Goal: Task Accomplishment & Management: Manage account settings

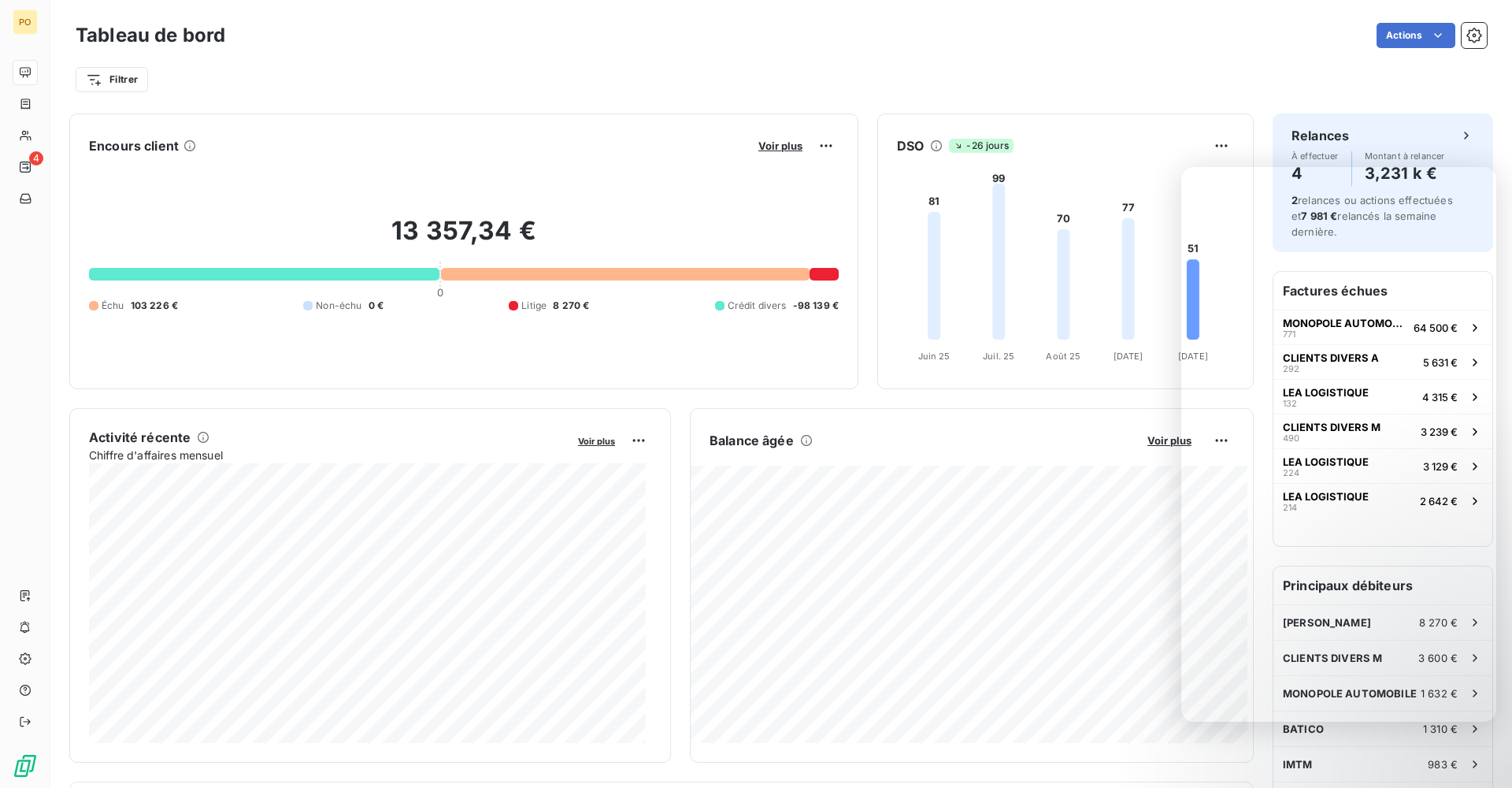
click at [522, 55] on div "Filtrer" at bounding box center [781, 73] width 1411 height 42
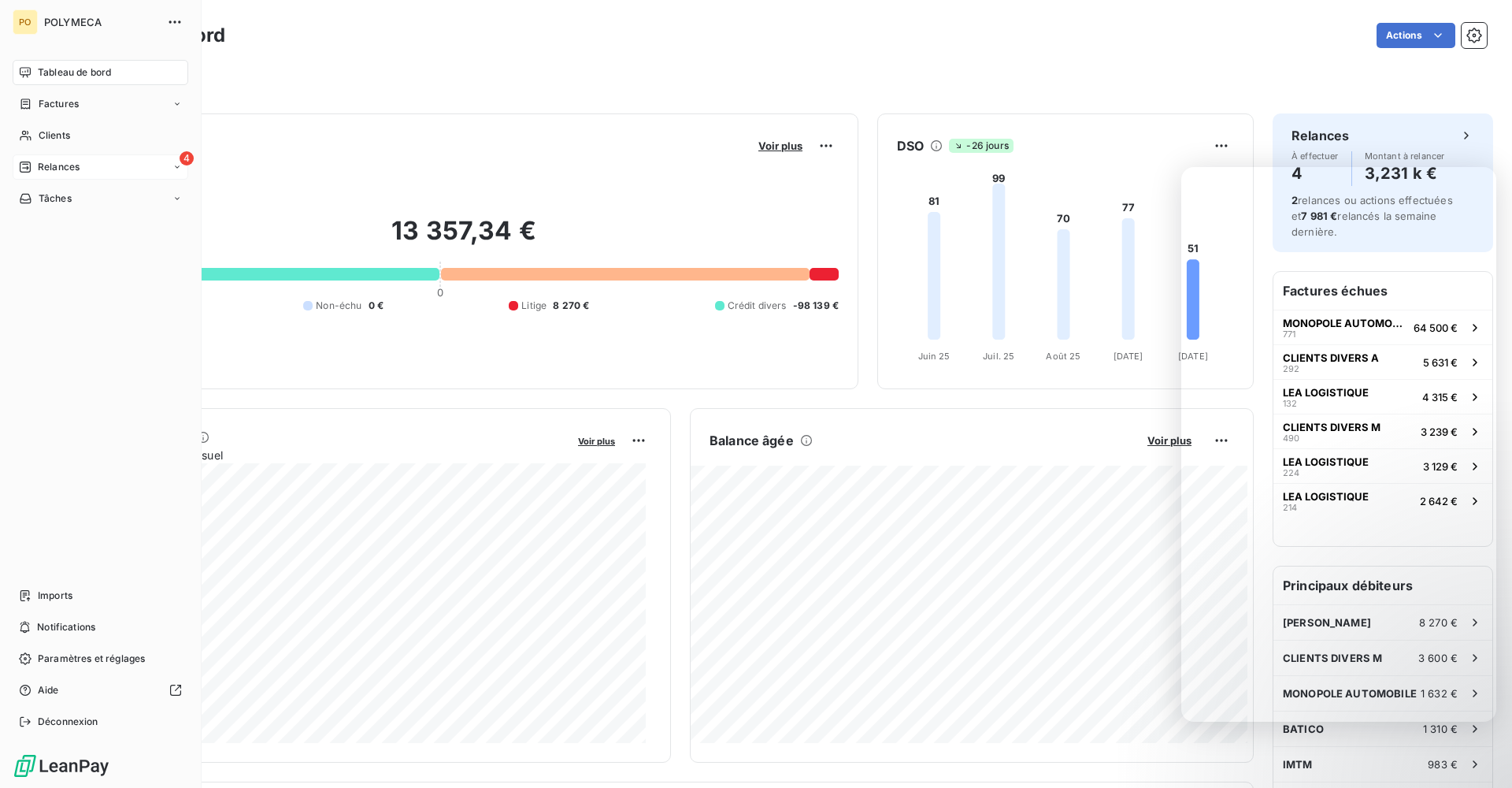
click at [26, 172] on icon at bounding box center [24, 167] width 11 height 11
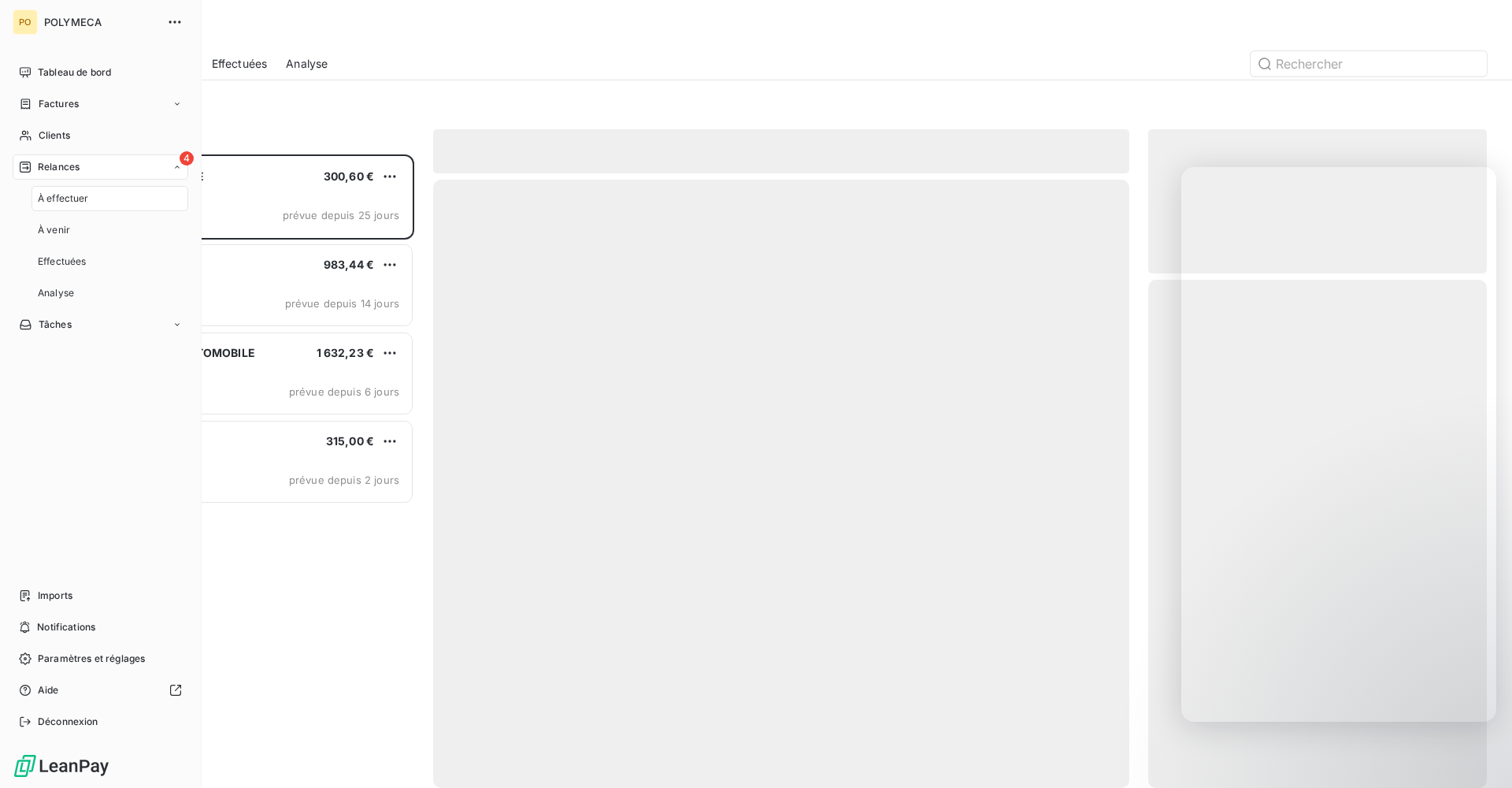
scroll to position [621, 327]
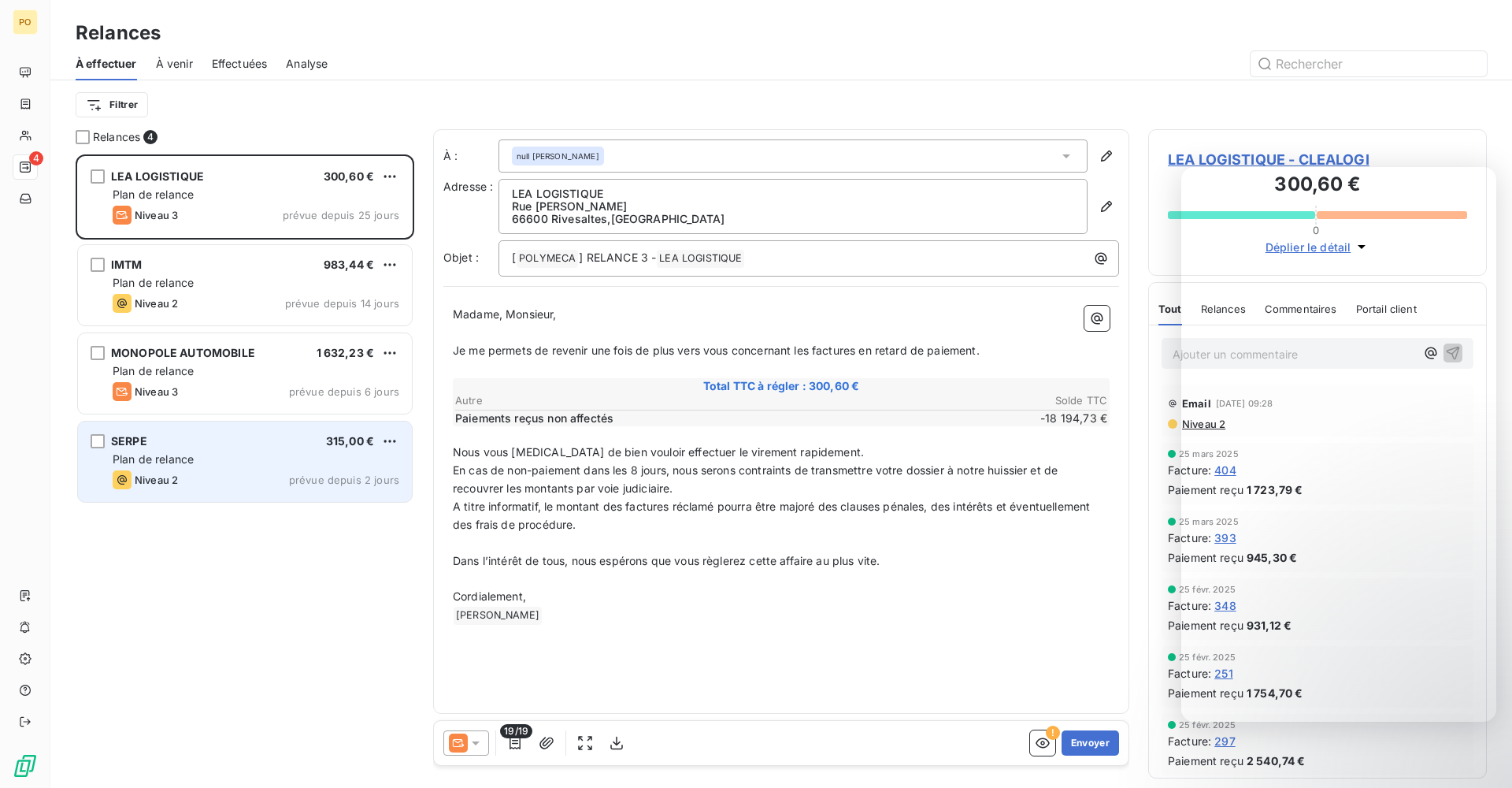
click at [268, 490] on div "SERPE 315,00 € Plan de relance Niveau 2 prévue depuis 2 jours" at bounding box center [245, 462] width 334 height 80
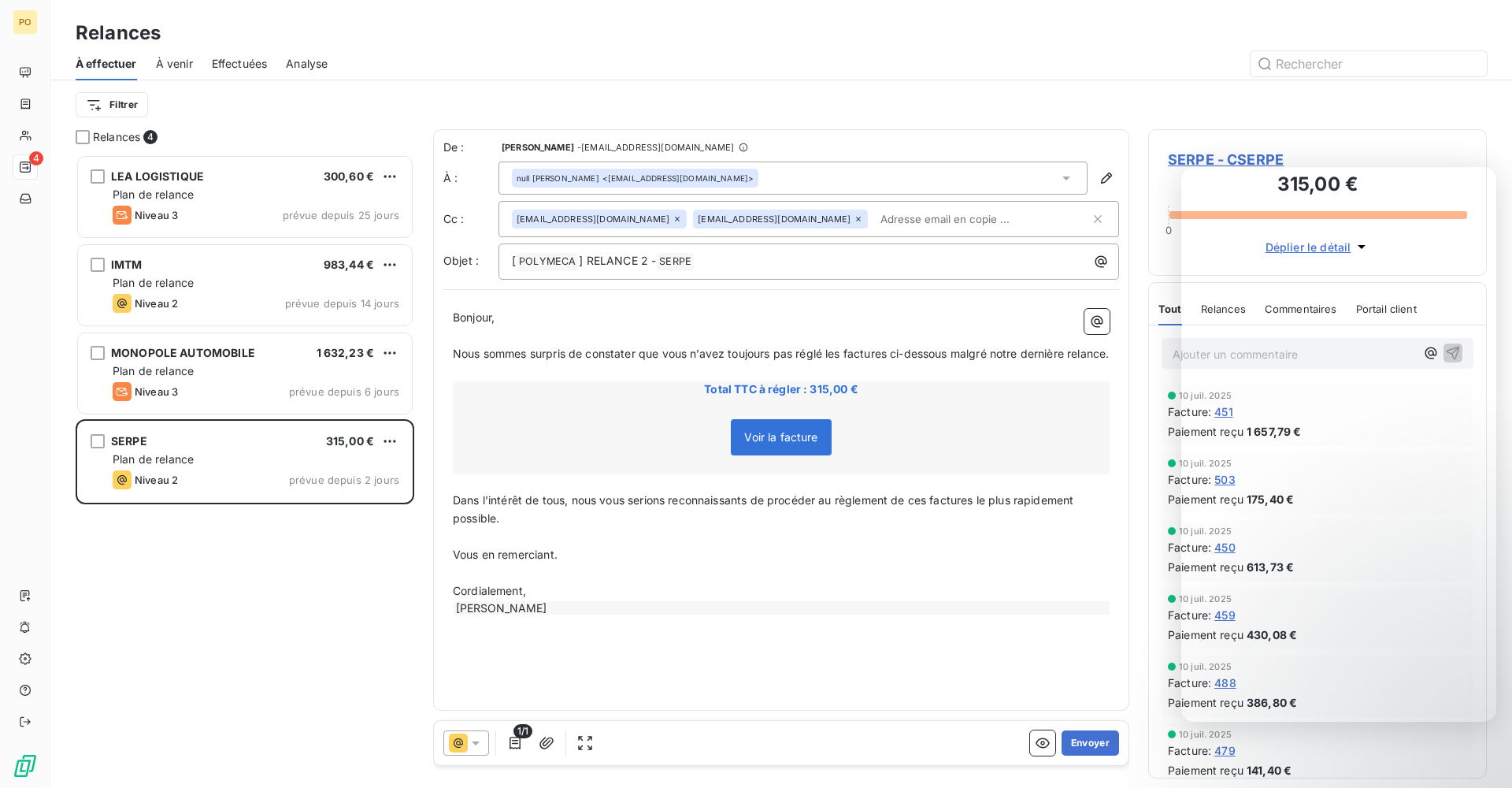
click at [478, 746] on icon at bounding box center [475, 743] width 16 height 16
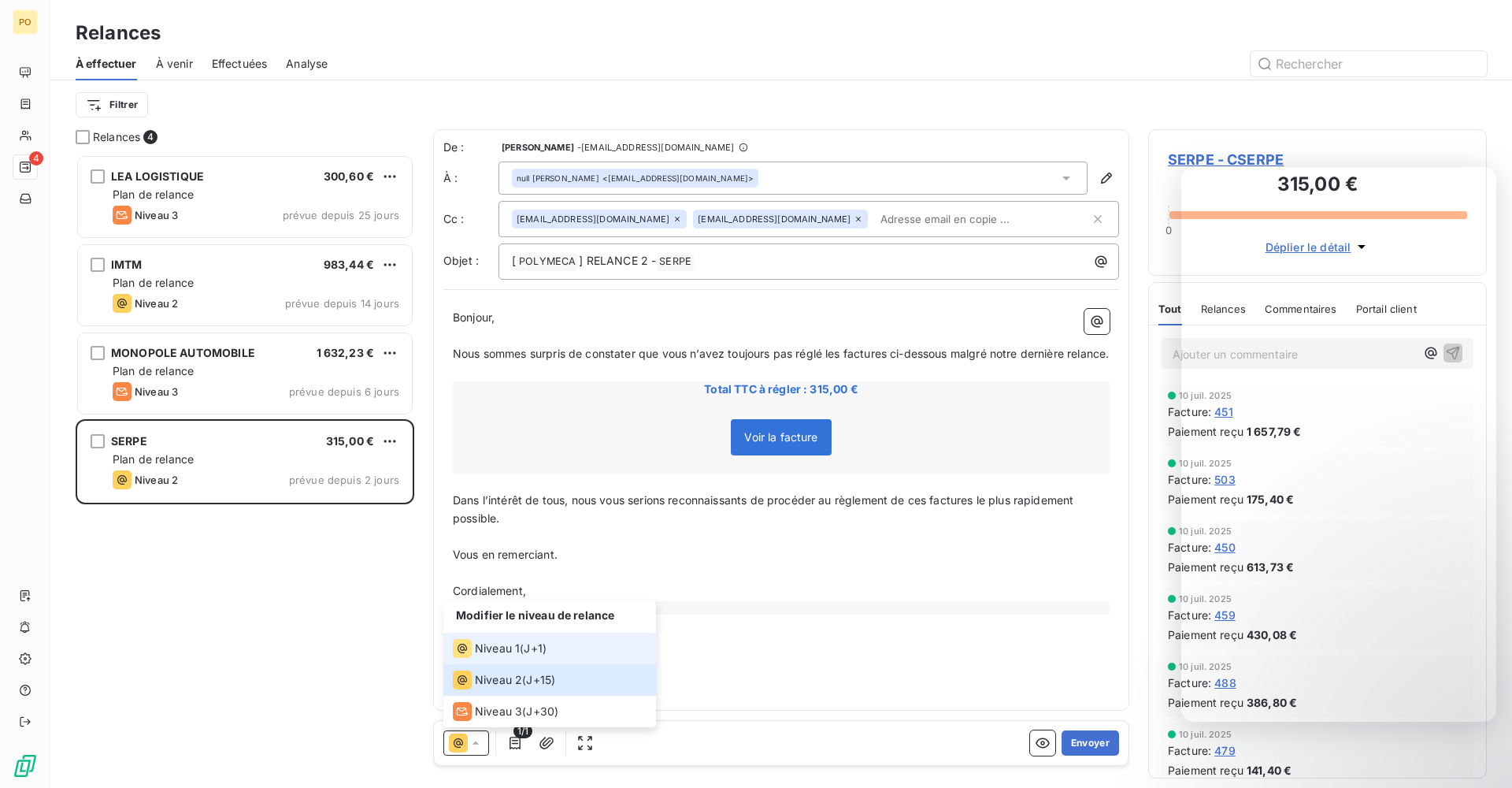
click at [515, 659] on li "Niveau 1 ( J+1 )" at bounding box center [549, 648] width 213 height 31
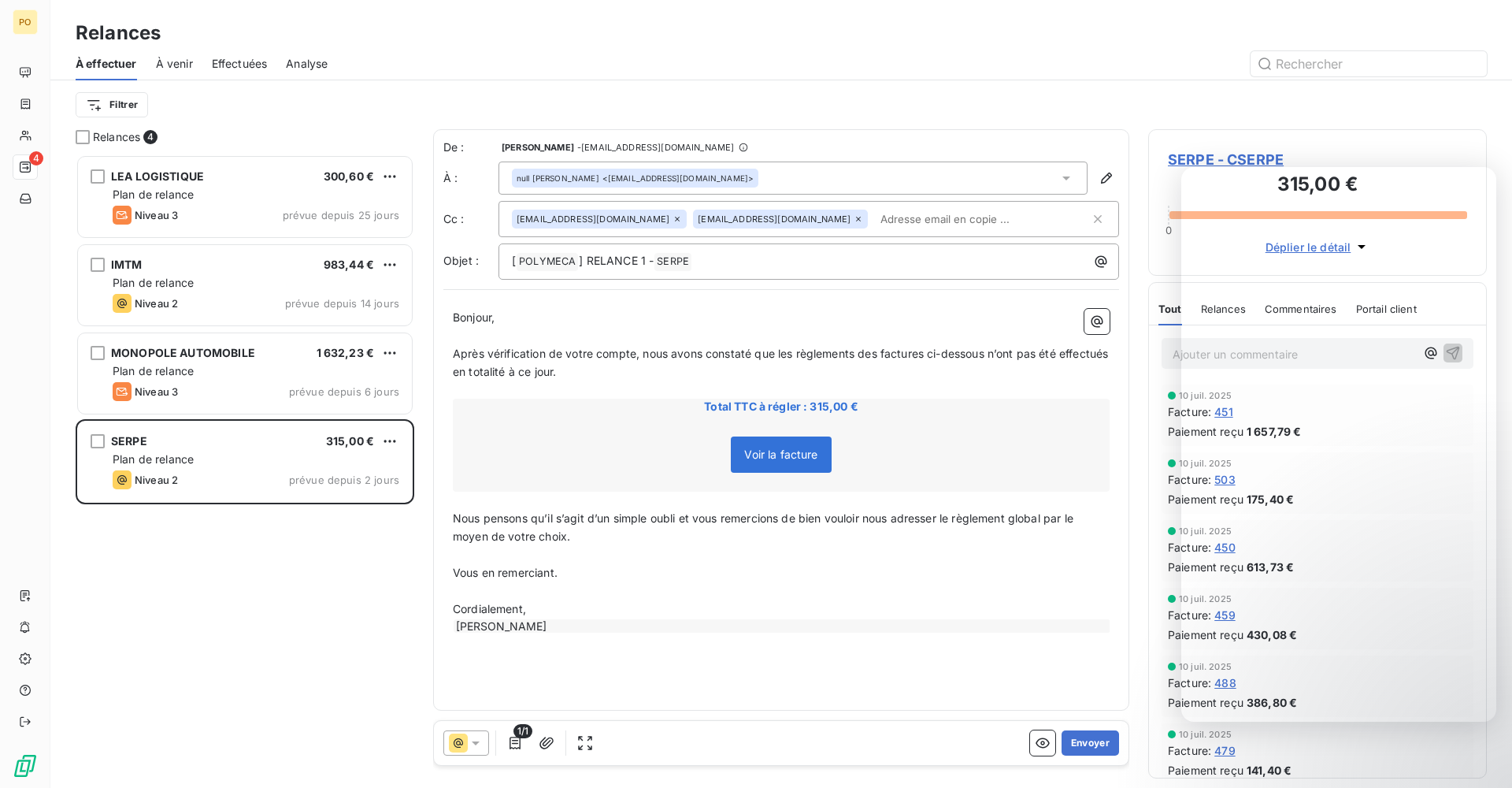
click at [321, 638] on div "LEA LOGISTIQUE 300,60 € Plan de relance Niveau 3 prévue depuis 25 jours IMTM 98…" at bounding box center [245, 471] width 339 height 633
click at [769, 454] on span "Voir la facture" at bounding box center [780, 454] width 73 height 14
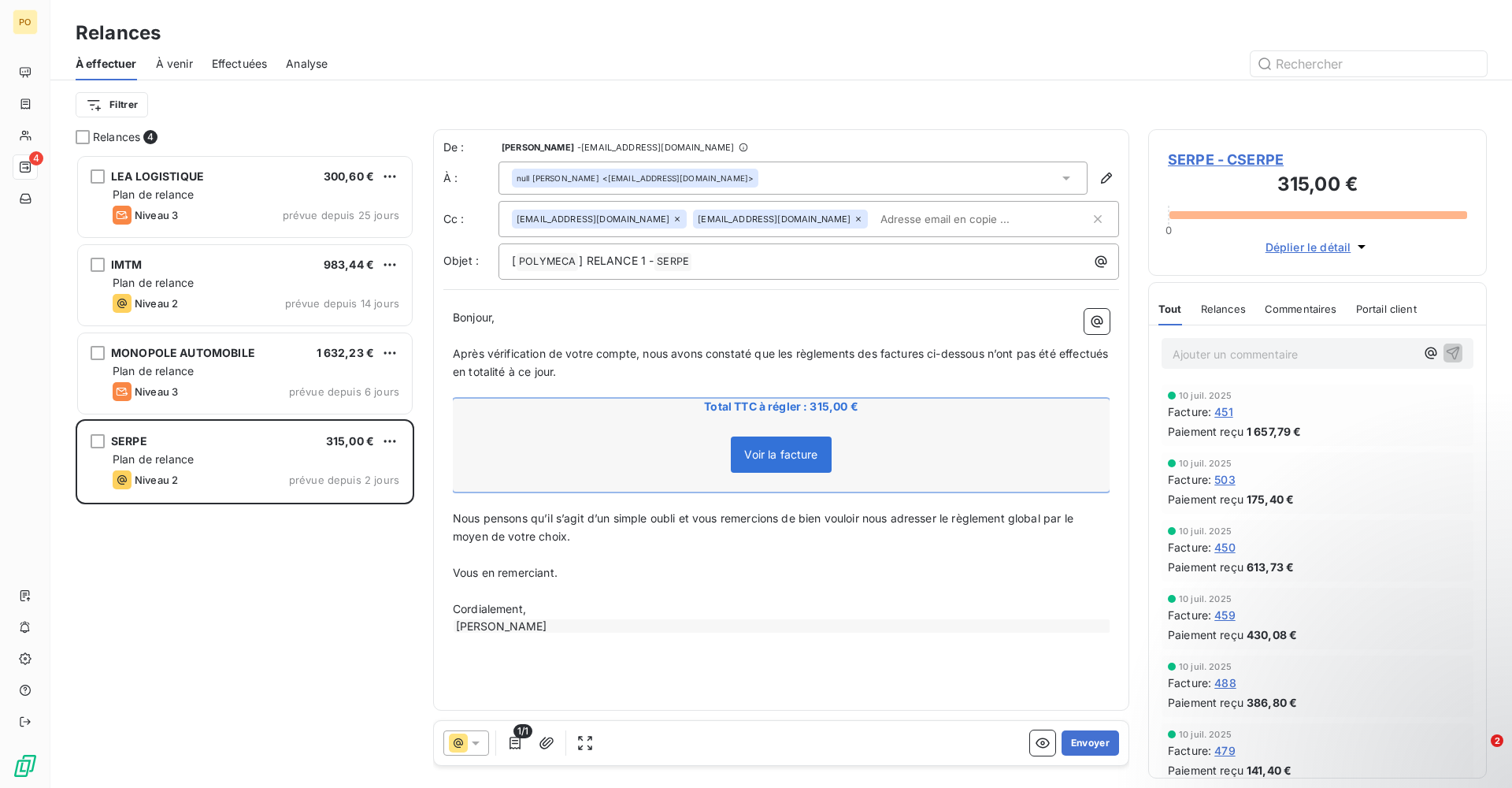
click at [1228, 306] on span "Relances" at bounding box center [1224, 309] width 45 height 13
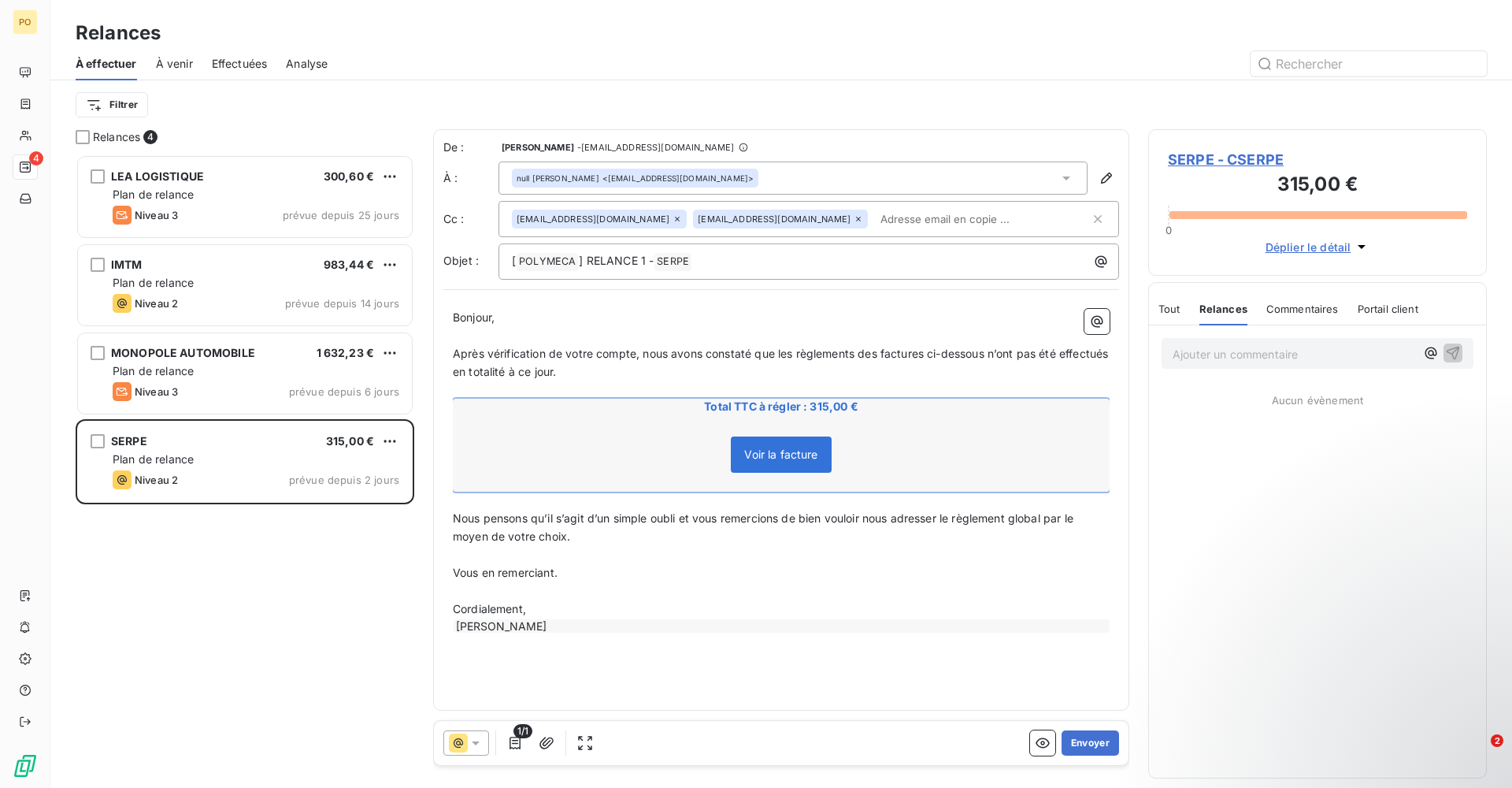
click at [1165, 312] on span "Tout" at bounding box center [1169, 309] width 23 height 13
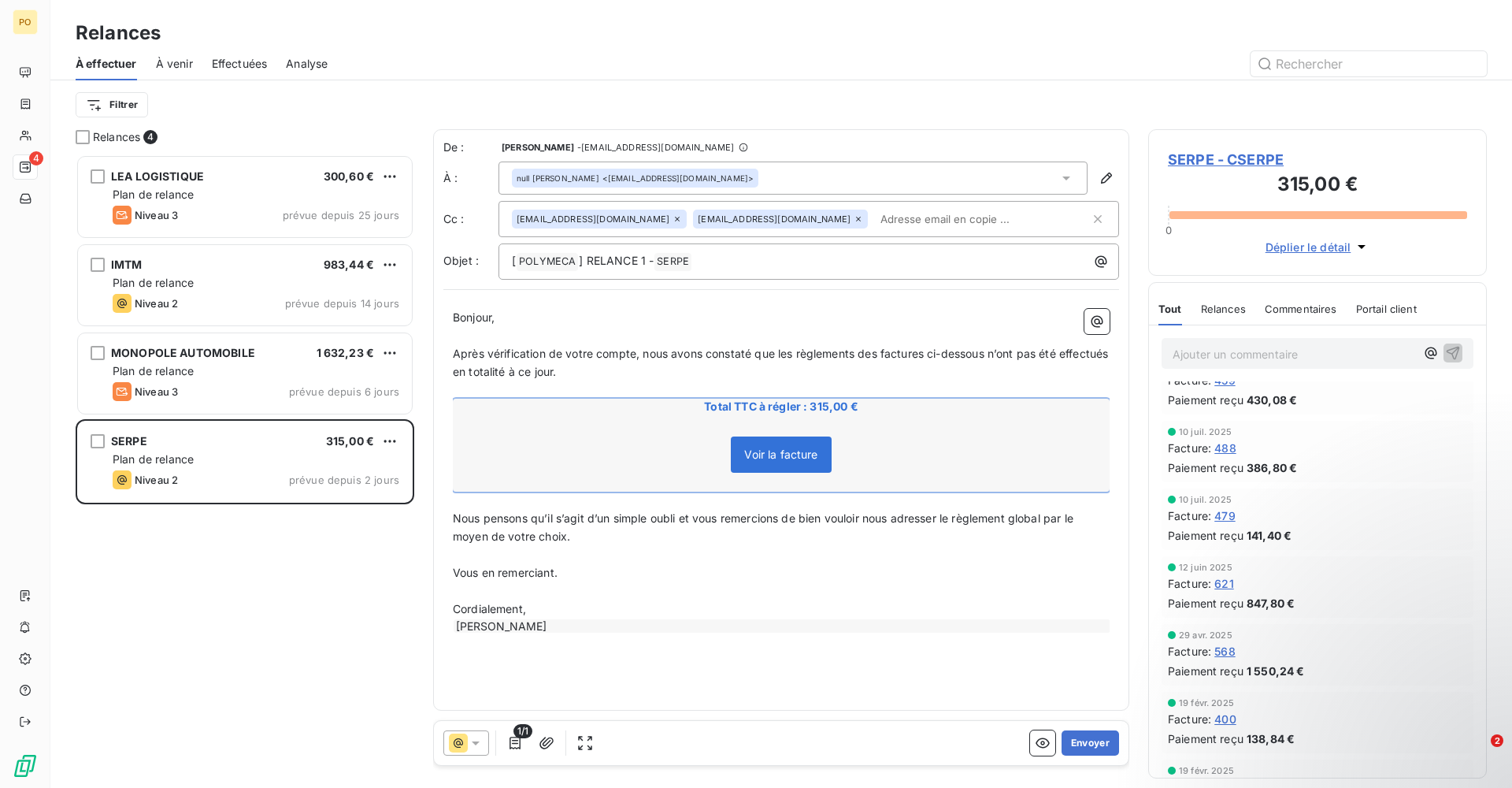
scroll to position [236, 0]
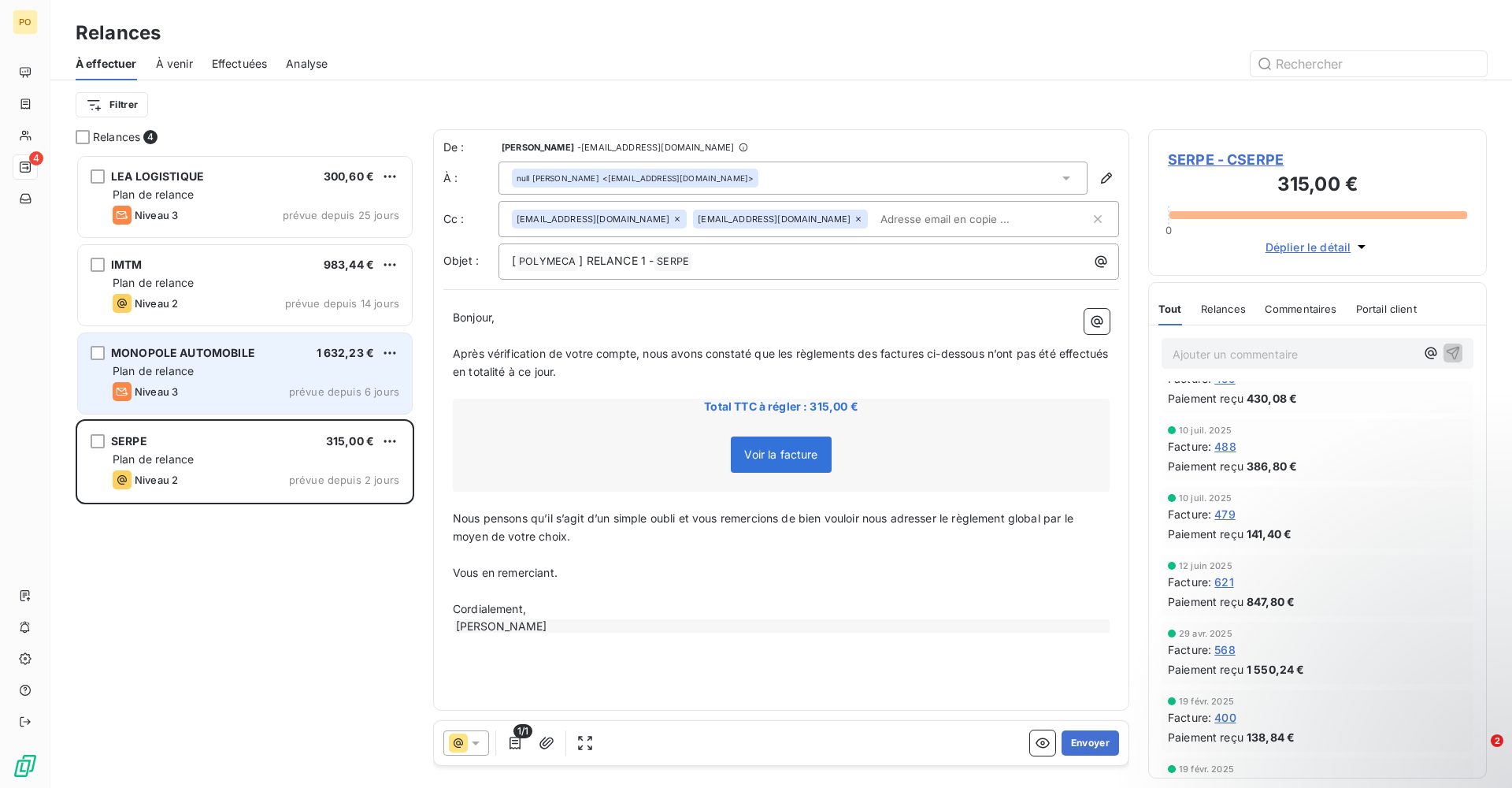
click at [335, 375] on div "Plan de relance" at bounding box center [256, 370] width 287 height 16
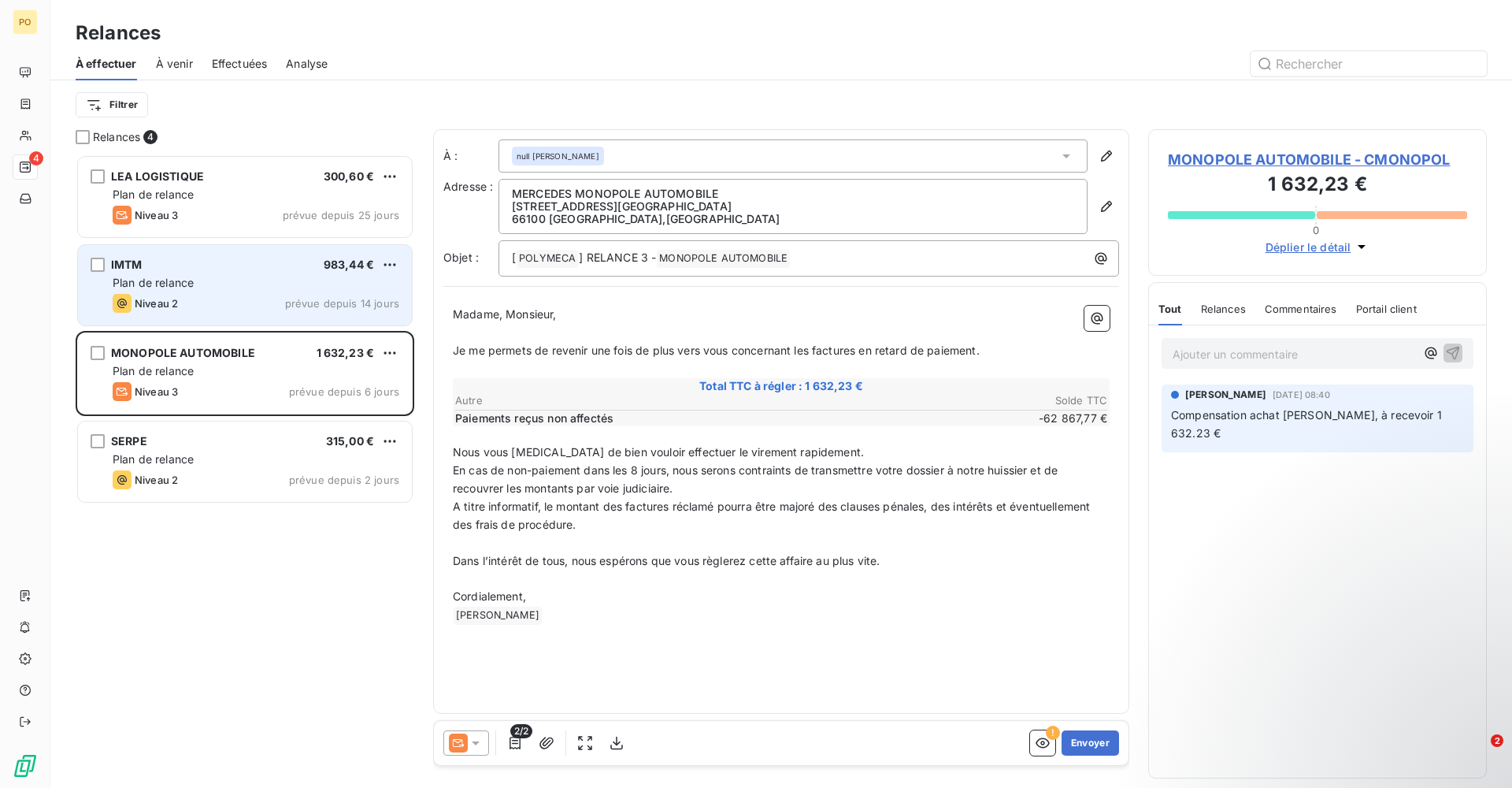
click at [274, 286] on div "Plan de relance" at bounding box center [256, 282] width 287 height 16
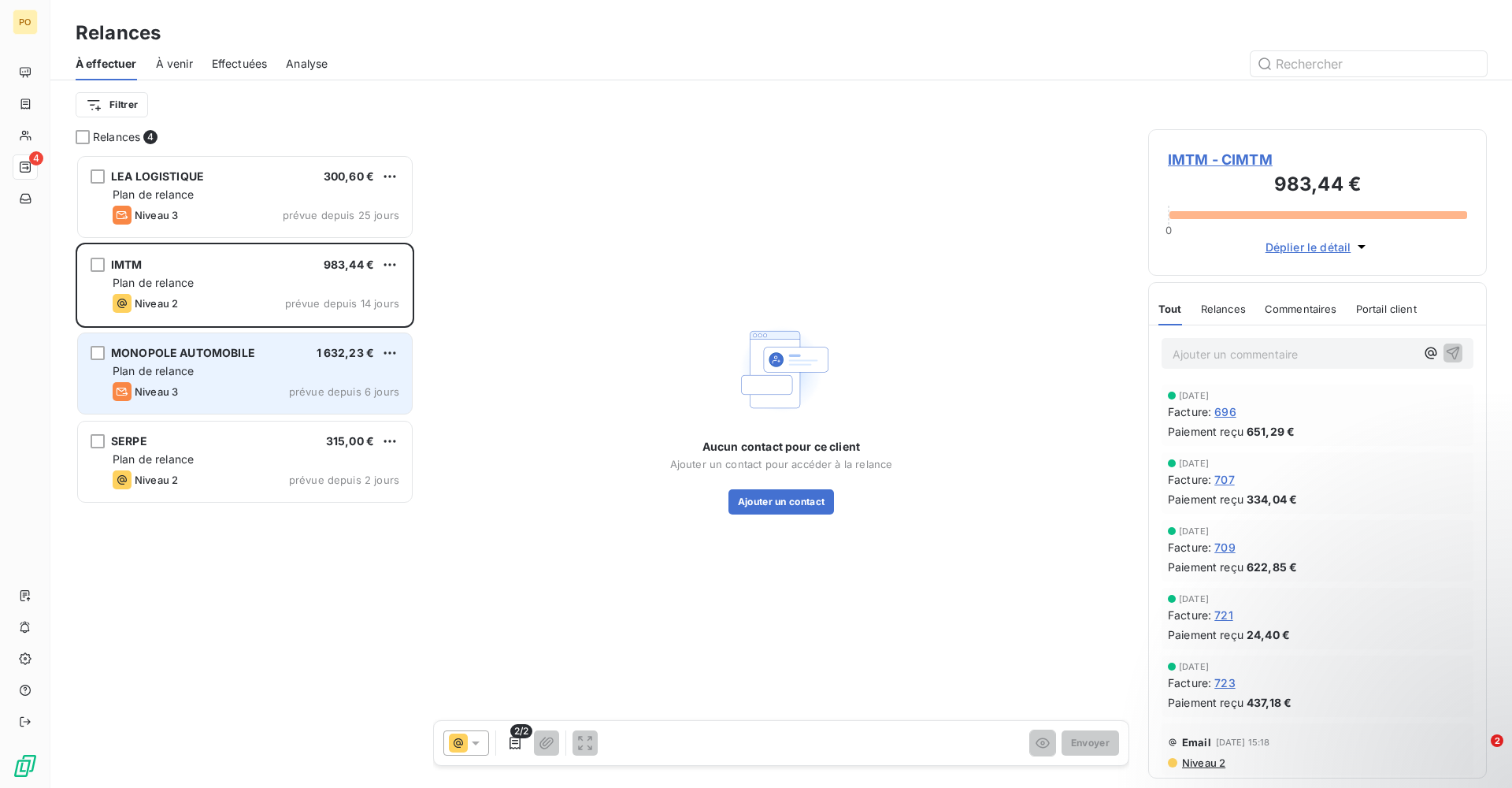
click at [290, 367] on div "Plan de relance" at bounding box center [256, 370] width 287 height 16
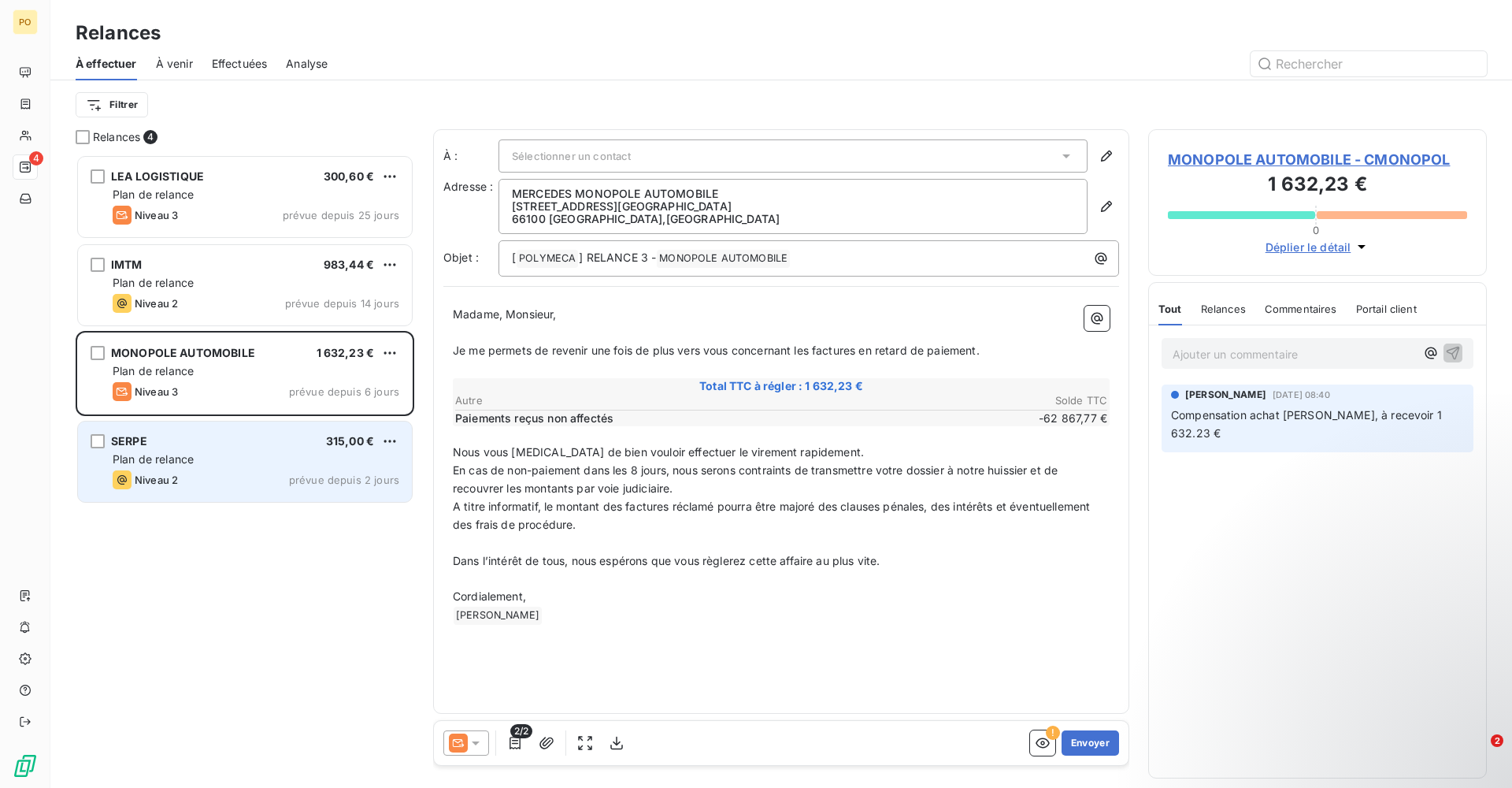
click at [287, 445] on div "SERPE 315,00 €" at bounding box center [256, 441] width 287 height 14
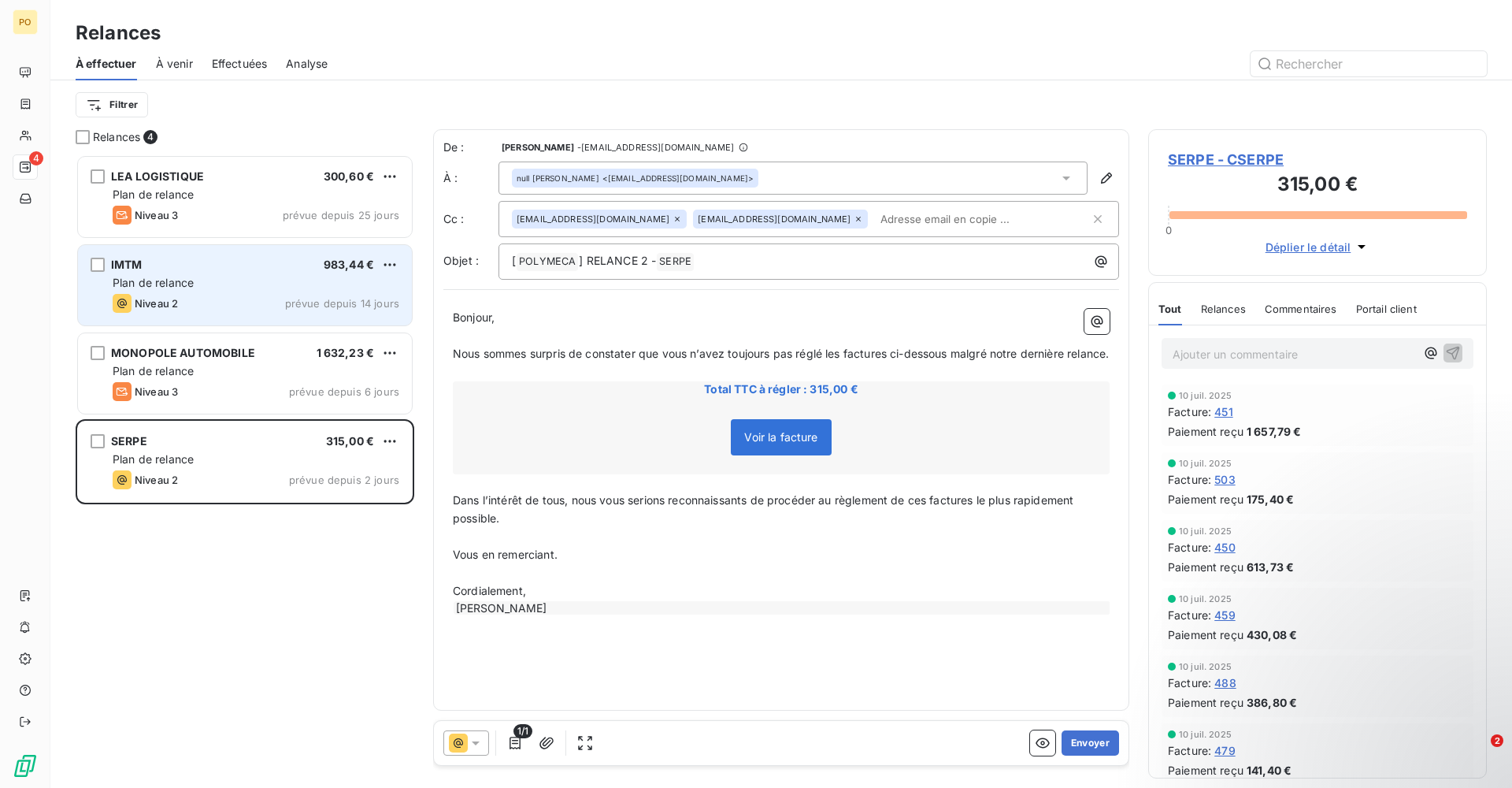
click at [304, 273] on div "IMTM 983,44 € Plan de relance Niveau 2 prévue depuis 14 jours" at bounding box center [245, 285] width 334 height 80
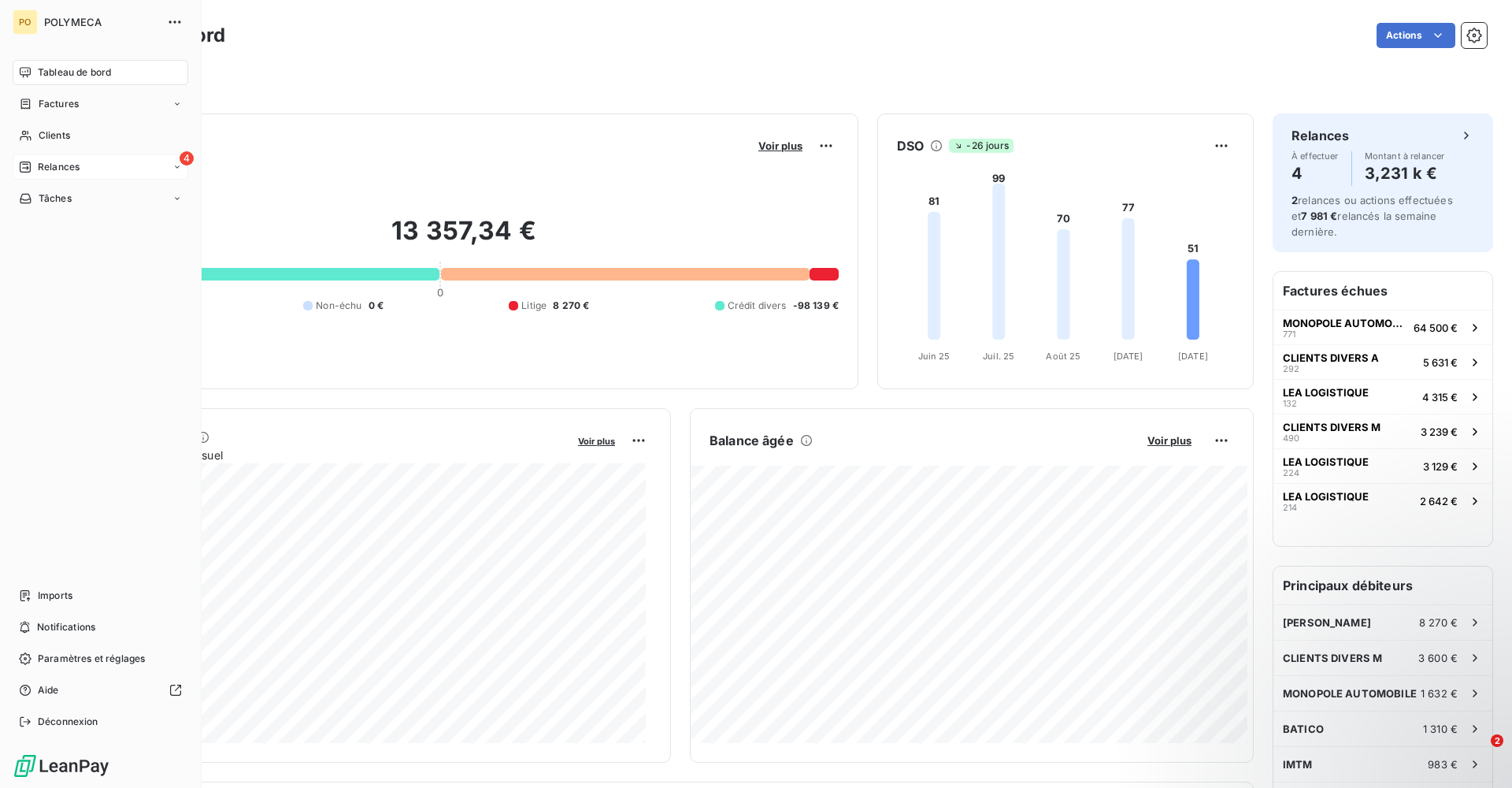
click at [67, 177] on div "4 Relances" at bounding box center [100, 168] width 175 height 25
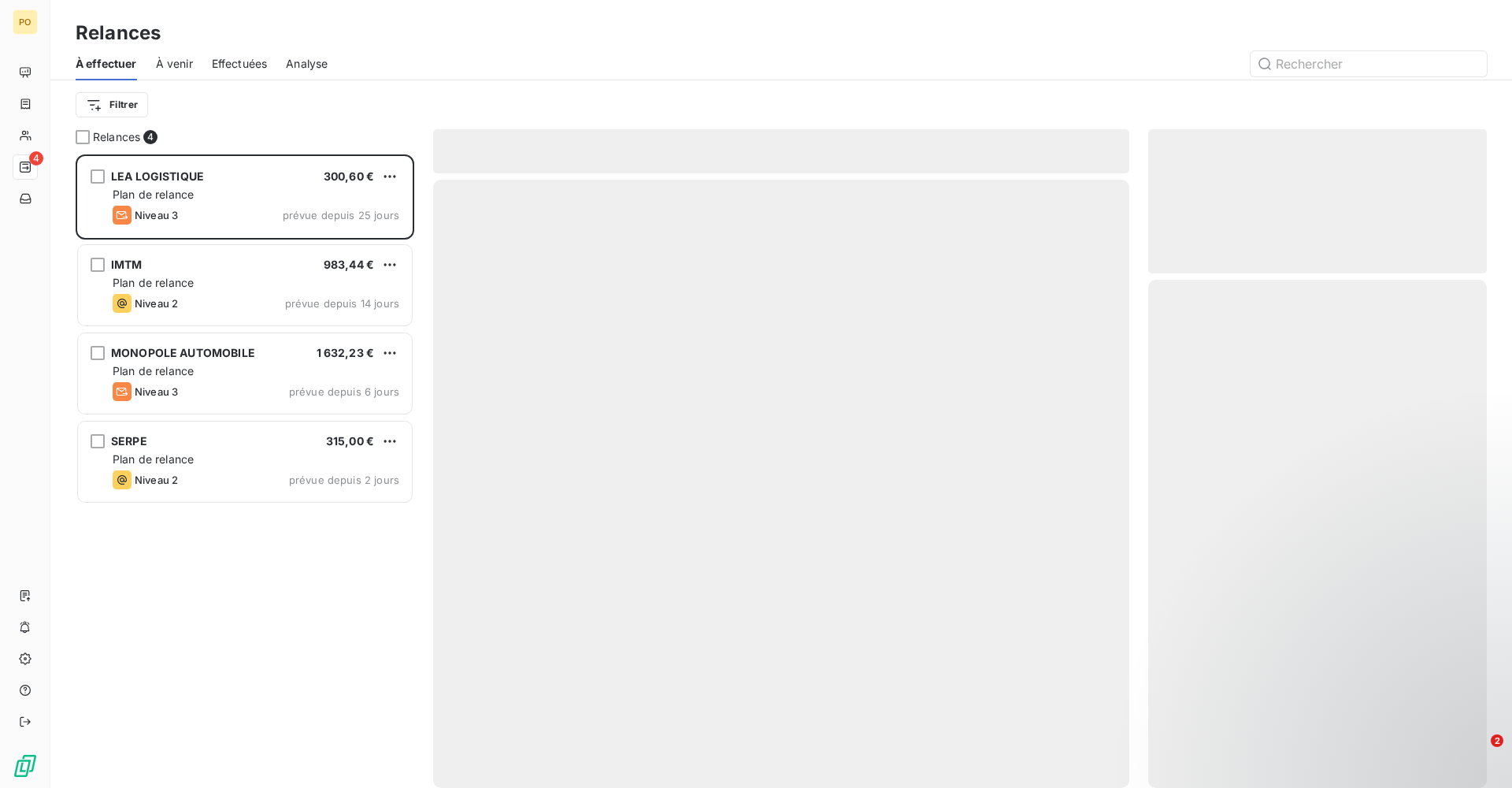
scroll to position [621, 327]
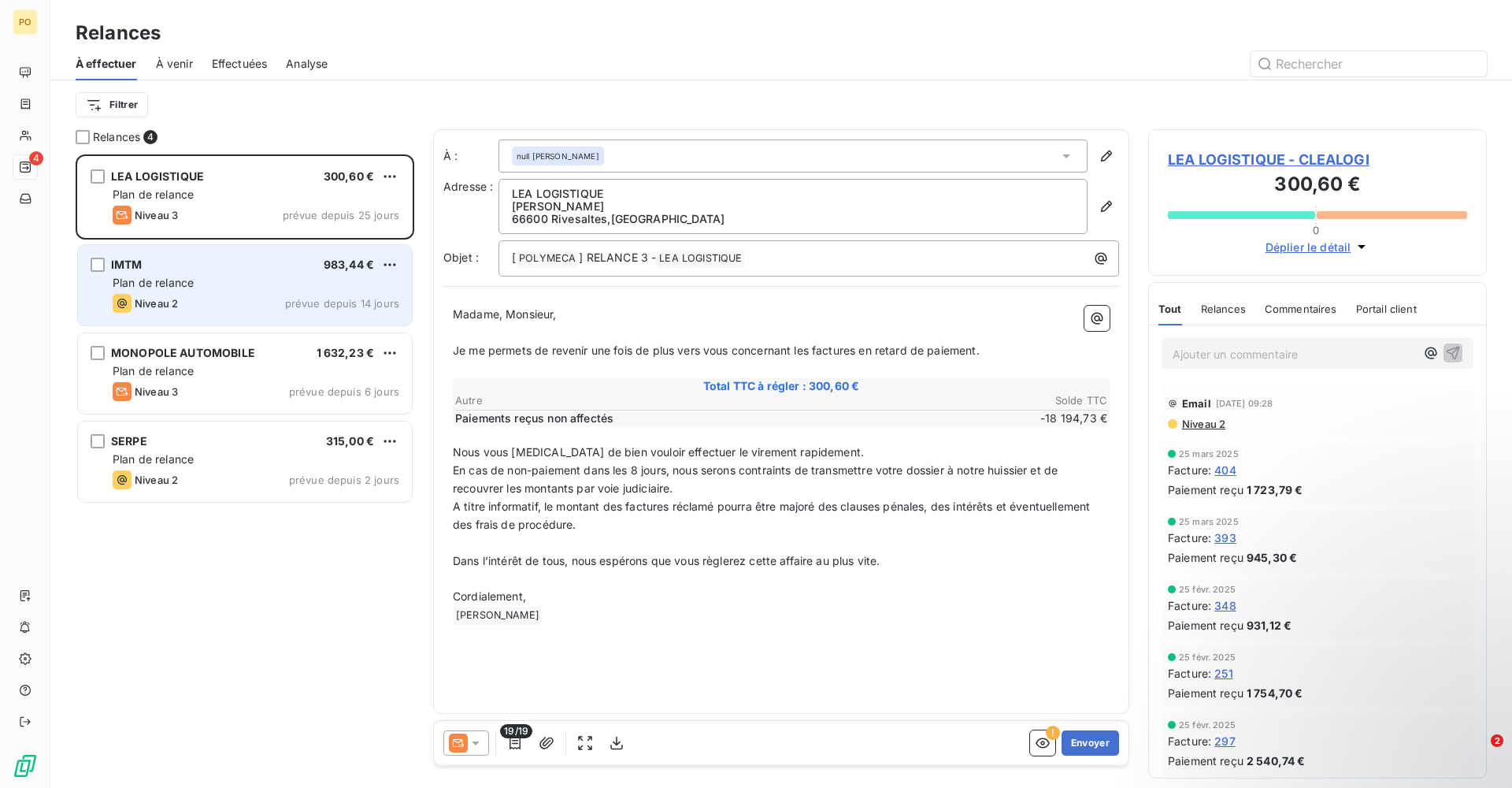
click at [222, 279] on div "Plan de relance" at bounding box center [256, 282] width 287 height 16
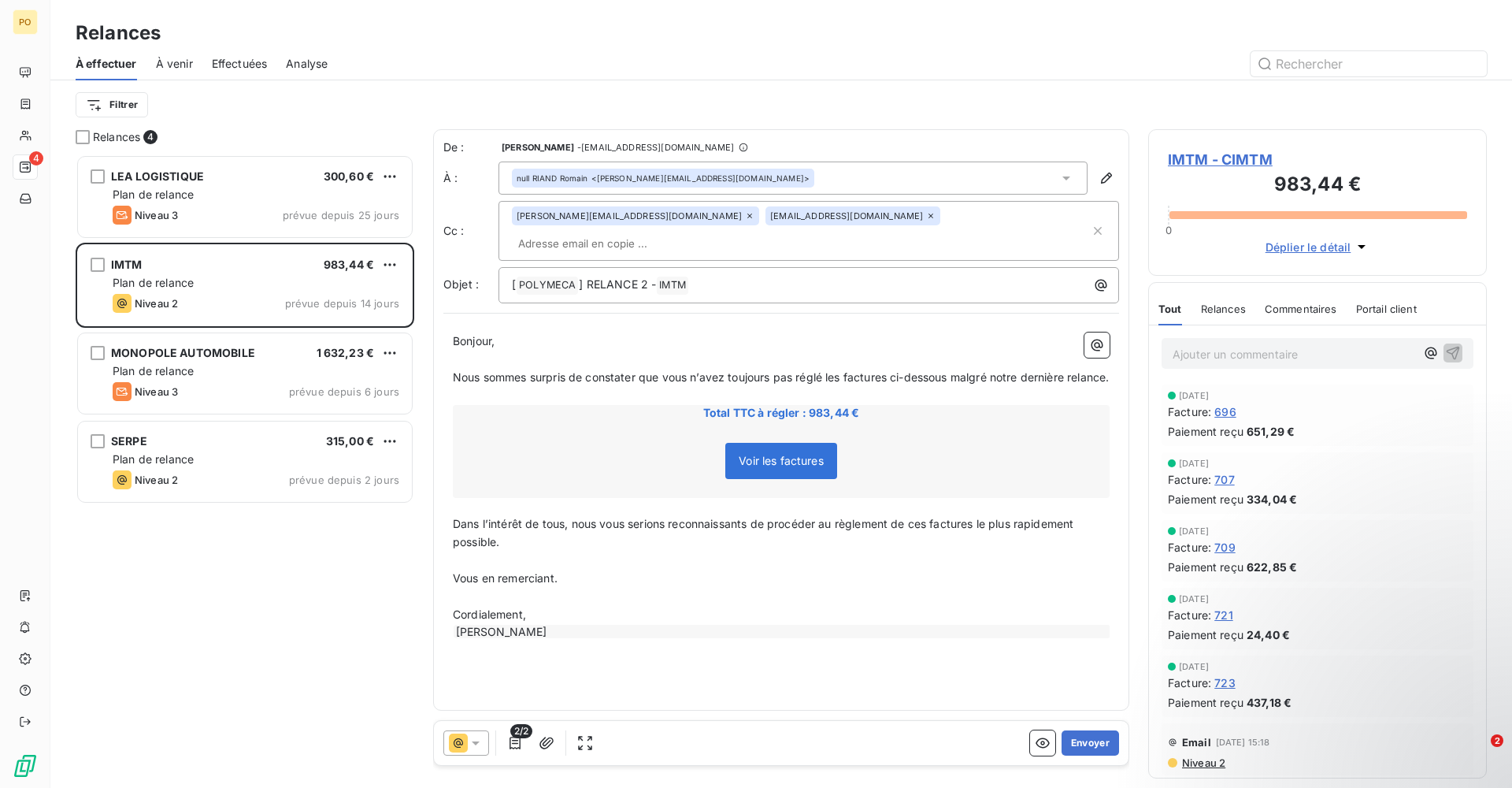
click at [785, 454] on span "Voir les factures" at bounding box center [781, 461] width 85 height 14
click at [1040, 745] on icon "button" at bounding box center [1043, 743] width 16 height 16
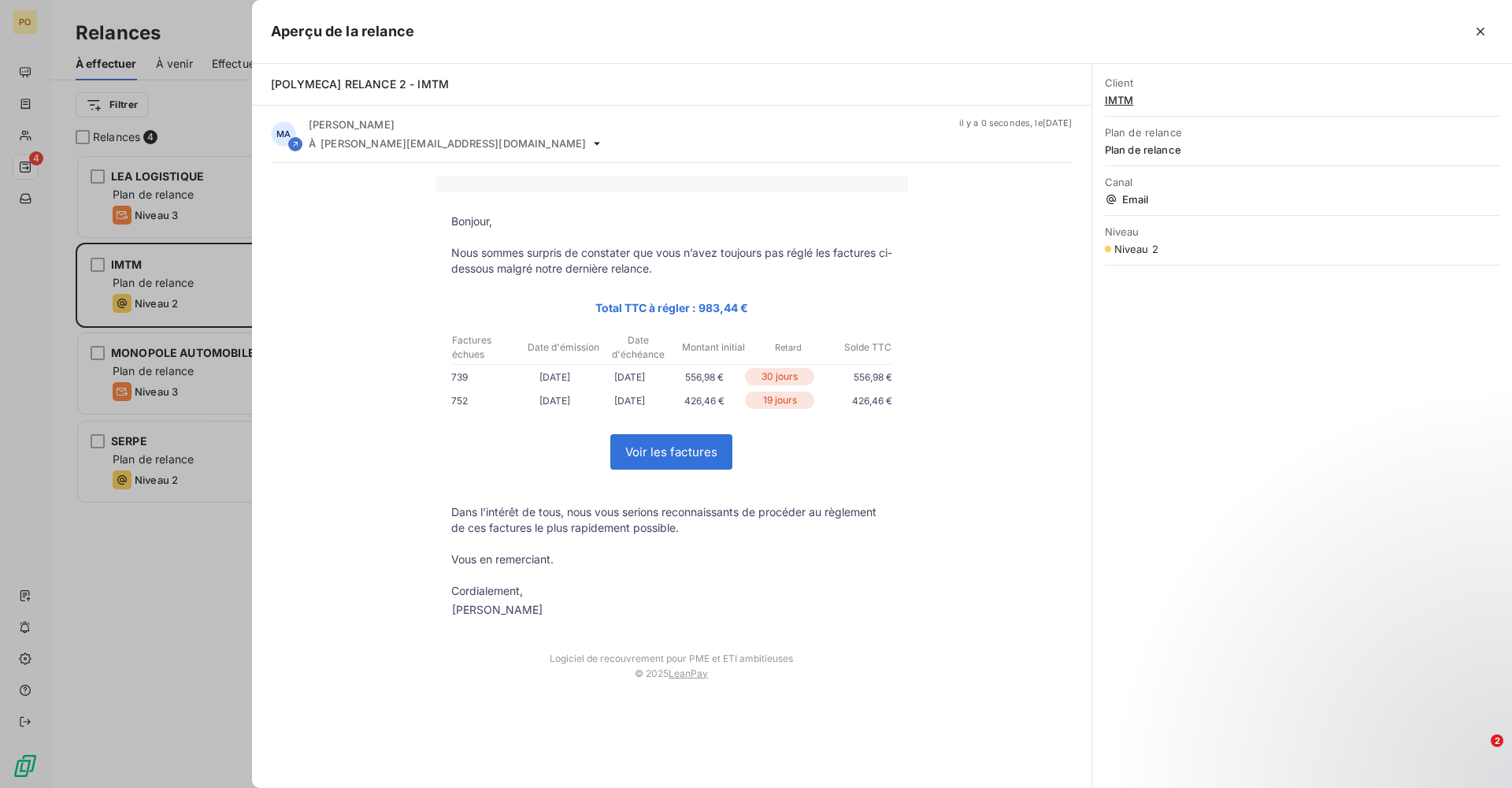
click at [86, 616] on div at bounding box center [756, 394] width 1512 height 788
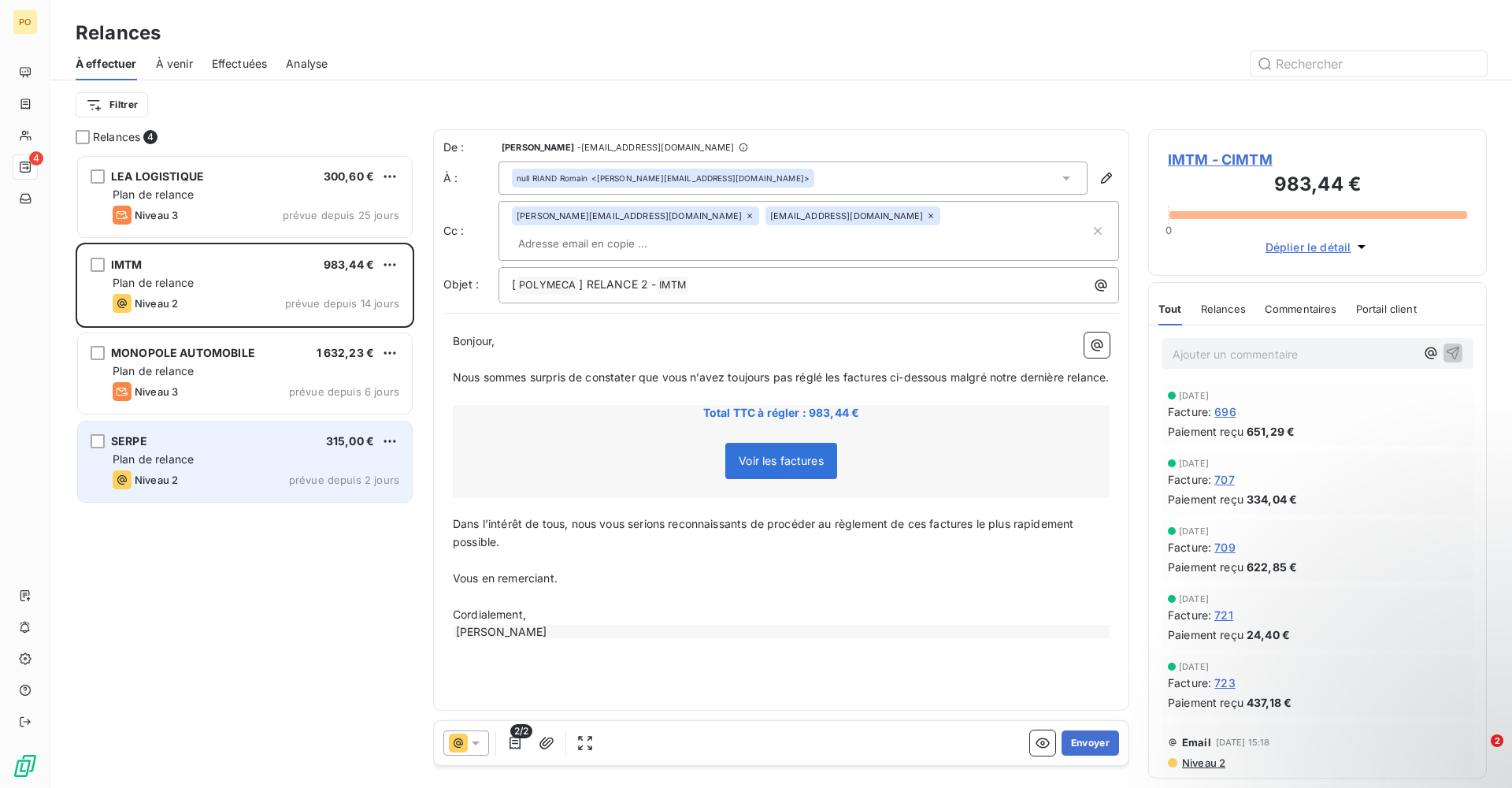
click at [190, 479] on div "Niveau 2 prévue depuis 2 jours" at bounding box center [256, 479] width 287 height 19
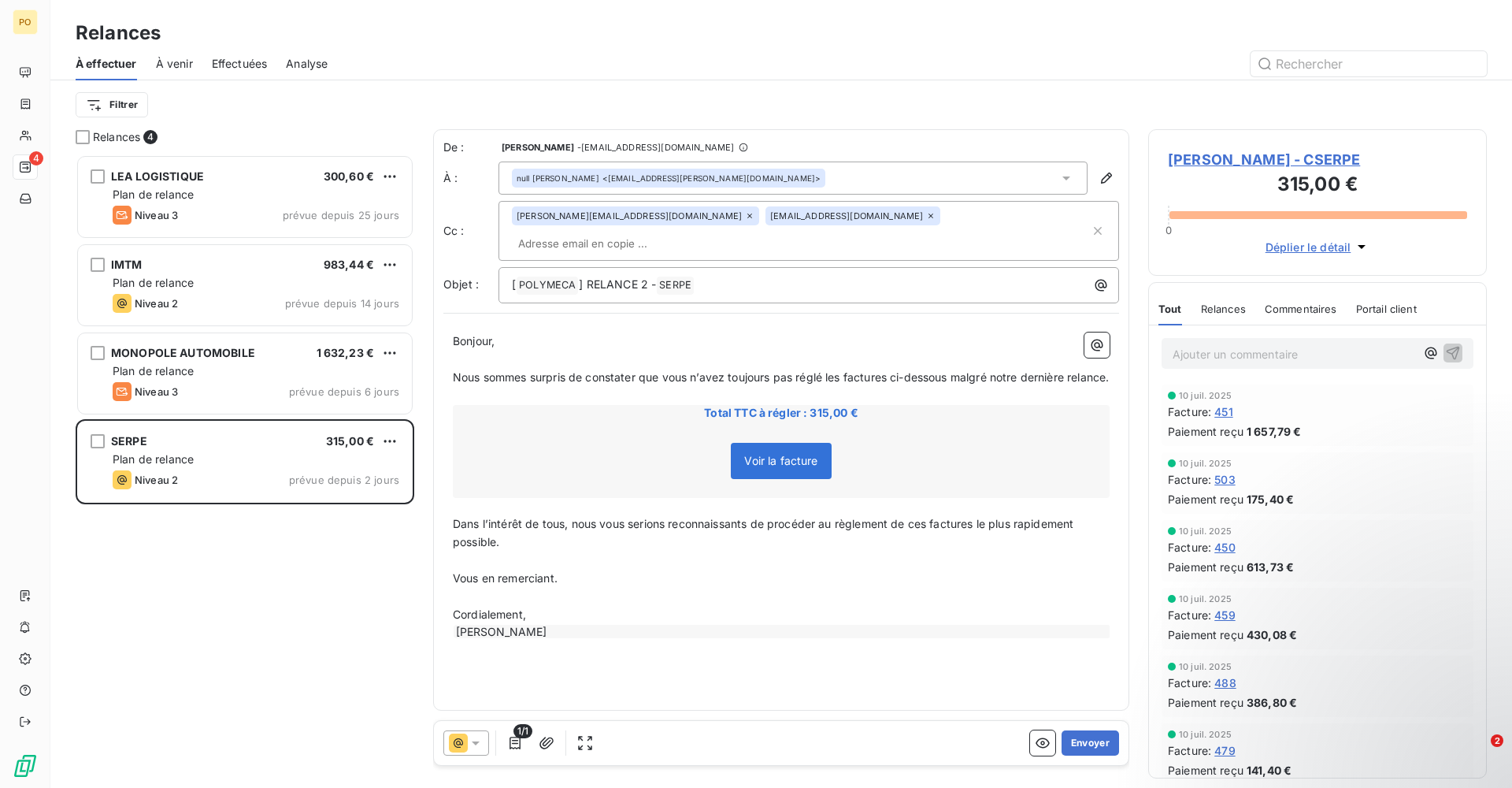
click at [1226, 307] on span "Relances" at bounding box center [1224, 309] width 45 height 13
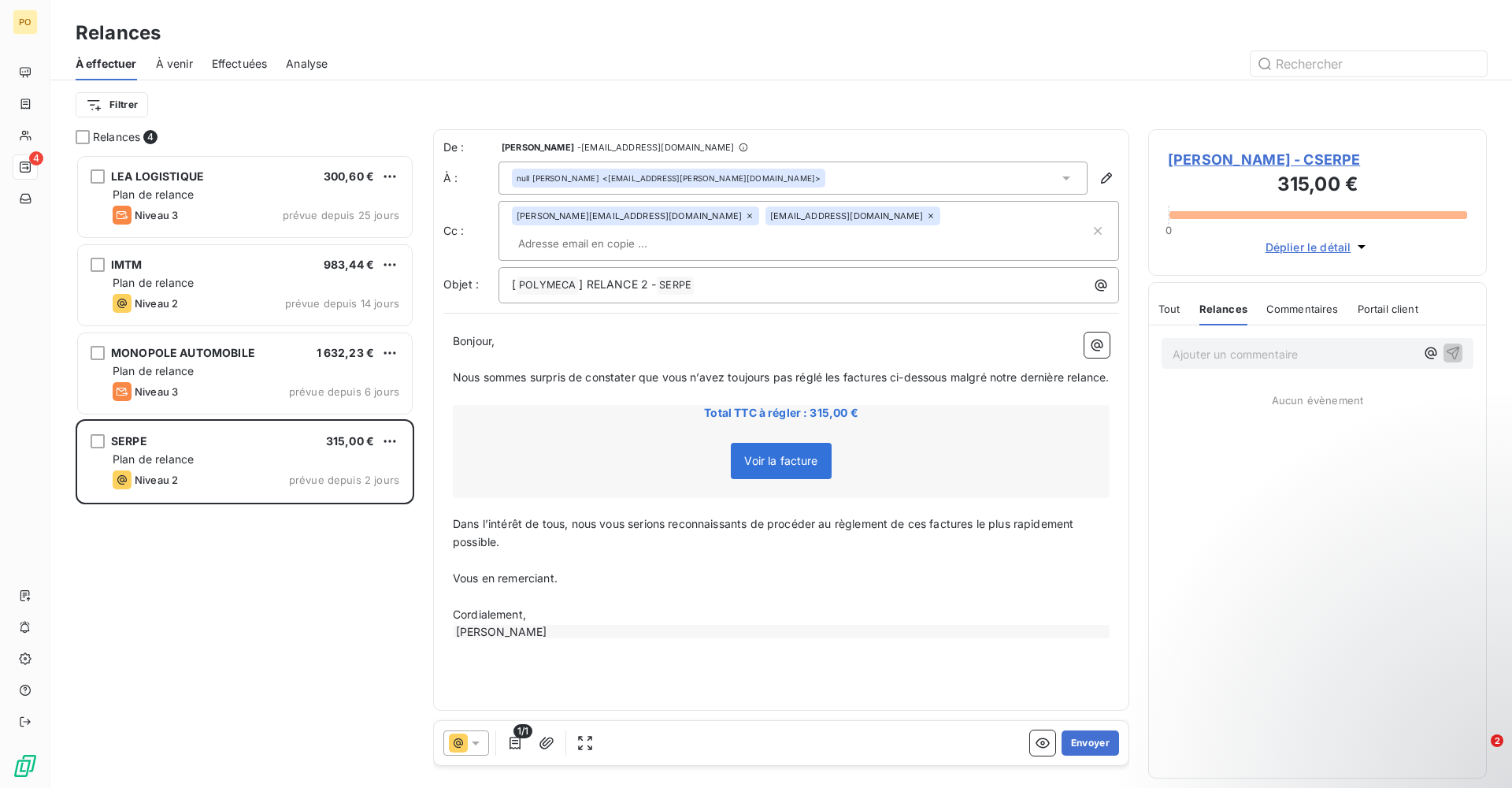
click at [1182, 307] on div "Tout Relances Commentaires Portail client" at bounding box center [1288, 309] width 260 height 33
click at [1033, 740] on button "button" at bounding box center [1043, 743] width 25 height 25
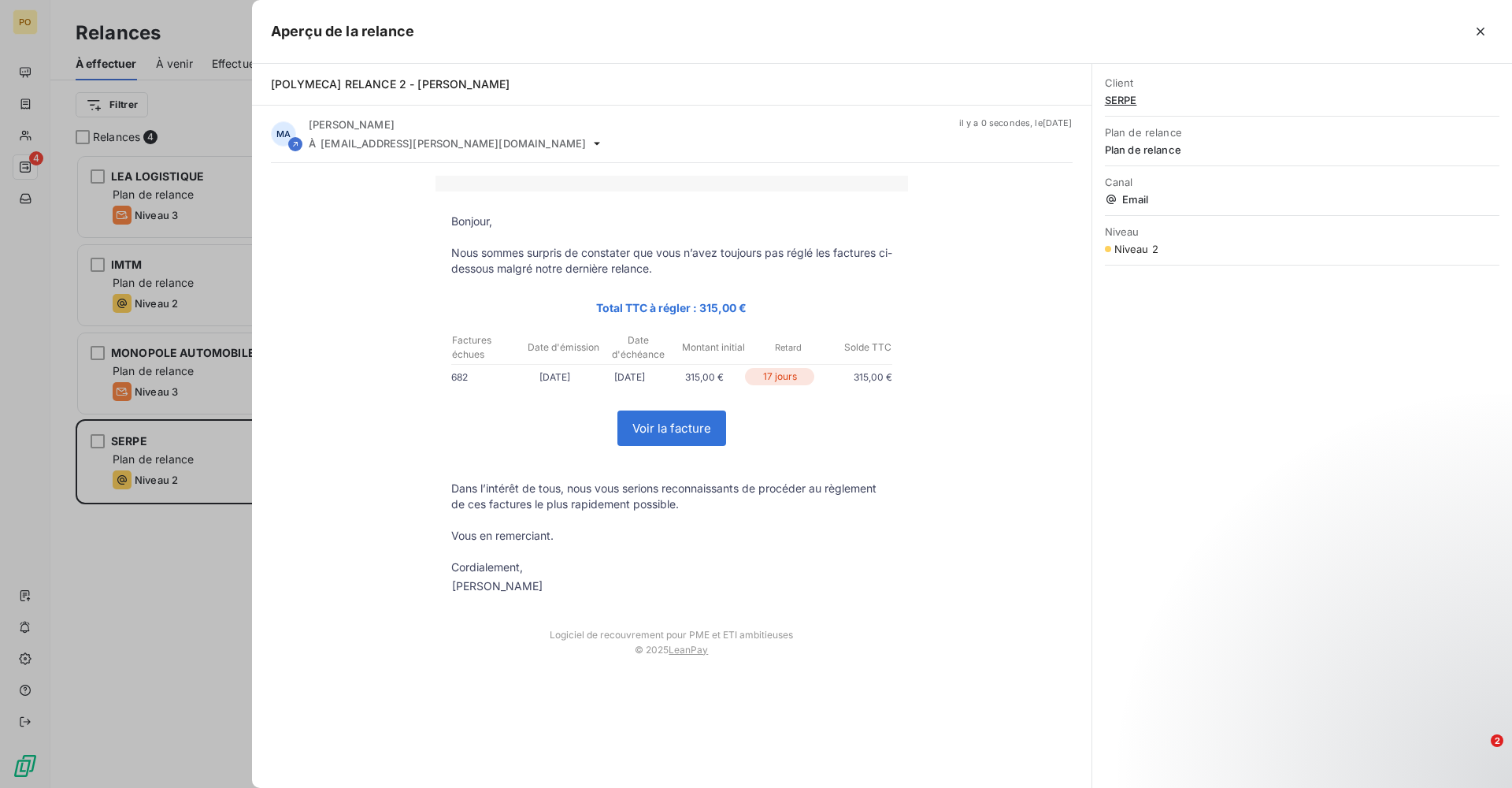
click at [191, 601] on div at bounding box center [756, 394] width 1512 height 788
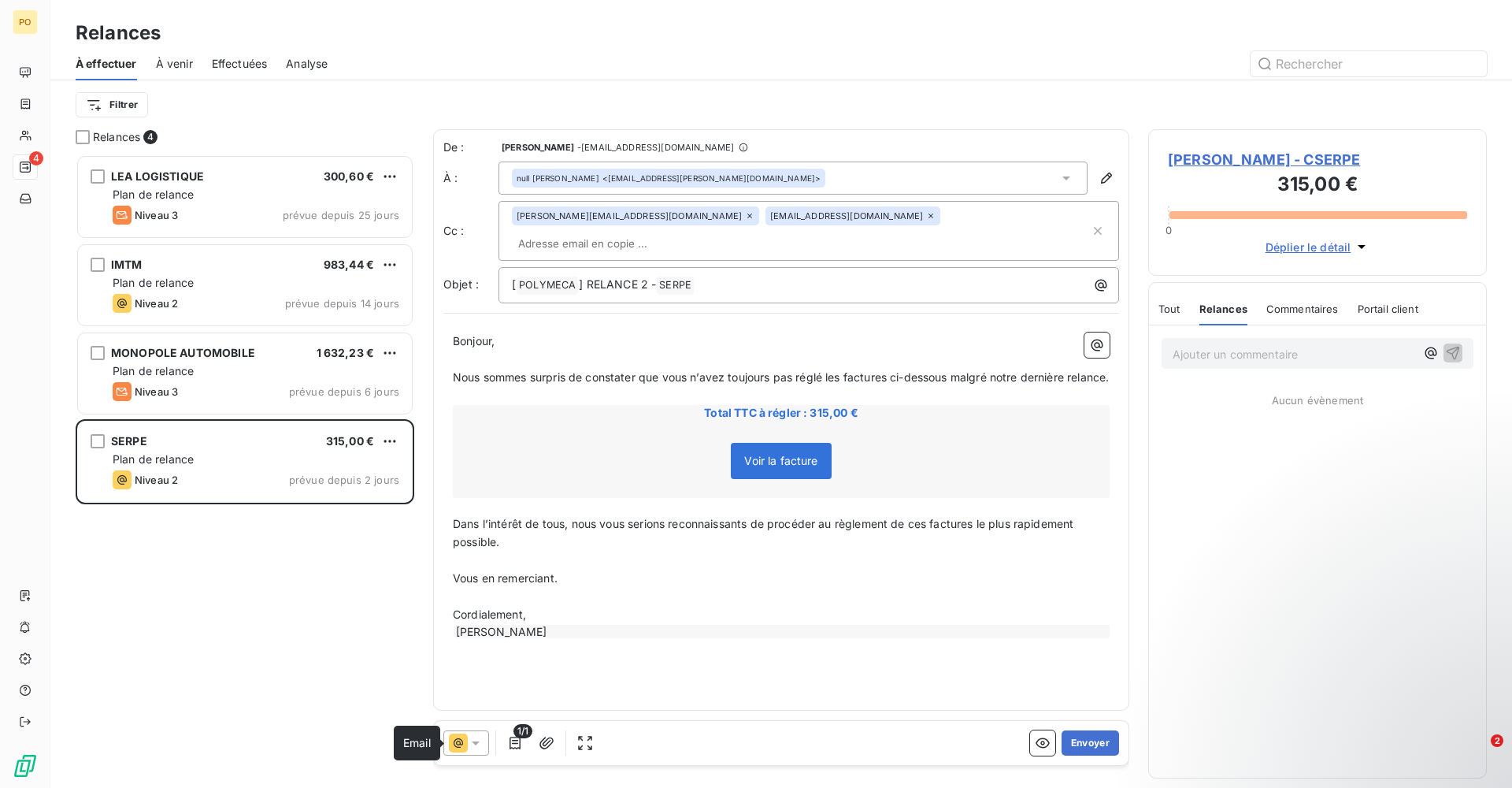
click at [467, 733] on span at bounding box center [458, 742] width 19 height 19
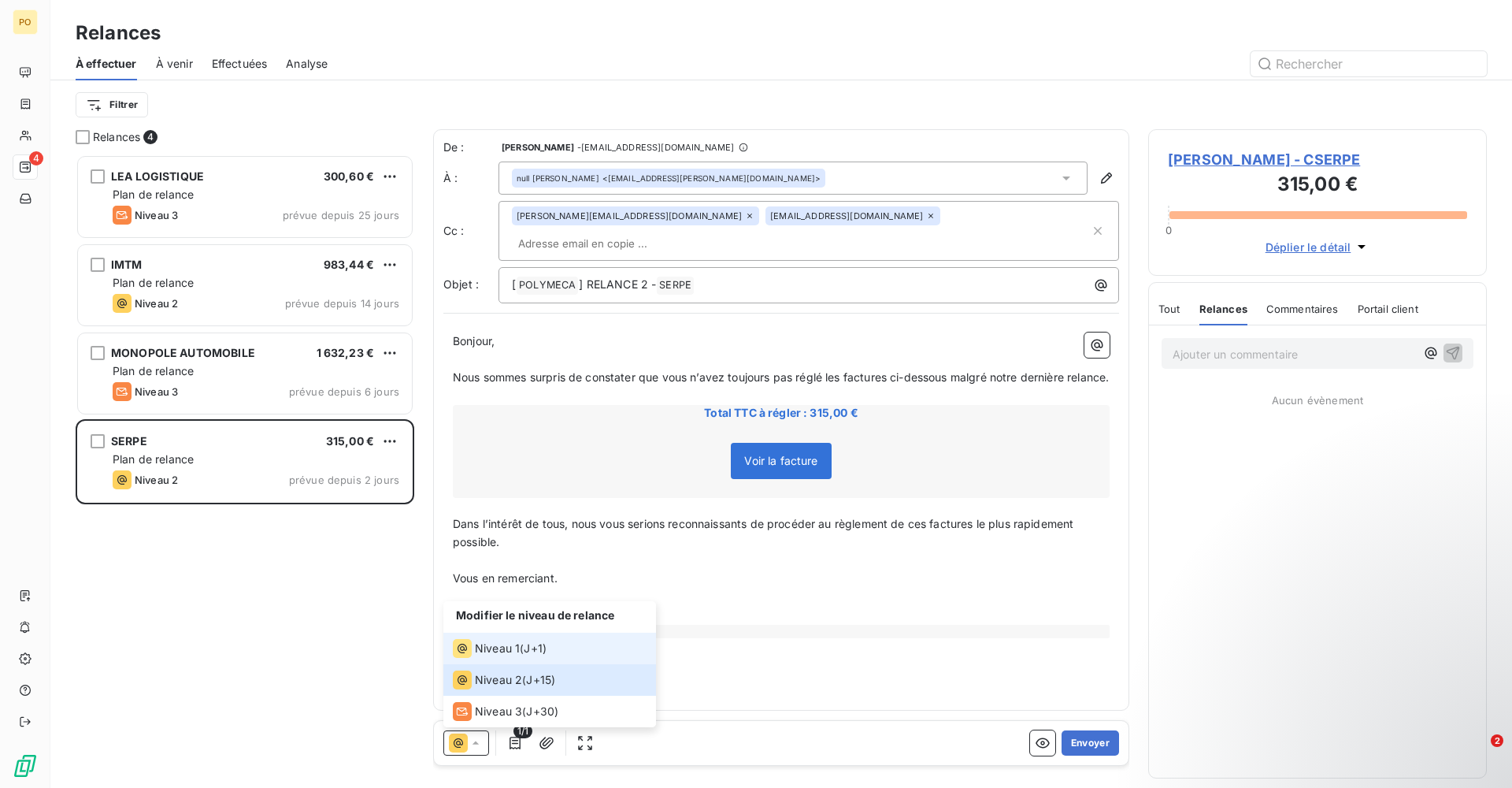
click at [539, 651] on span "J+1 )" at bounding box center [534, 648] width 23 height 16
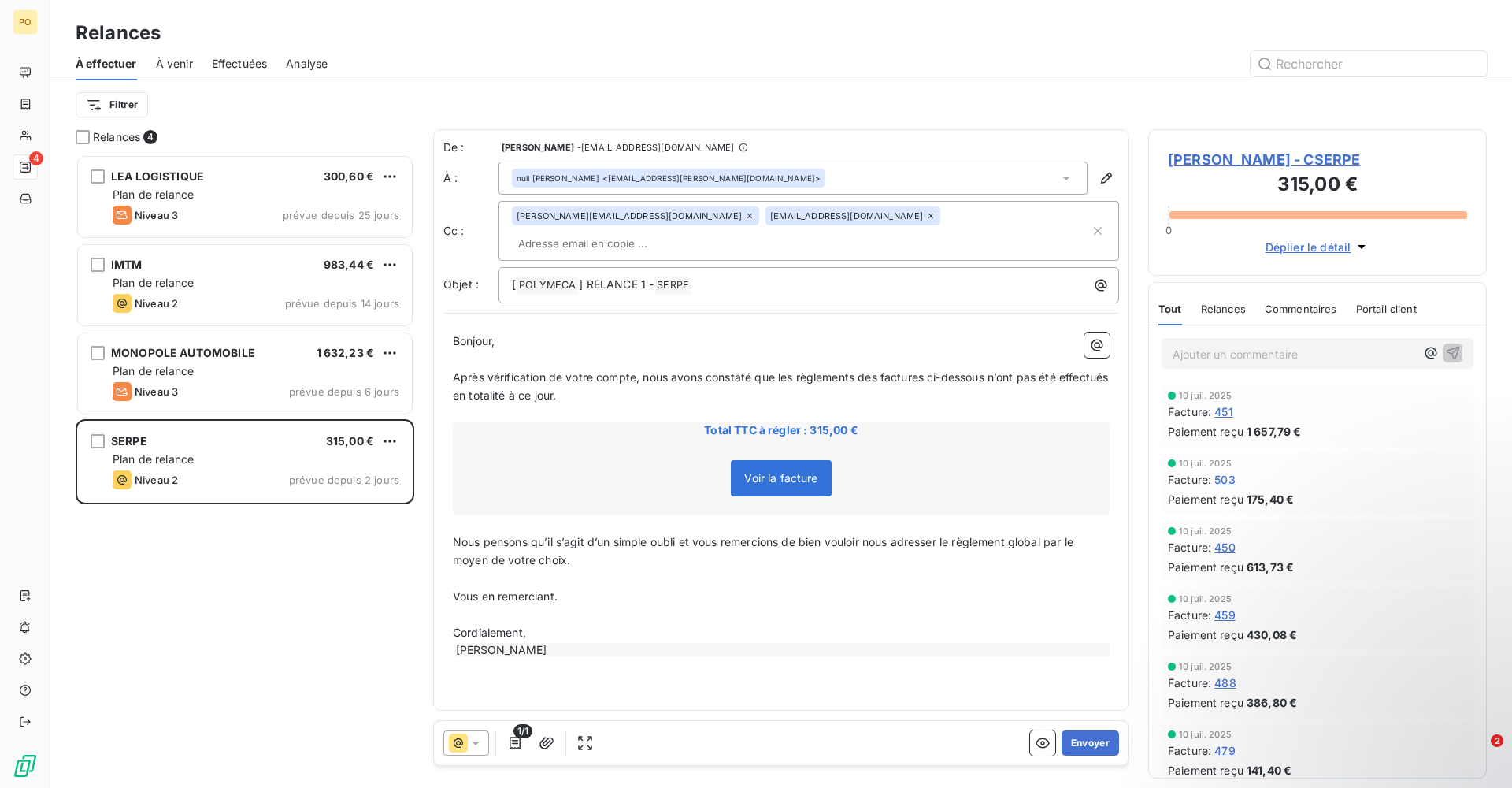
click at [375, 651] on div "LEA LOGISTIQUE 300,60 € Plan de relance Niveau 3 prévue depuis 25 jours IMTM 98…" at bounding box center [245, 471] width 339 height 633
click at [463, 744] on icon at bounding box center [458, 742] width 19 height 19
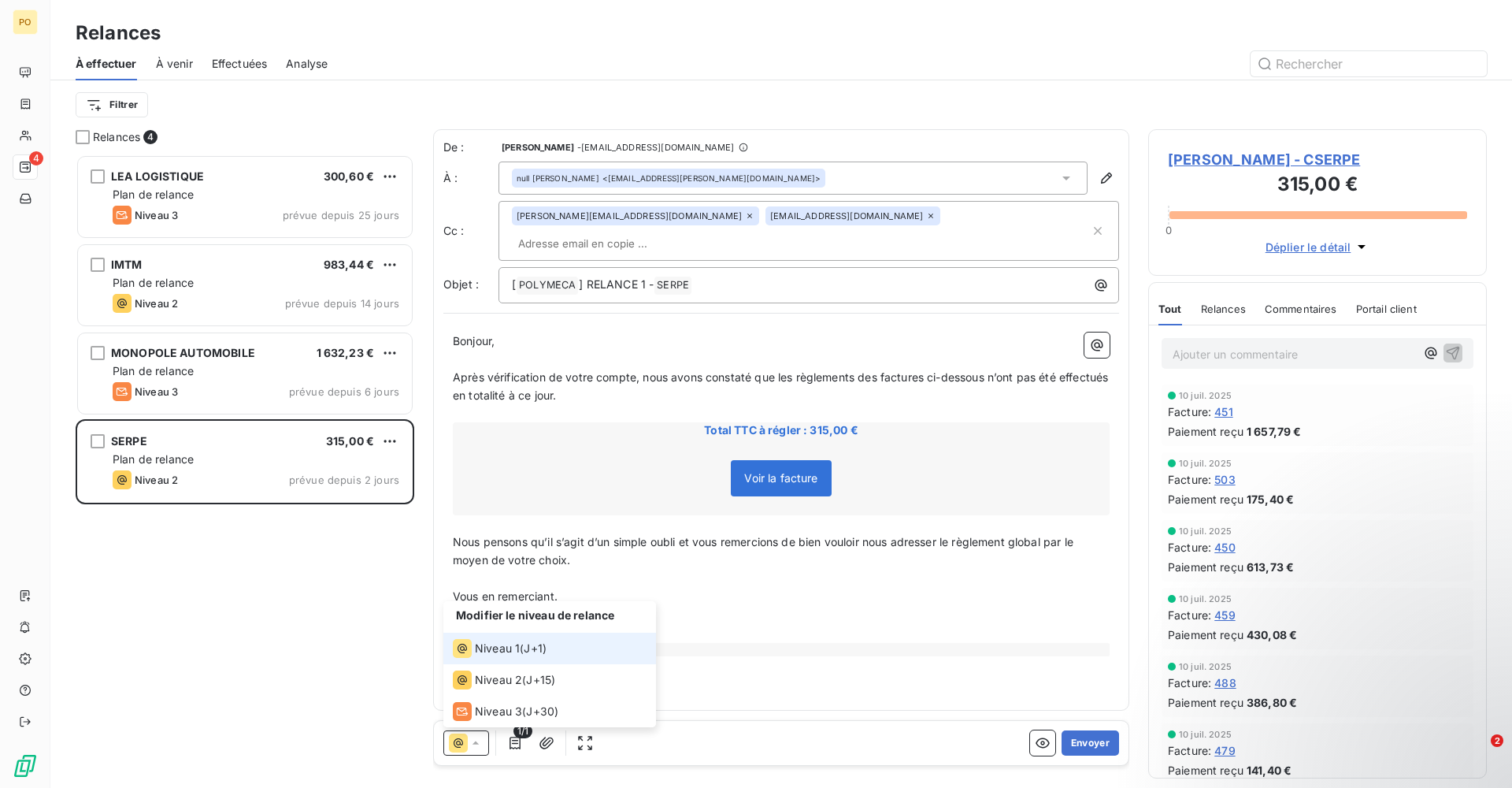
click at [510, 652] on span "Niveau 1" at bounding box center [498, 648] width 45 height 16
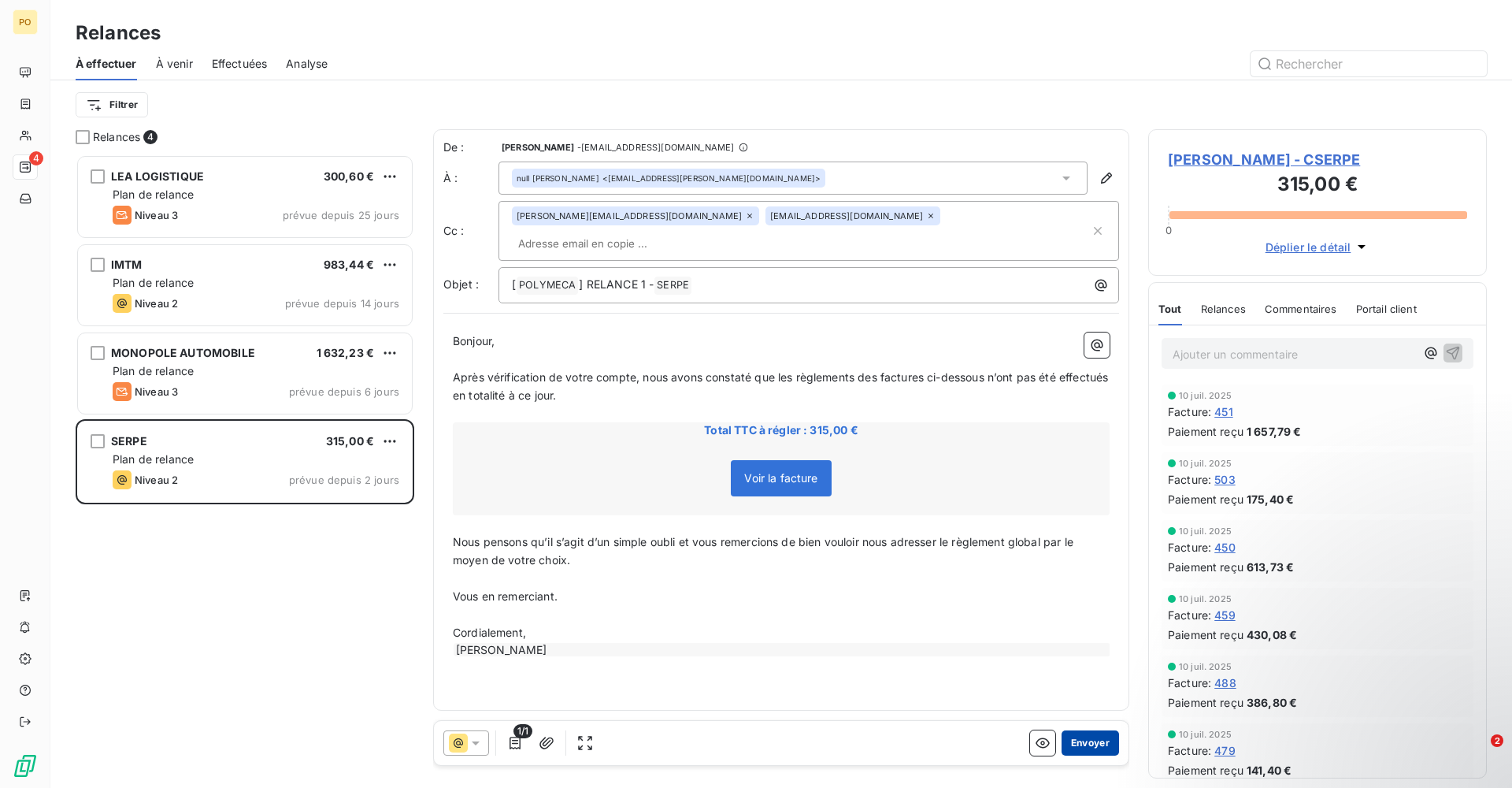
click at [1097, 742] on button "Envoyer" at bounding box center [1090, 743] width 58 height 25
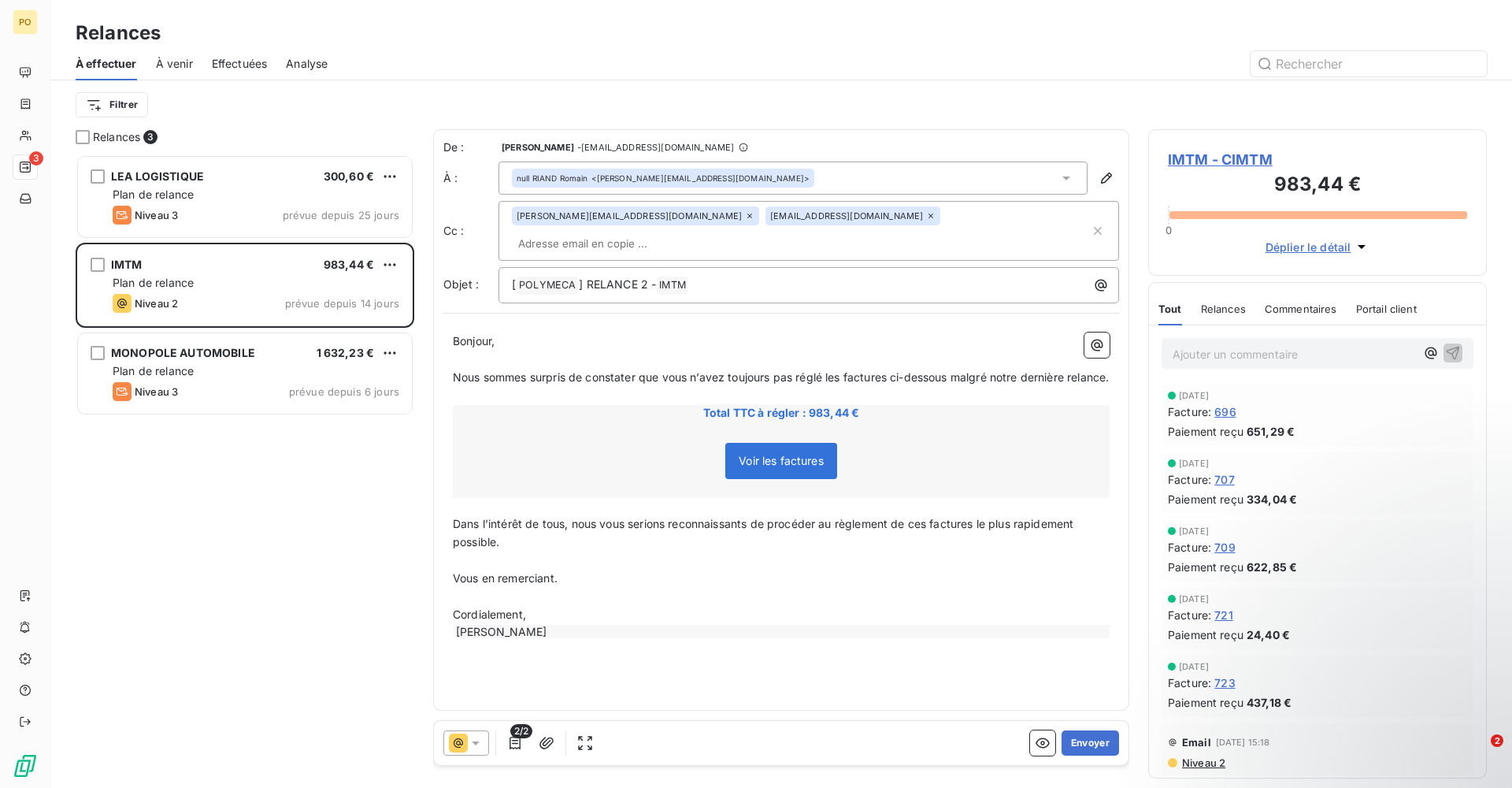
click at [479, 748] on icon at bounding box center [475, 743] width 16 height 16
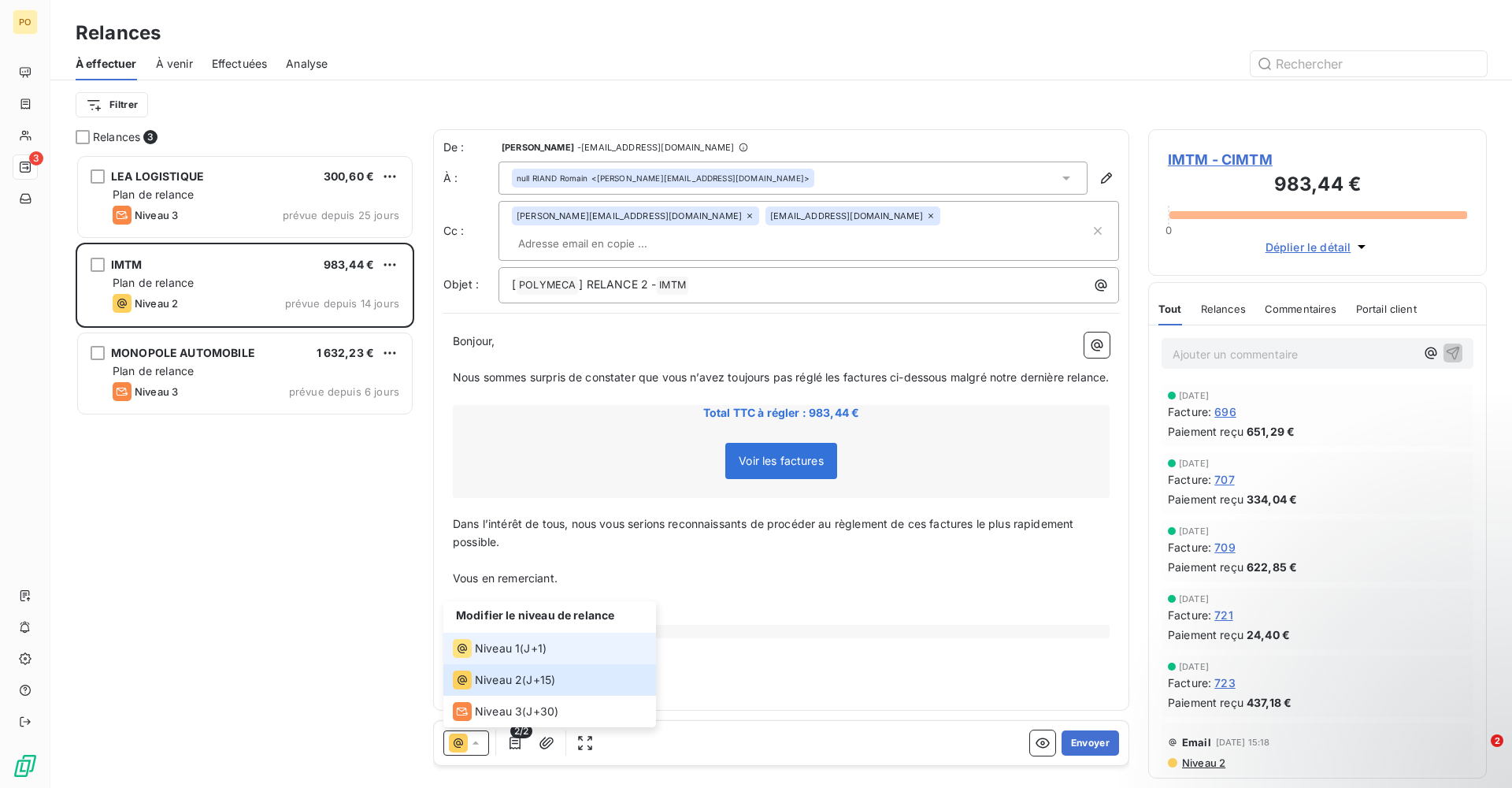
click at [535, 650] on span "J+1 )" at bounding box center [534, 648] width 23 height 16
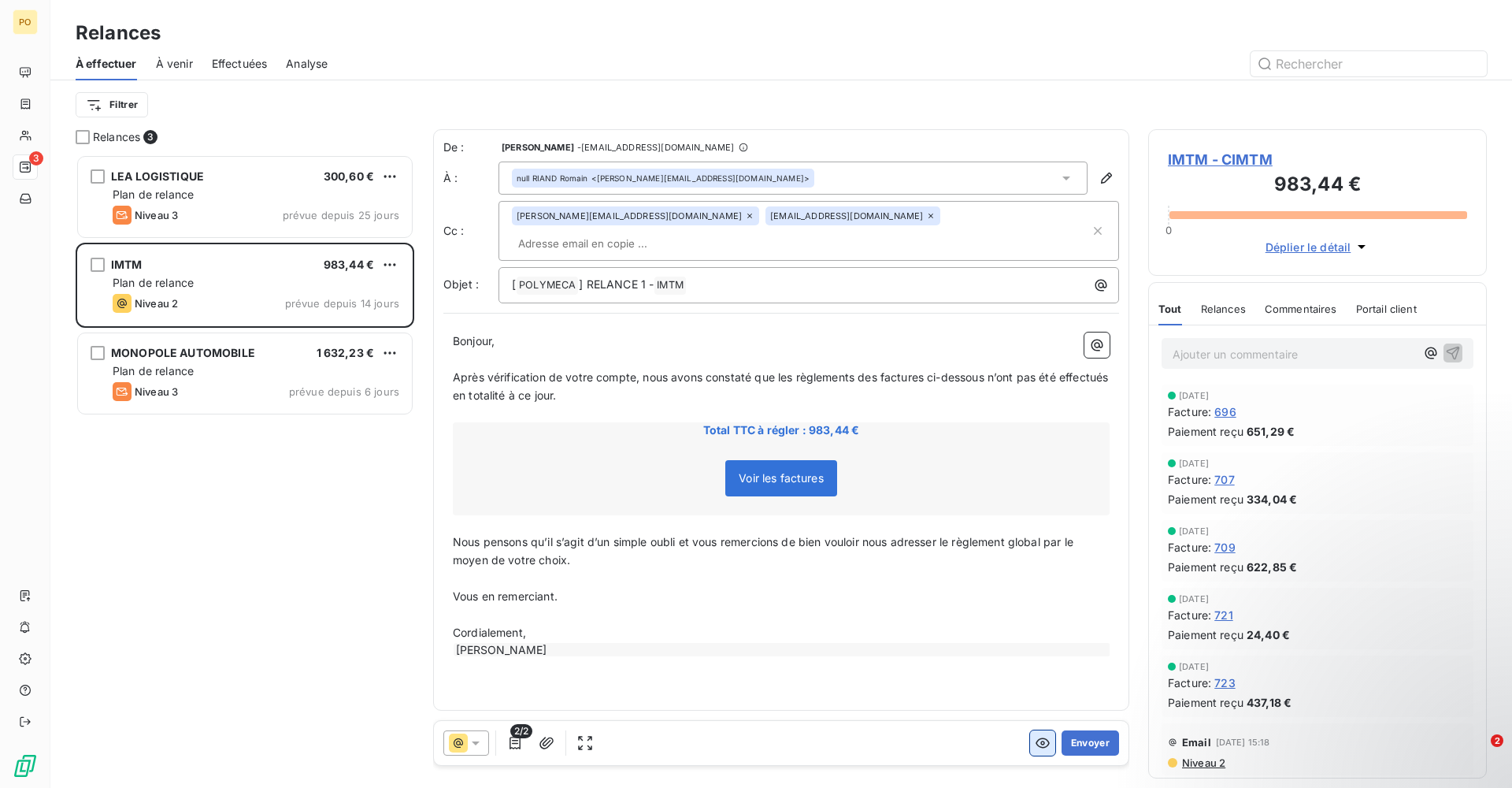
click at [1048, 743] on icon "button" at bounding box center [1043, 743] width 16 height 16
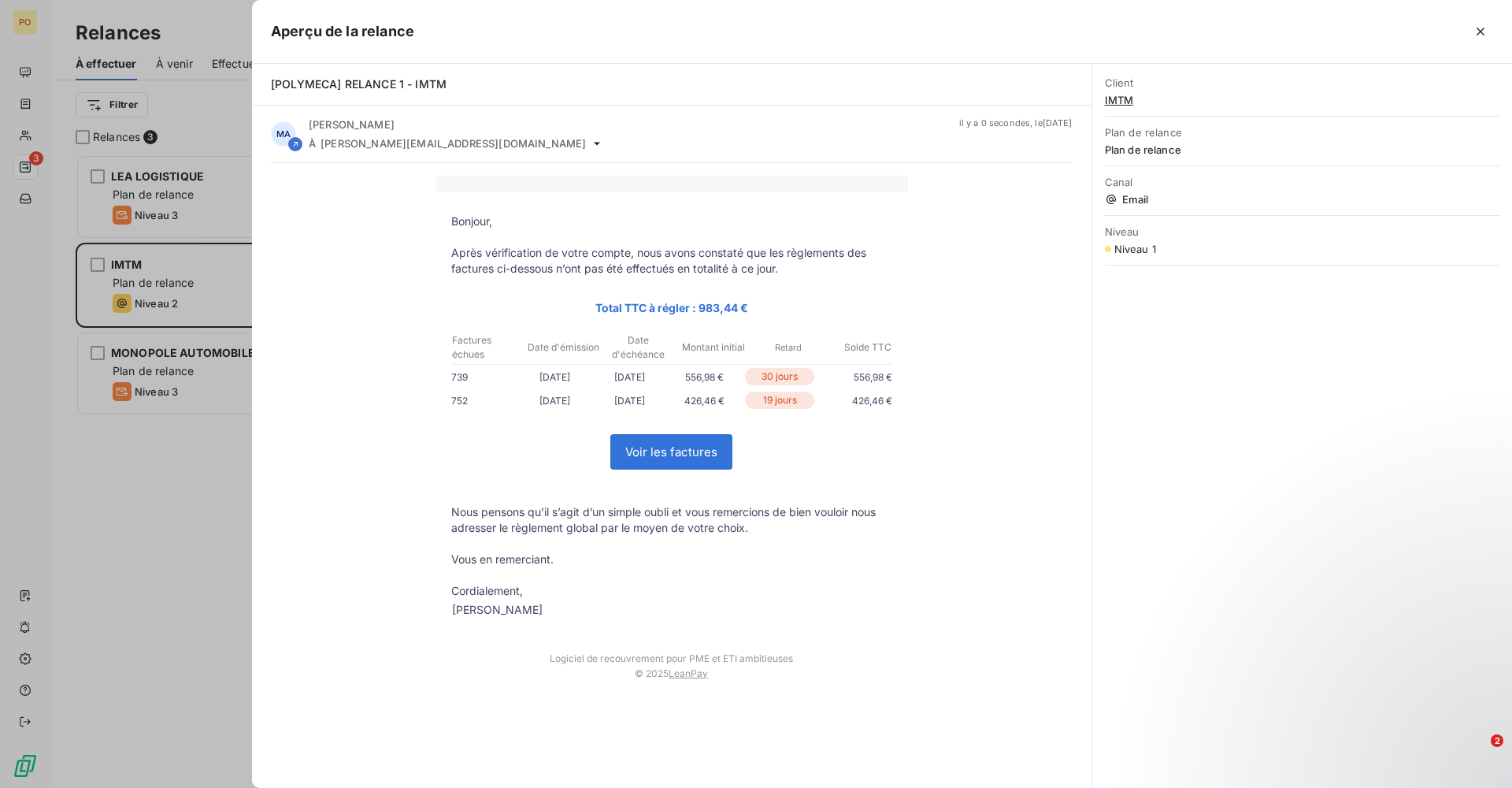
click at [193, 581] on div at bounding box center [756, 394] width 1512 height 788
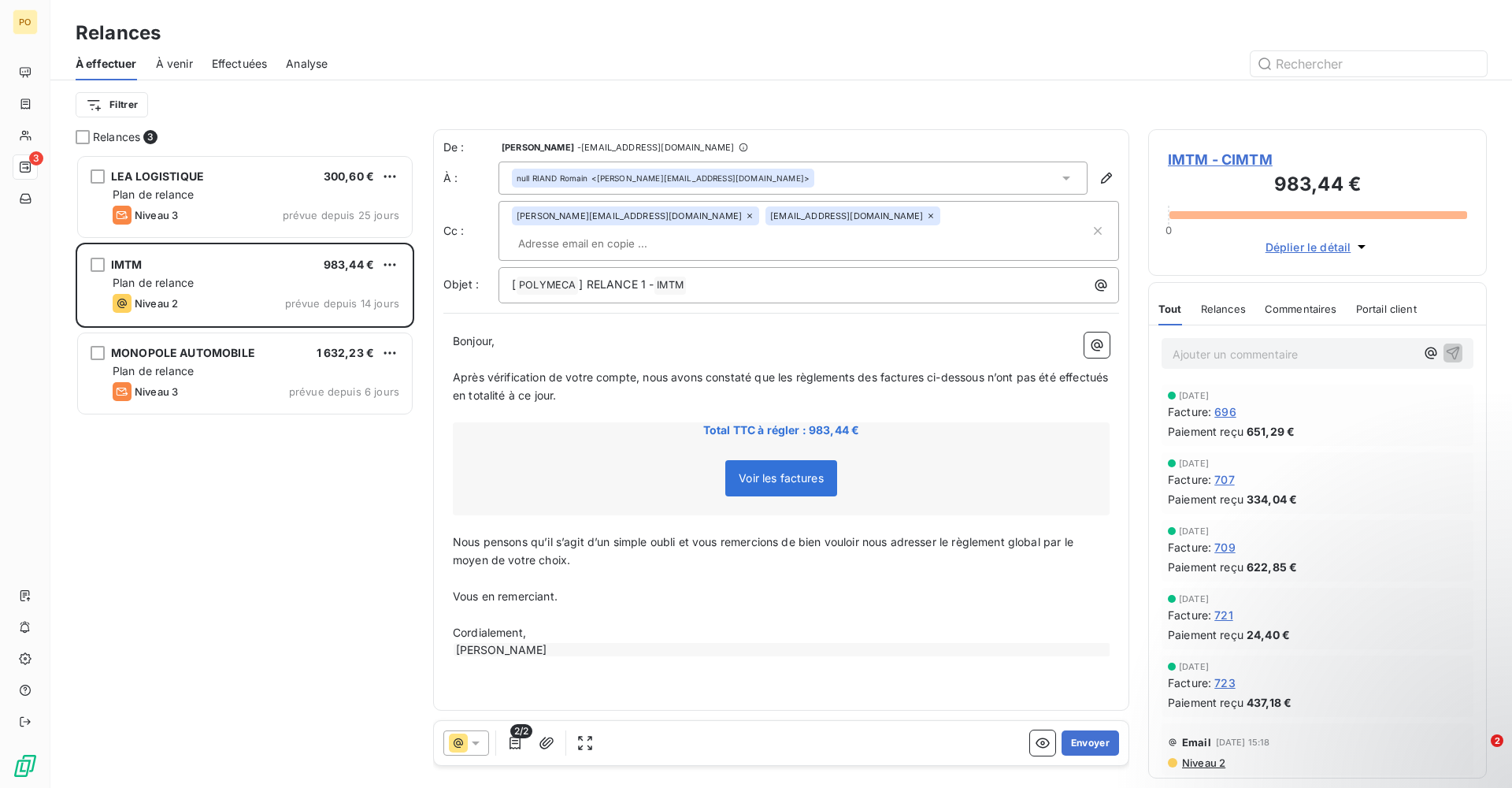
click at [483, 732] on div at bounding box center [465, 743] width 46 height 25
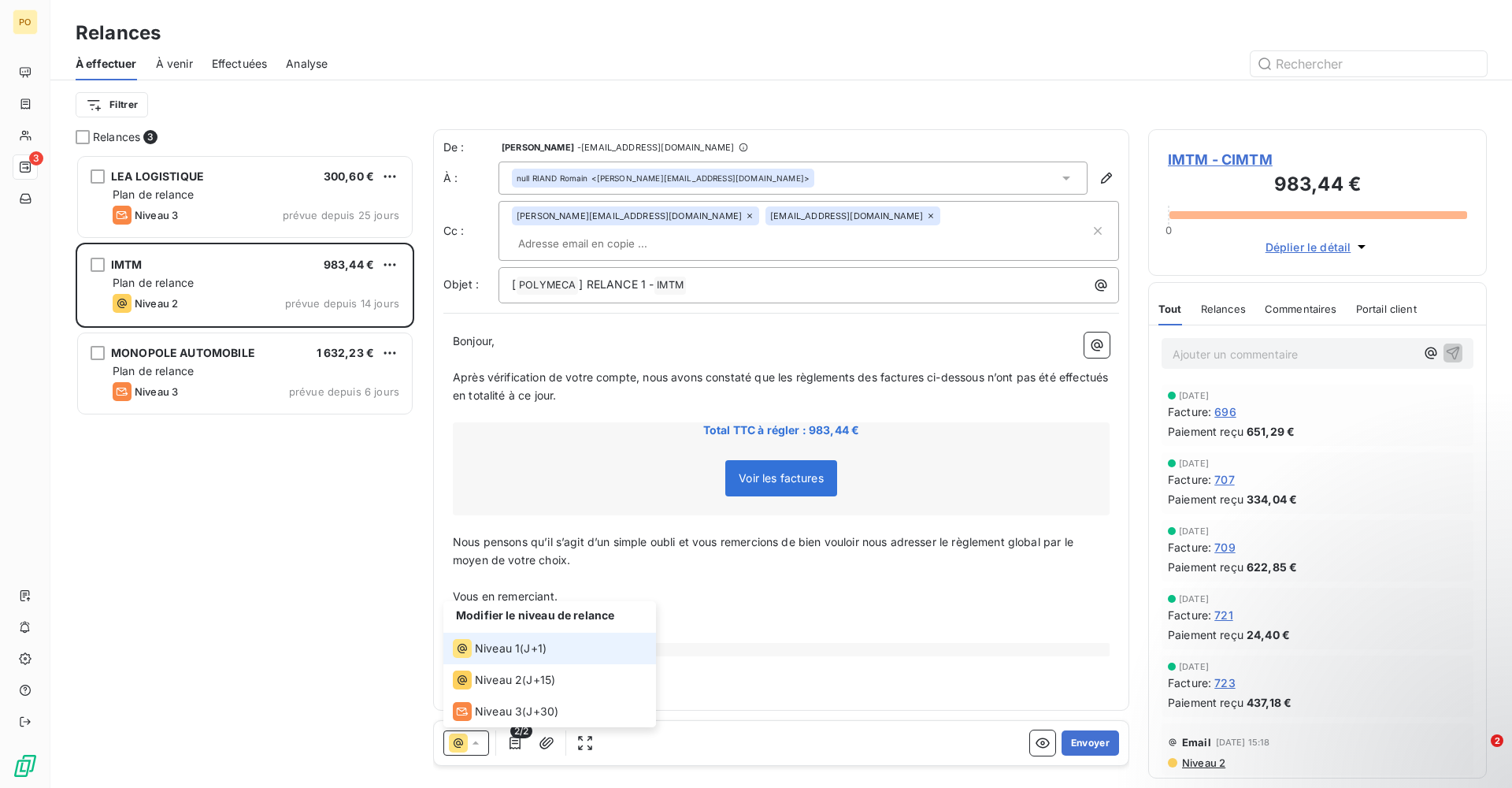
click at [511, 648] on span "Niveau 1" at bounding box center [498, 648] width 45 height 16
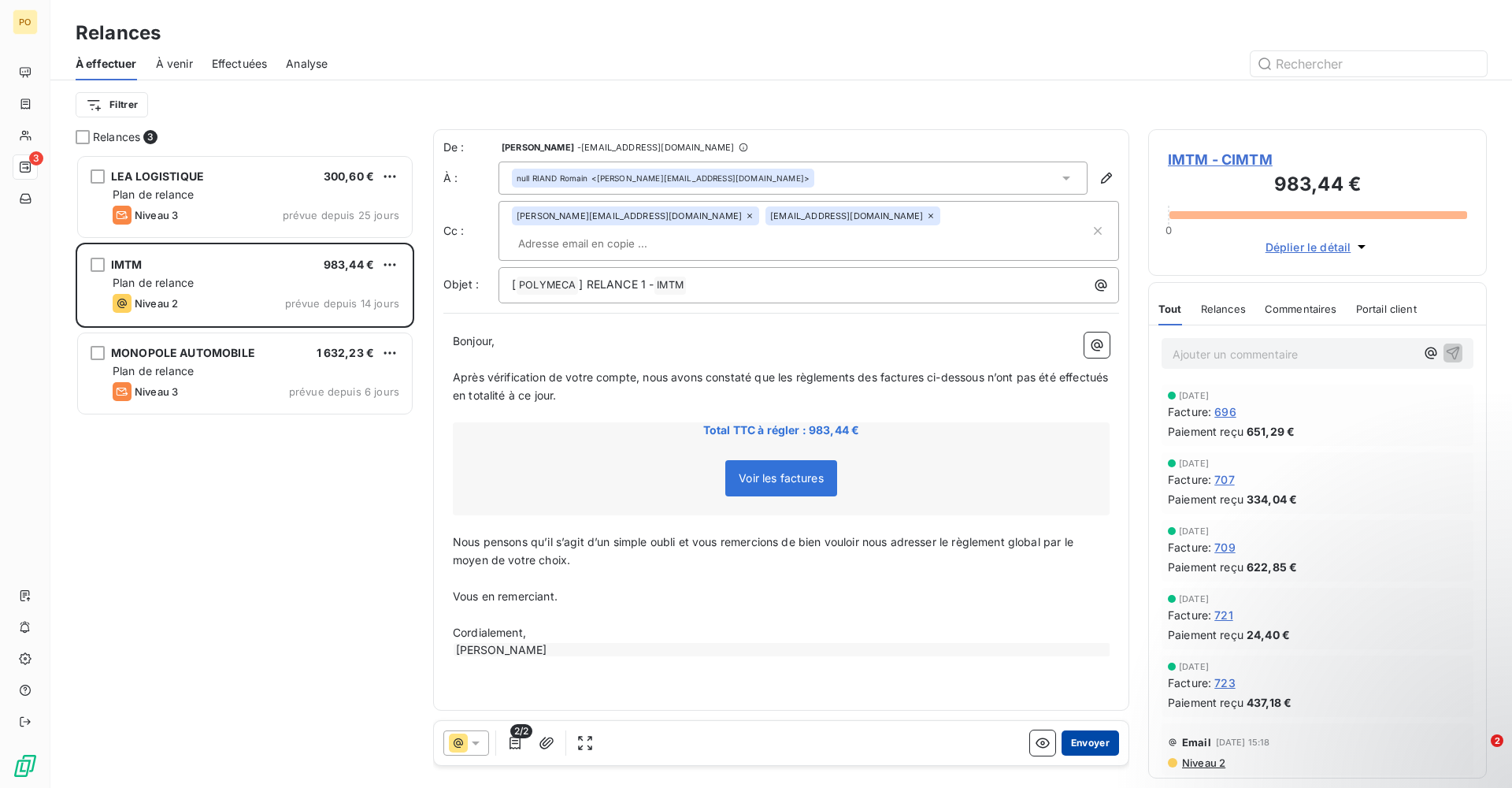
click at [1089, 748] on button "Envoyer" at bounding box center [1090, 743] width 58 height 25
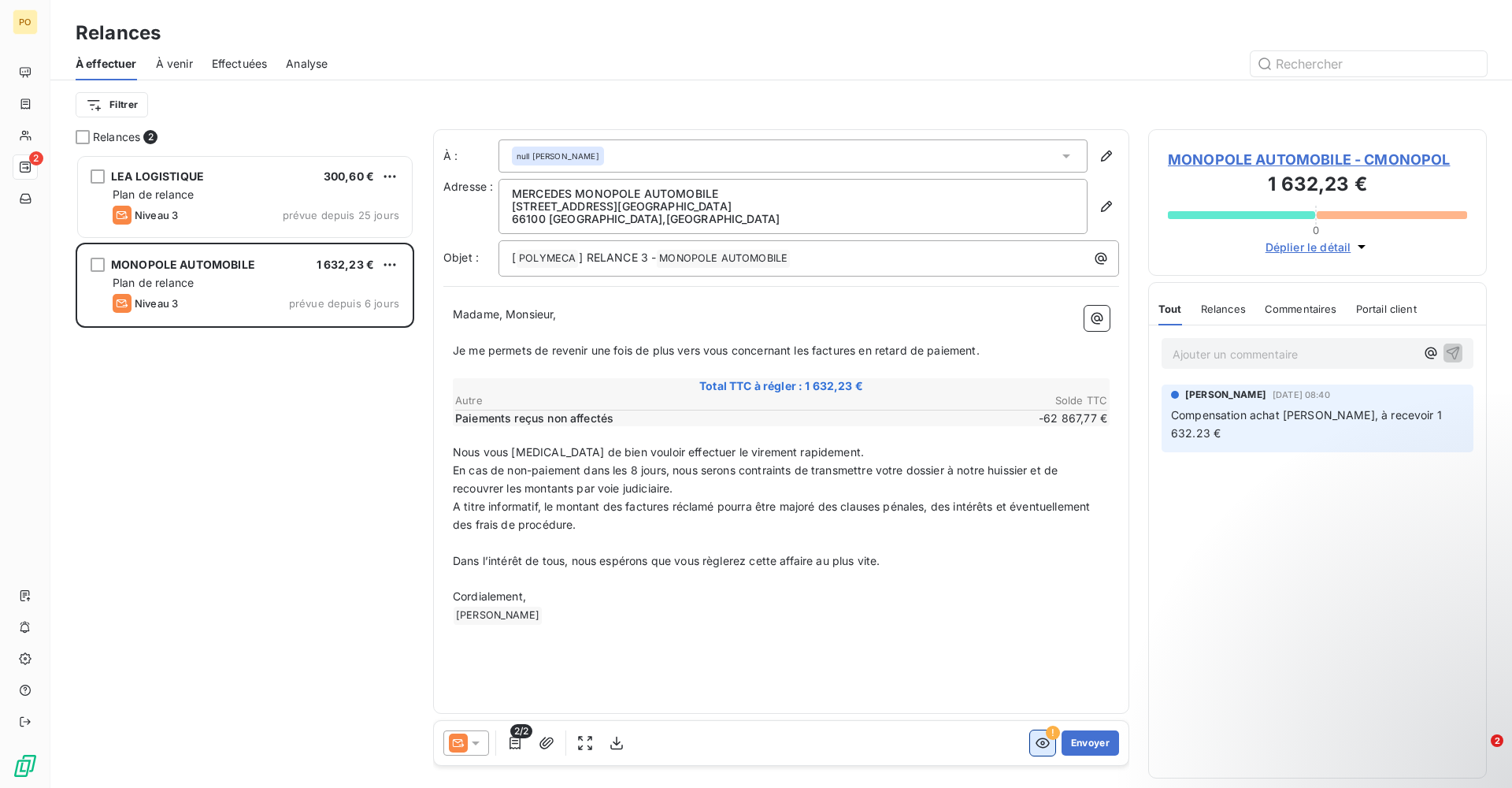
click at [1043, 740] on icon "button" at bounding box center [1043, 743] width 16 height 16
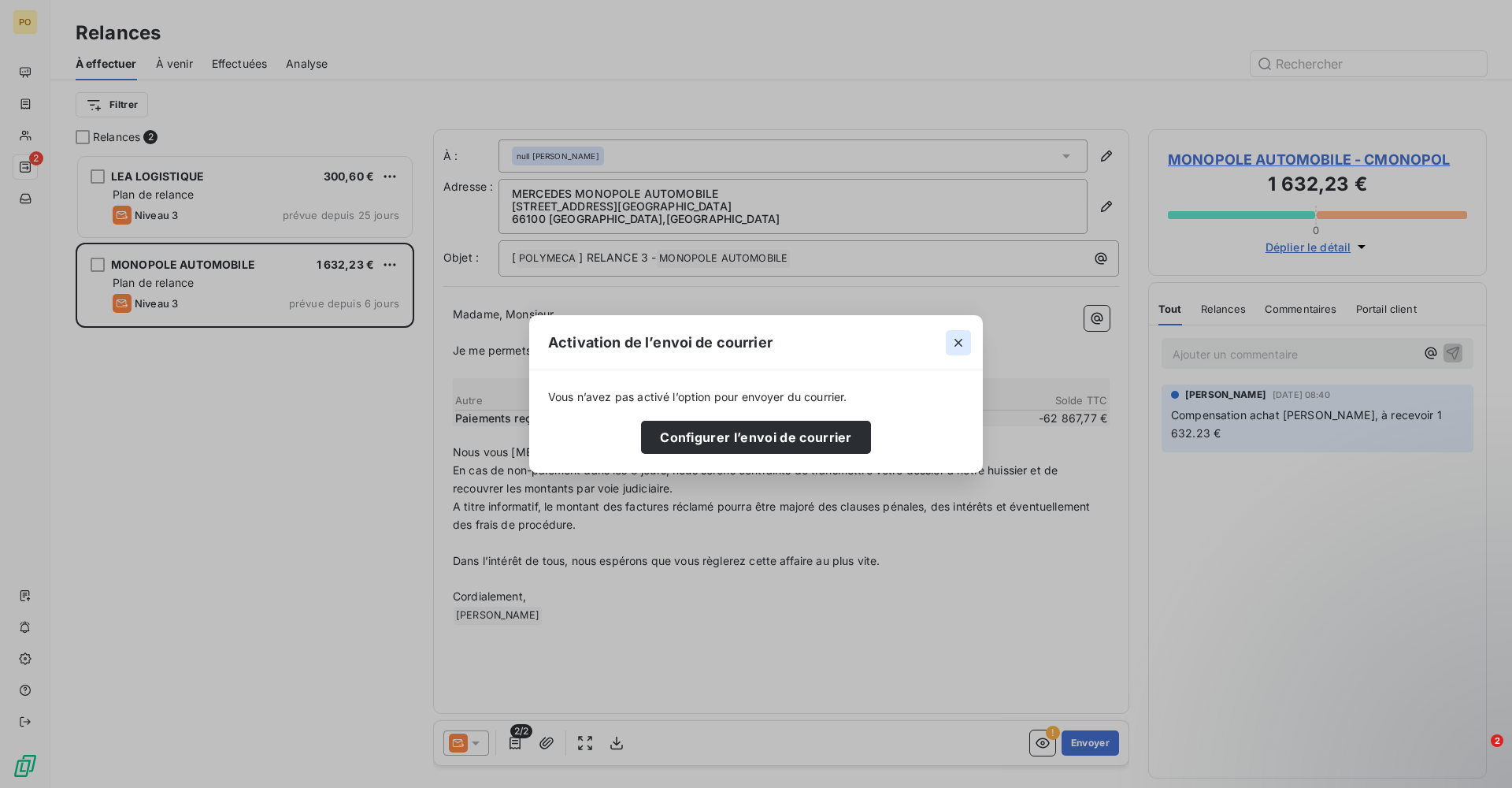
click at [959, 345] on icon "button" at bounding box center [958, 343] width 16 height 16
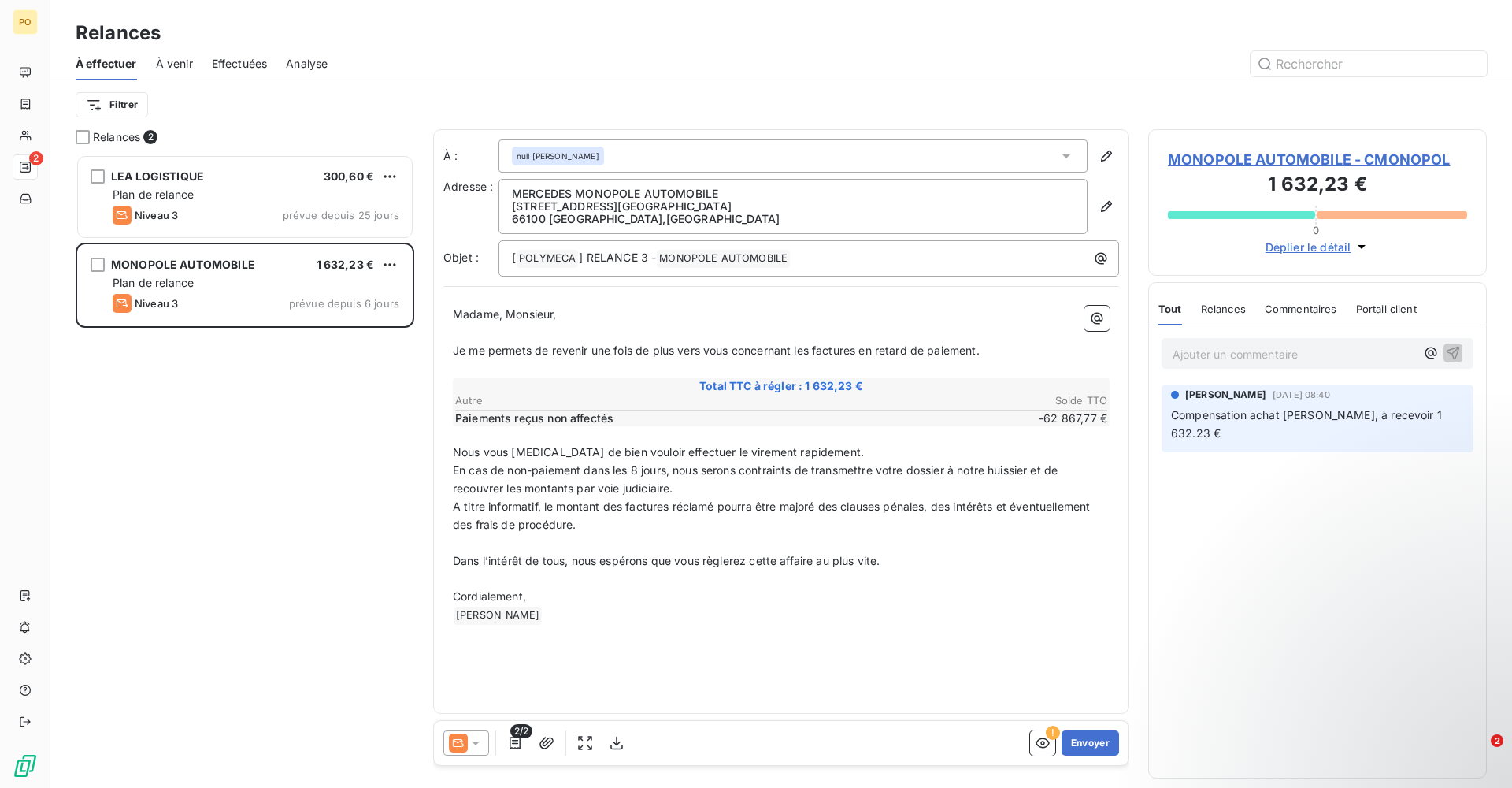
click at [162, 73] on div "À venir" at bounding box center [174, 64] width 37 height 33
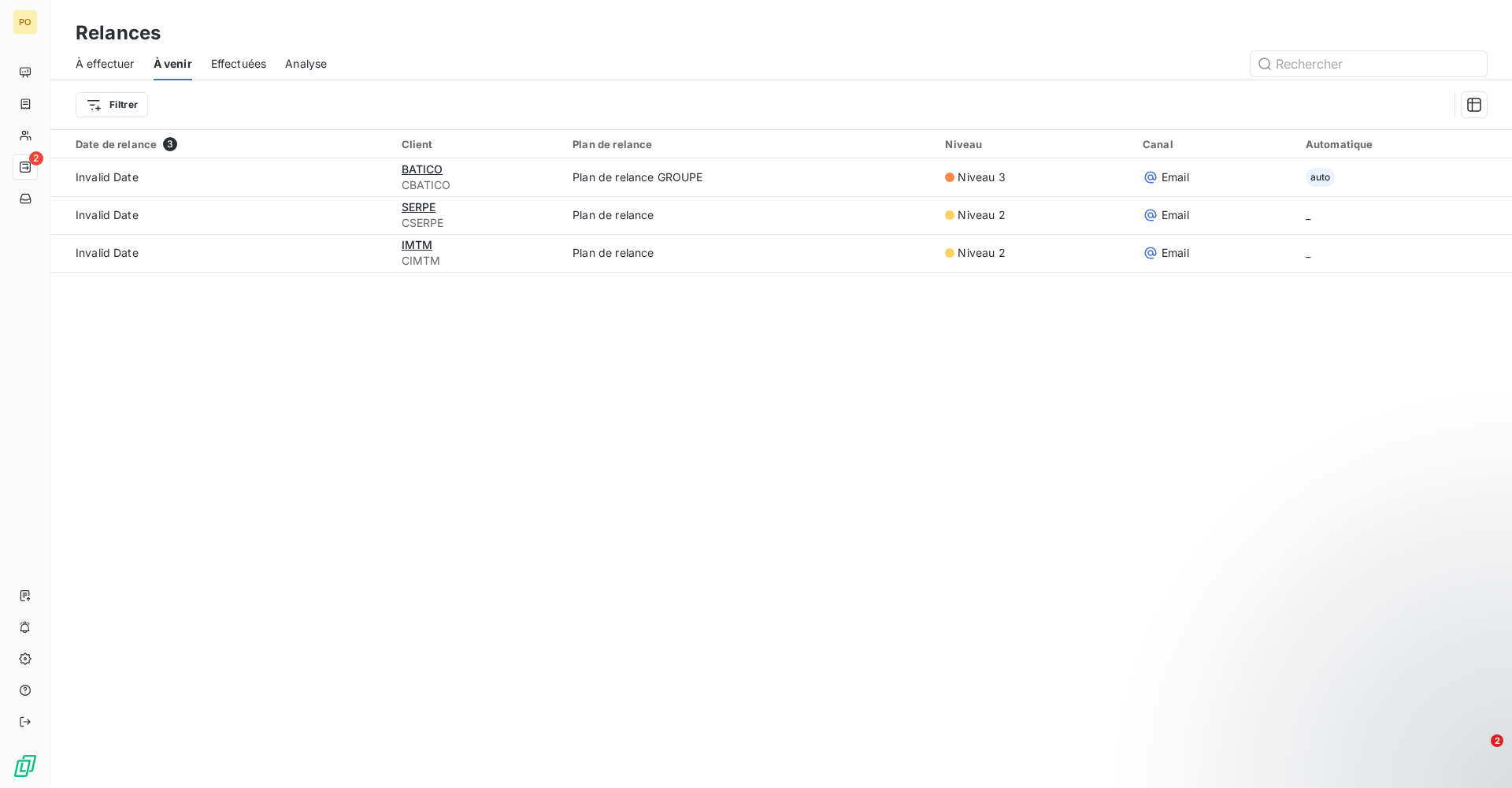
click at [247, 64] on span "Effectuées" at bounding box center [238, 64] width 56 height 16
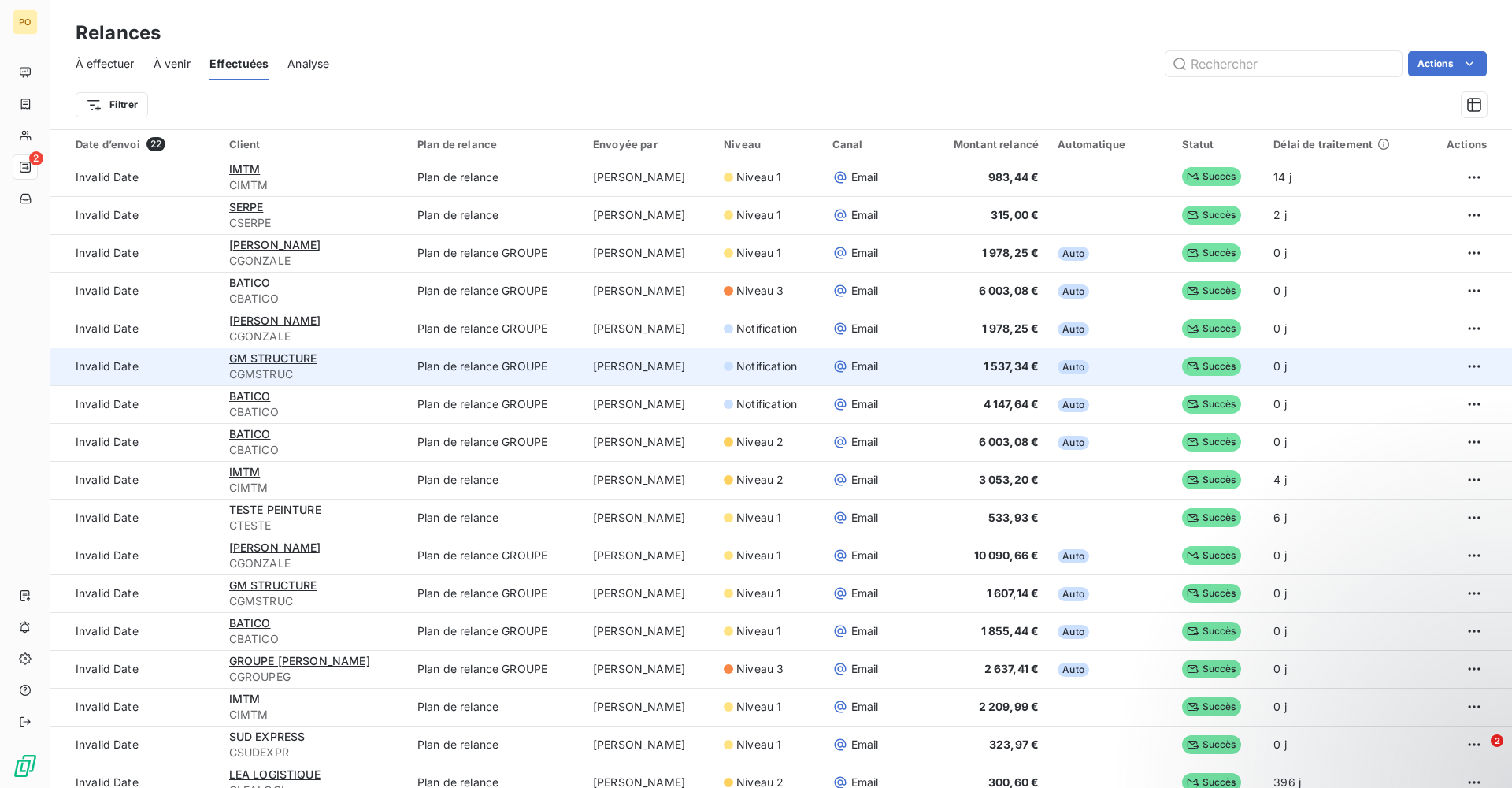
click at [736, 372] on span "Notification" at bounding box center [766, 367] width 61 height 16
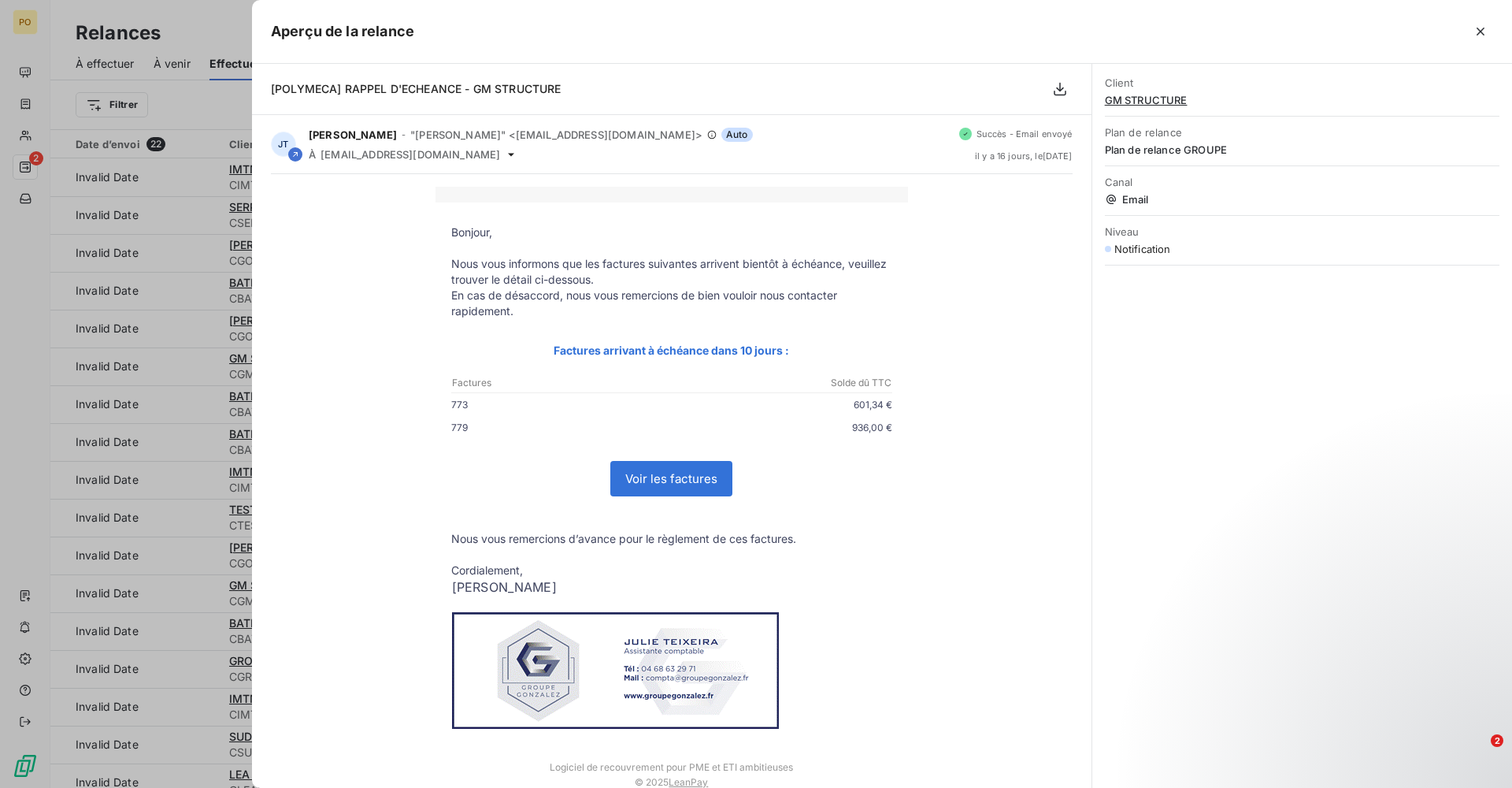
click at [197, 274] on div at bounding box center [756, 394] width 1512 height 788
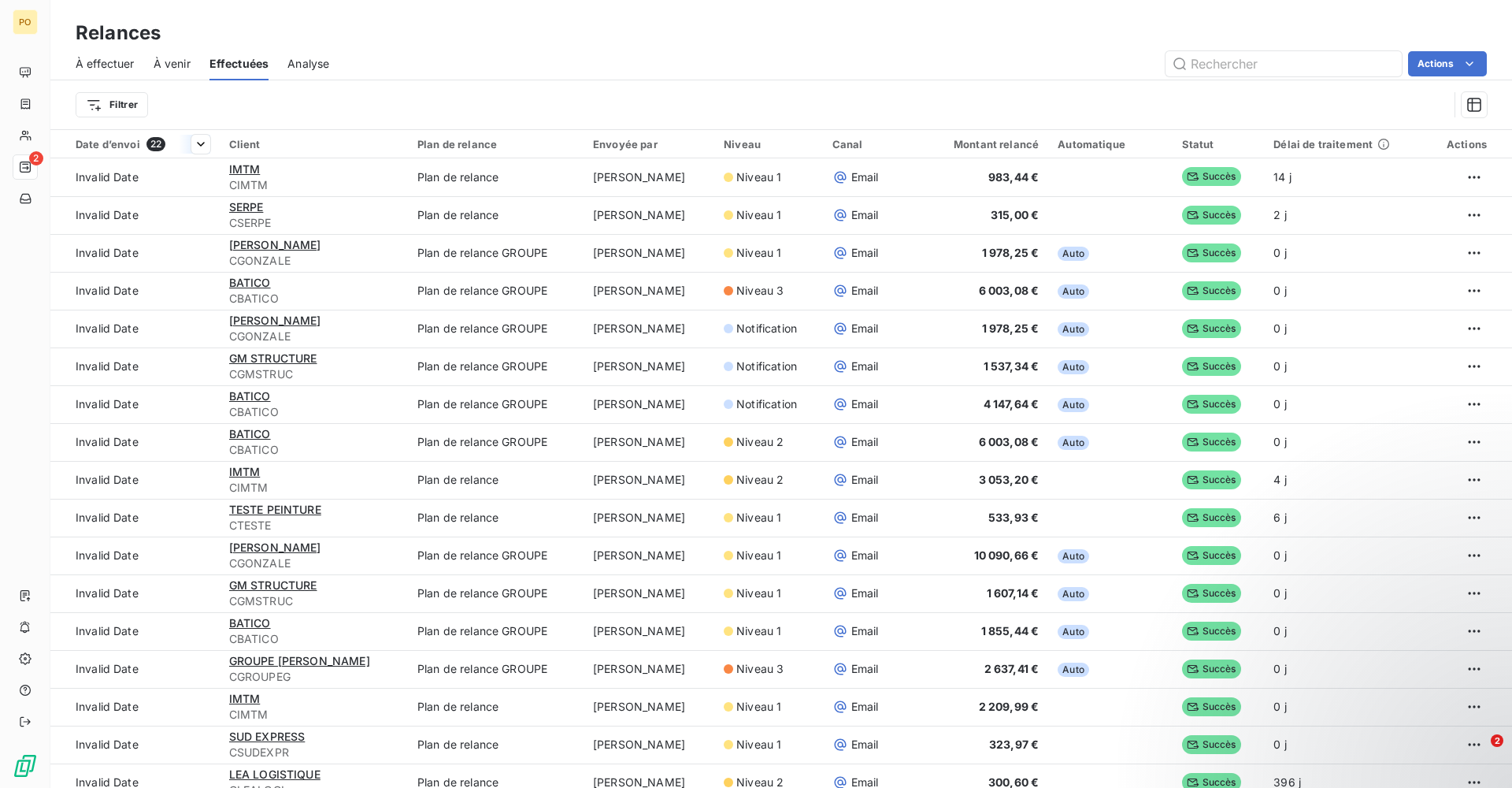
click at [139, 145] on div "Date d’envoi 22" at bounding box center [142, 144] width 134 height 14
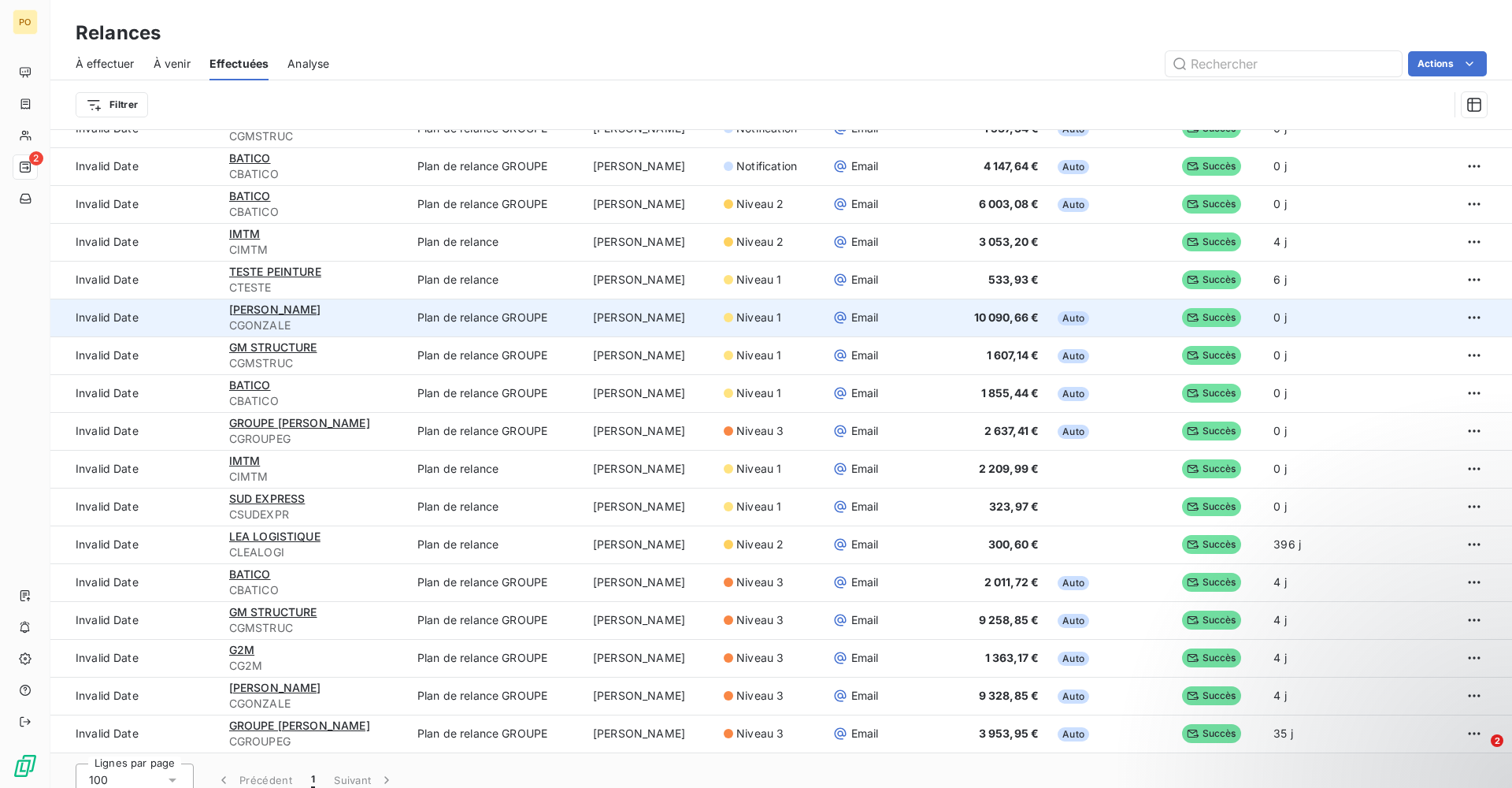
scroll to position [54, 0]
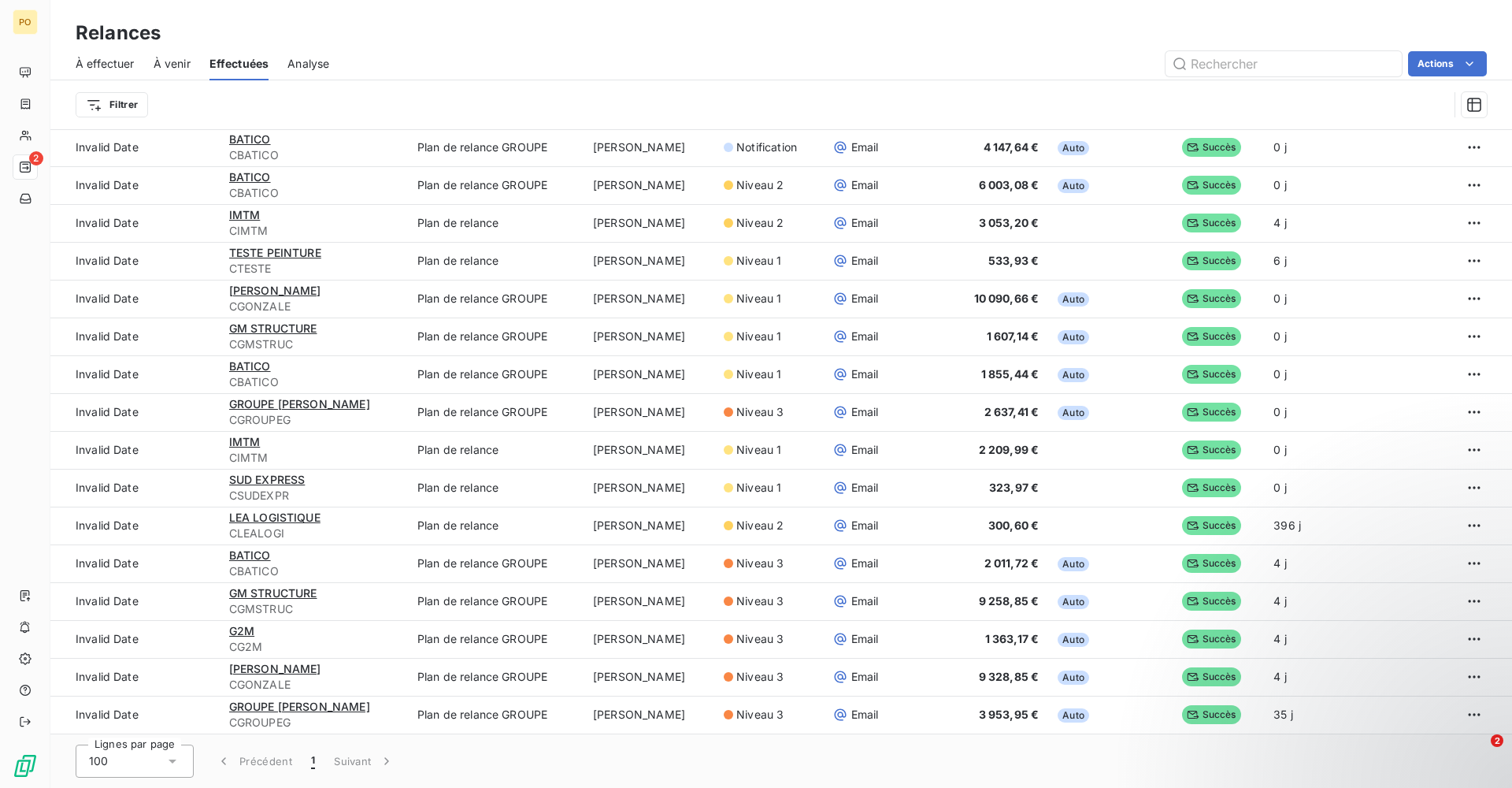
click at [327, 63] on span "Analyse" at bounding box center [308, 64] width 42 height 16
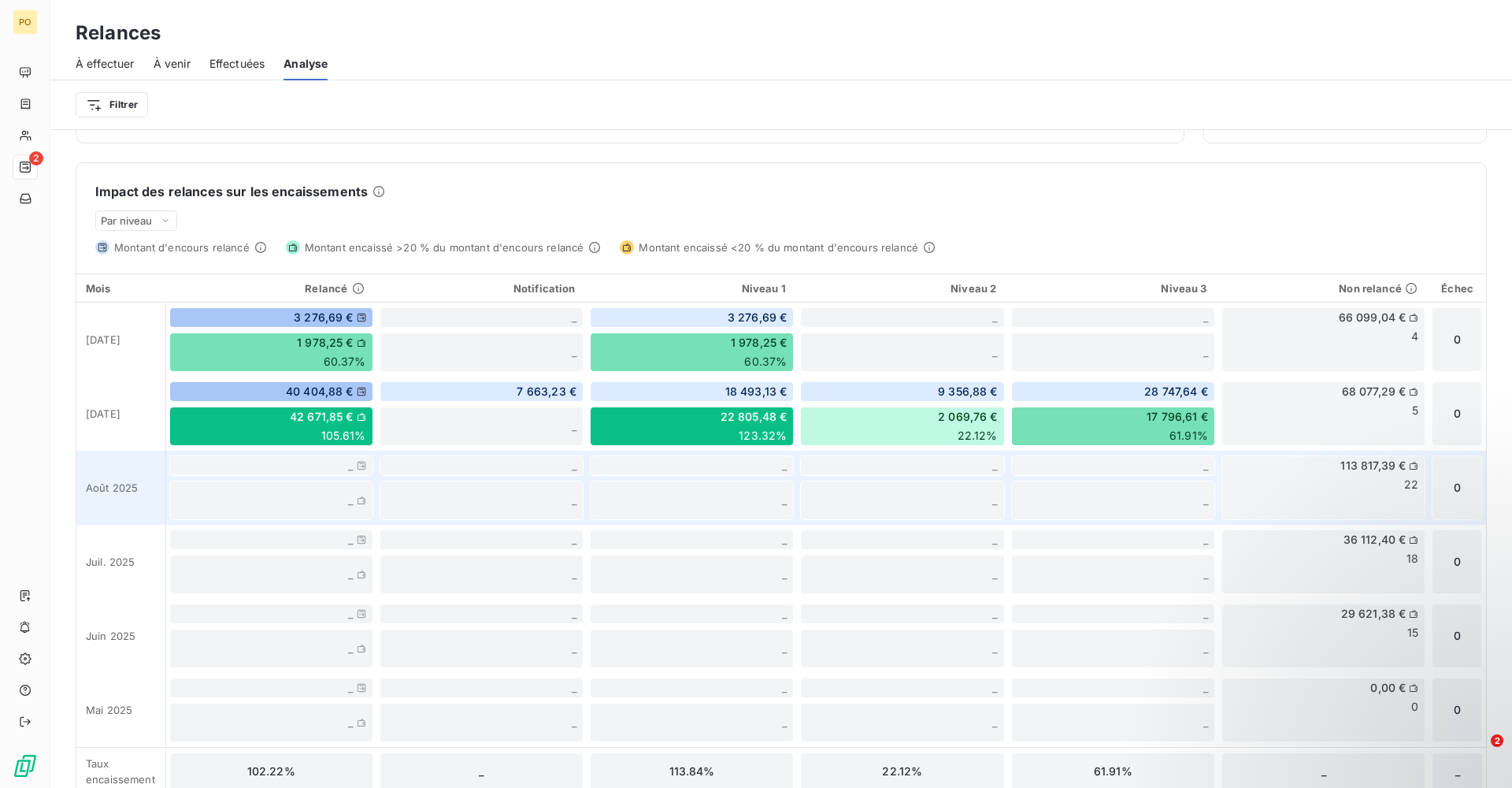
scroll to position [374, 0]
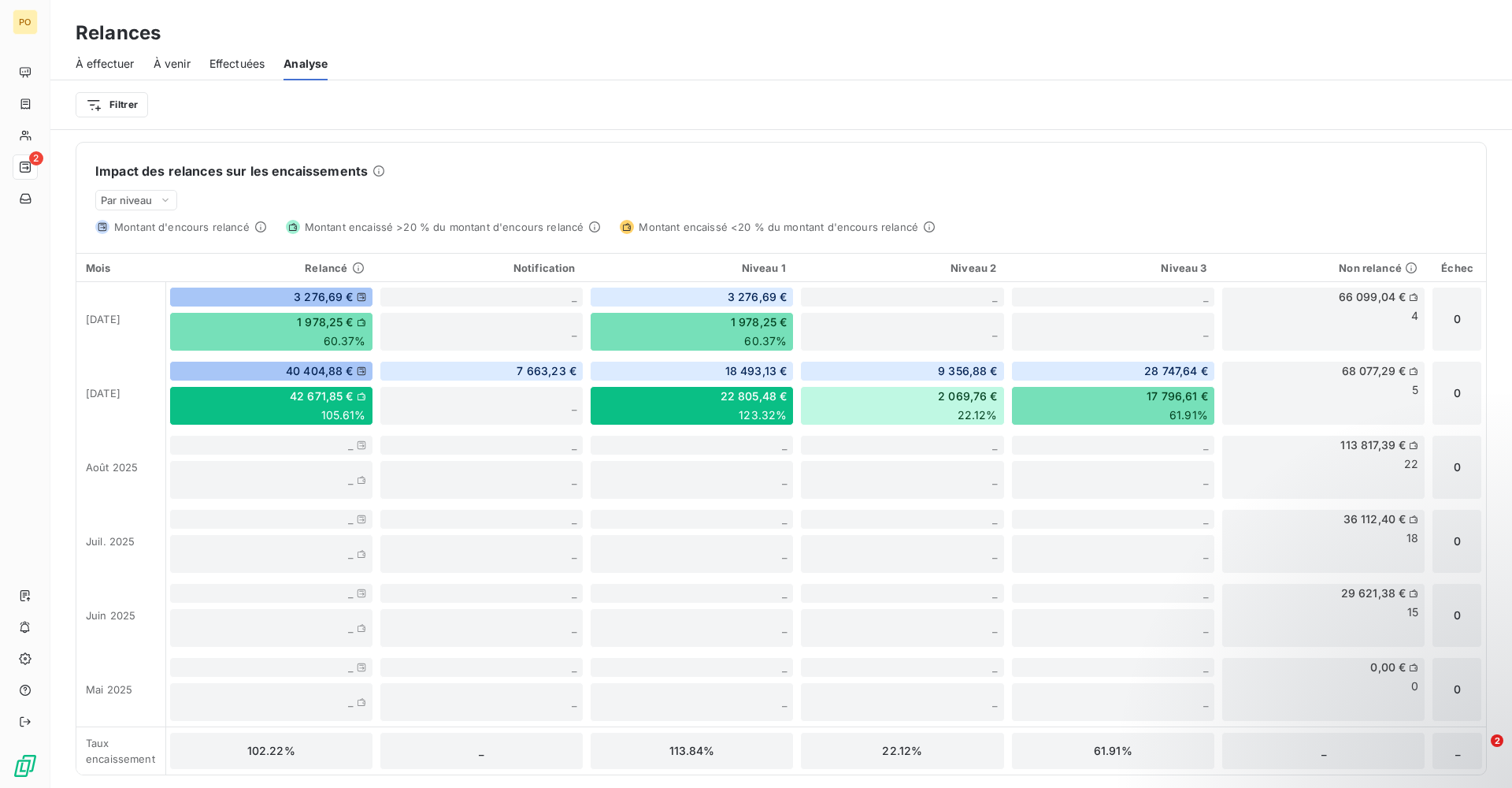
click at [81, 58] on span "À effectuer" at bounding box center [105, 64] width 59 height 16
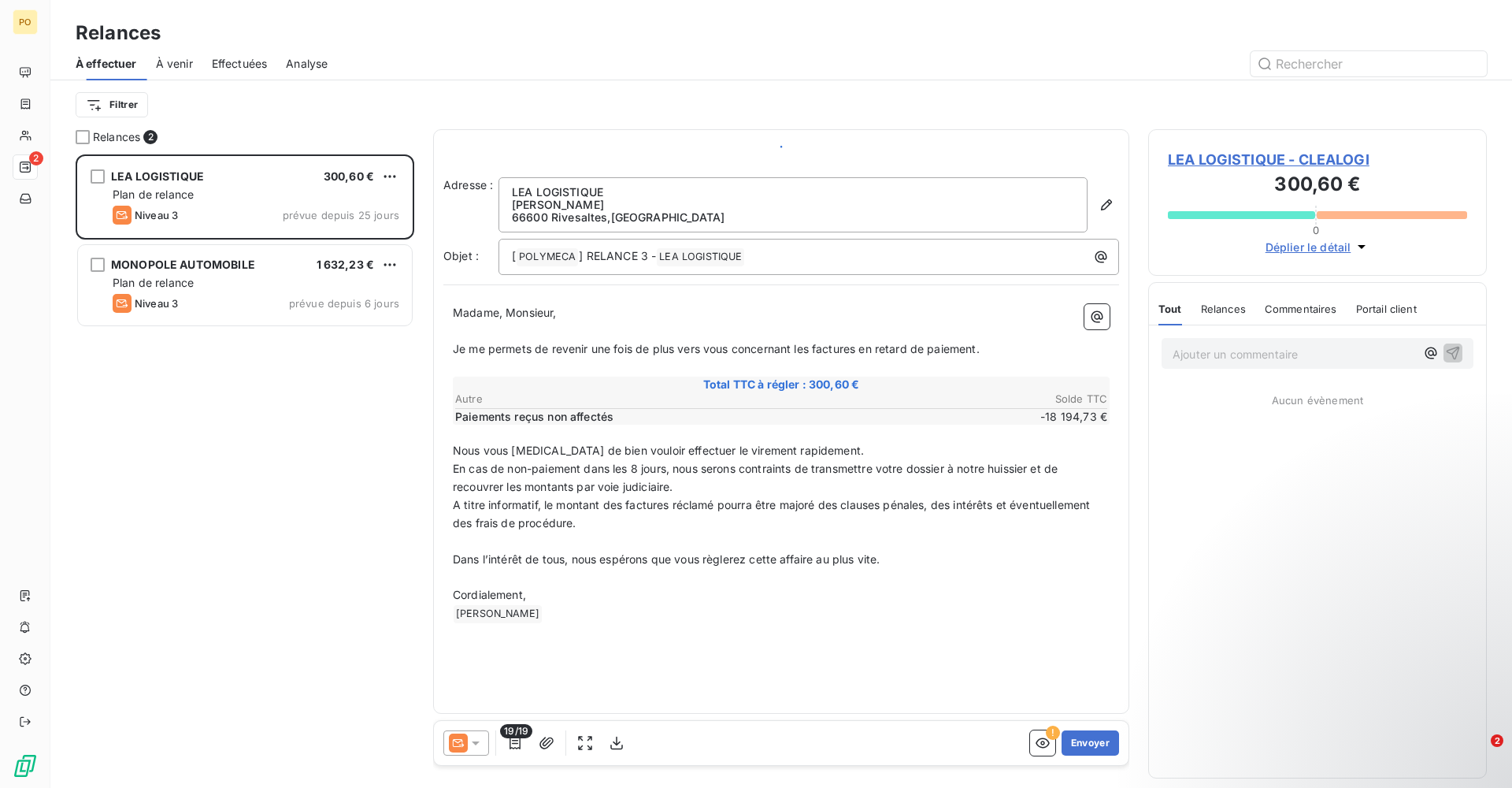
scroll to position [621, 327]
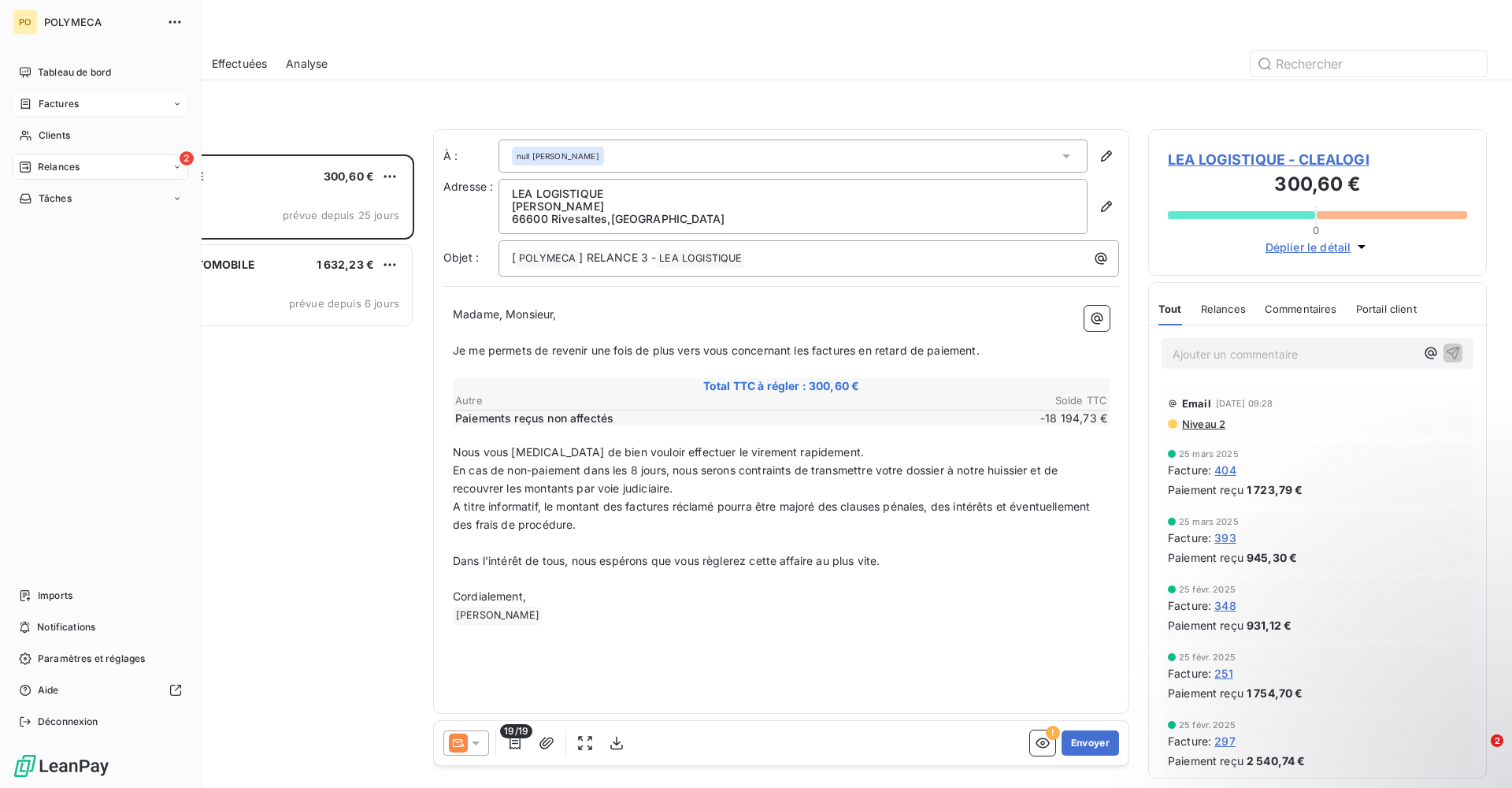
click at [54, 95] on div "Factures" at bounding box center [100, 104] width 175 height 25
click at [78, 140] on div "Factures" at bounding box center [110, 135] width 157 height 25
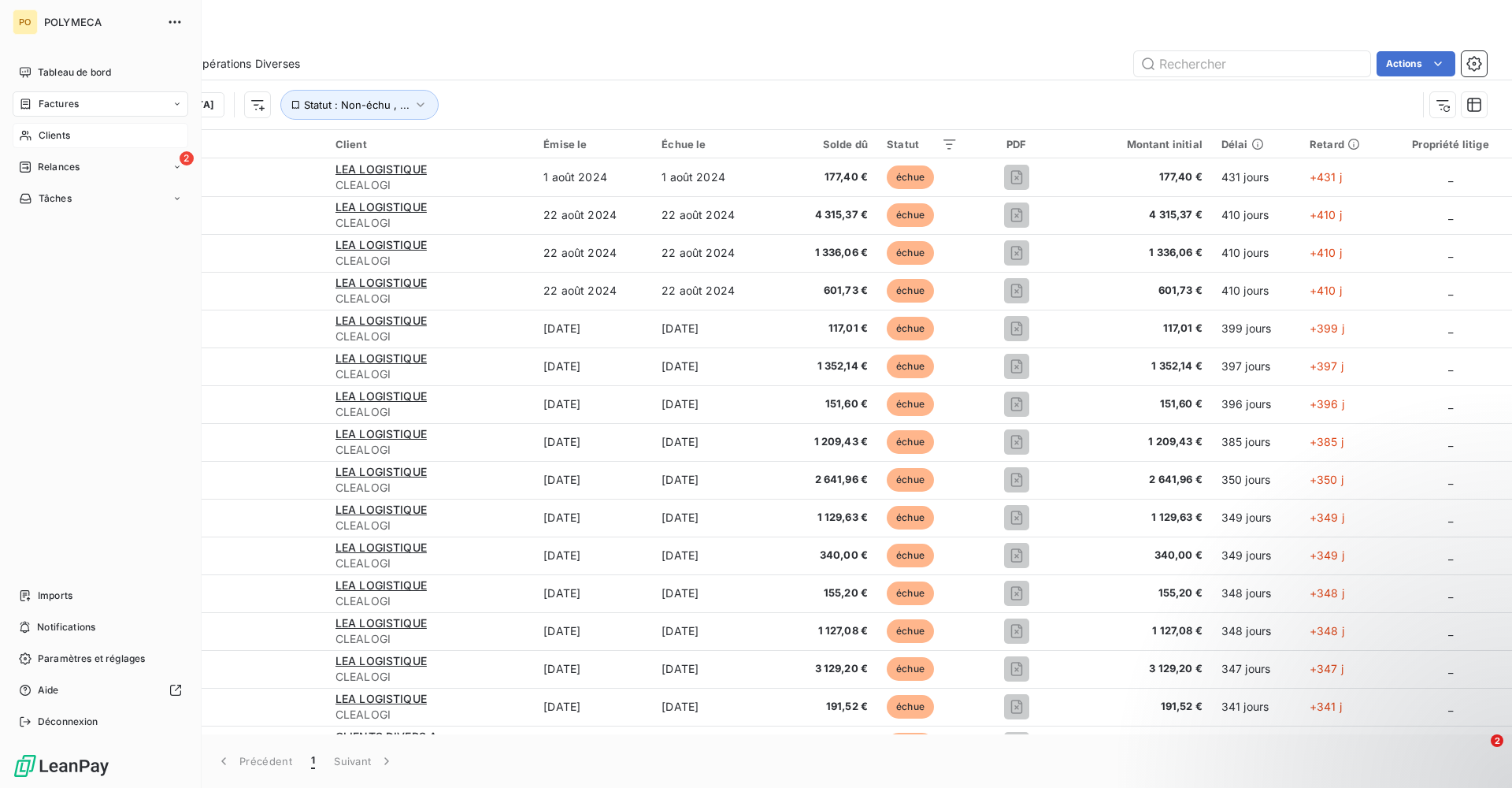
click at [110, 132] on div "Clients" at bounding box center [100, 135] width 175 height 25
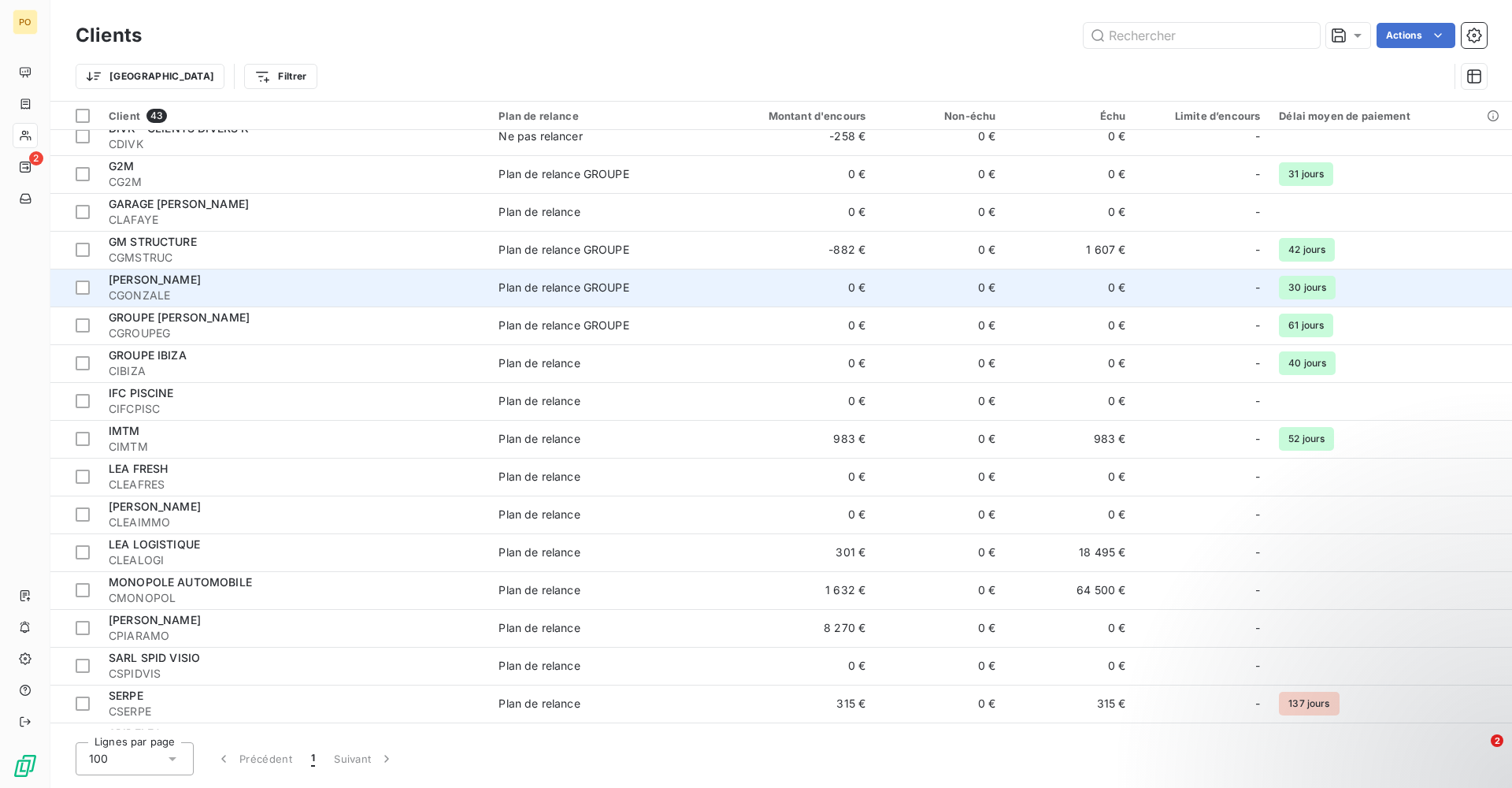
scroll to position [866, 0]
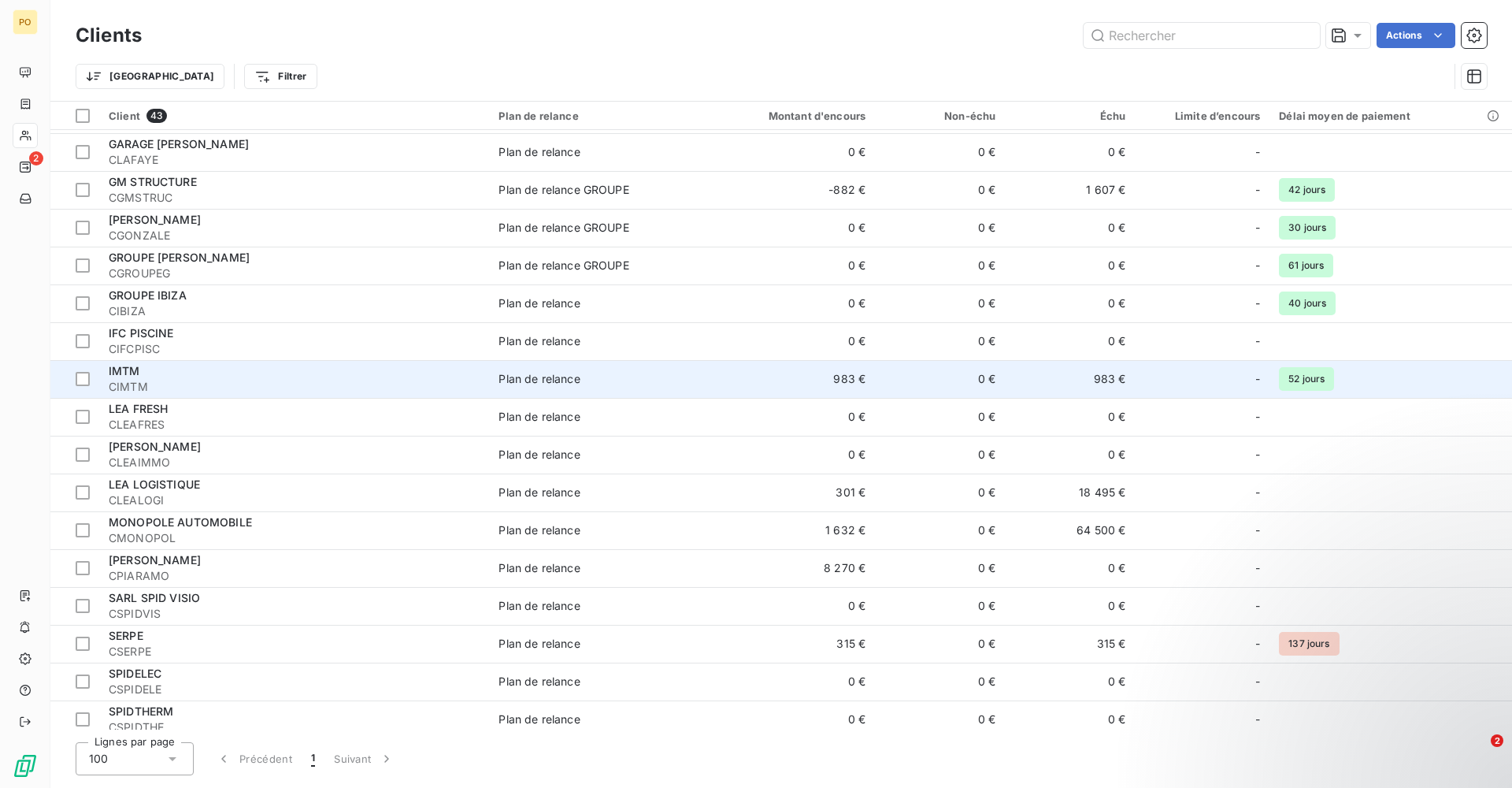
click at [293, 374] on div "IMTM" at bounding box center [294, 370] width 371 height 16
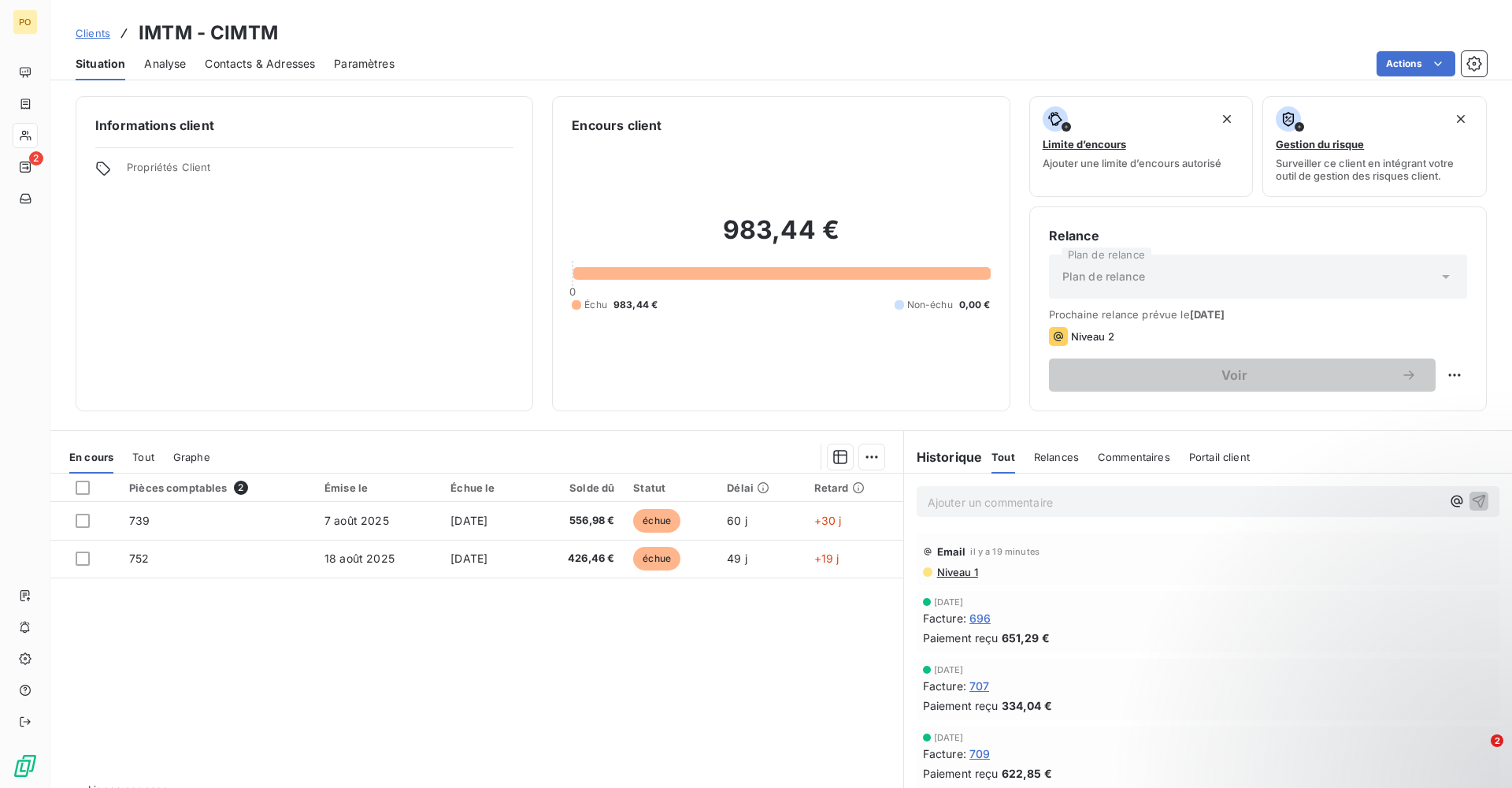
click at [1034, 459] on span "Relances" at bounding box center [1056, 457] width 45 height 13
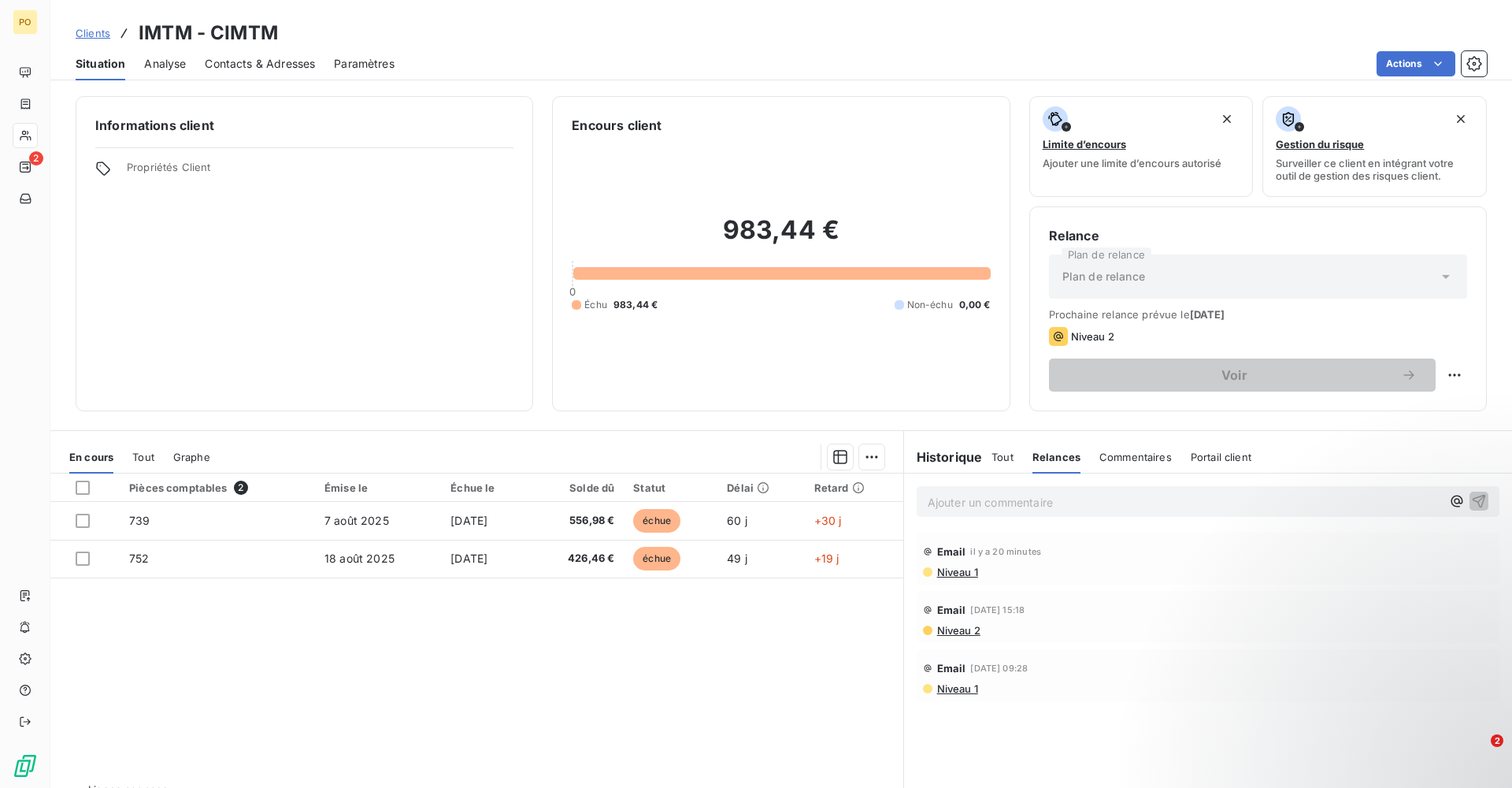
click at [961, 627] on span "Niveau 2" at bounding box center [958, 629] width 45 height 13
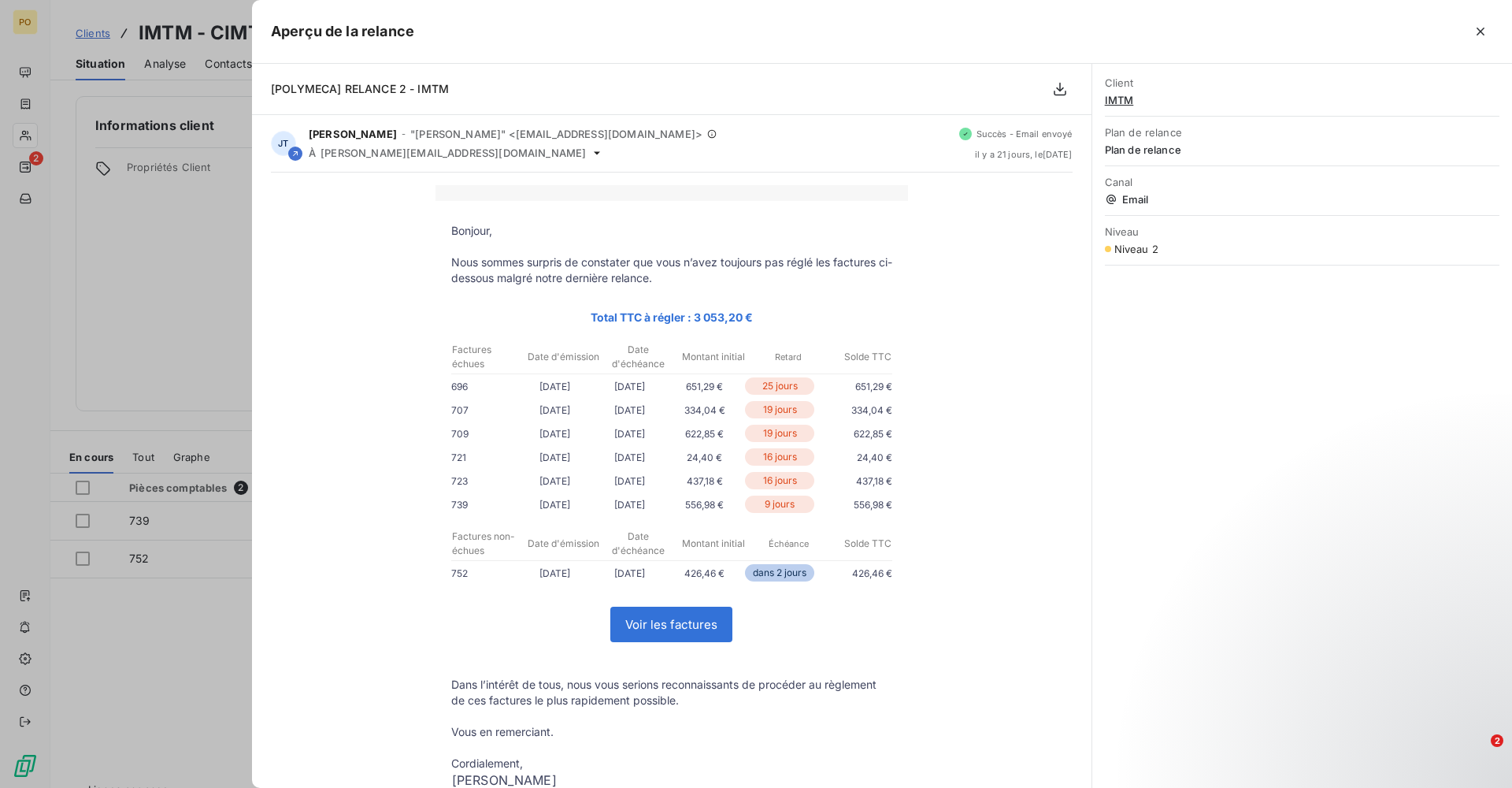
click at [182, 563] on div at bounding box center [756, 394] width 1512 height 788
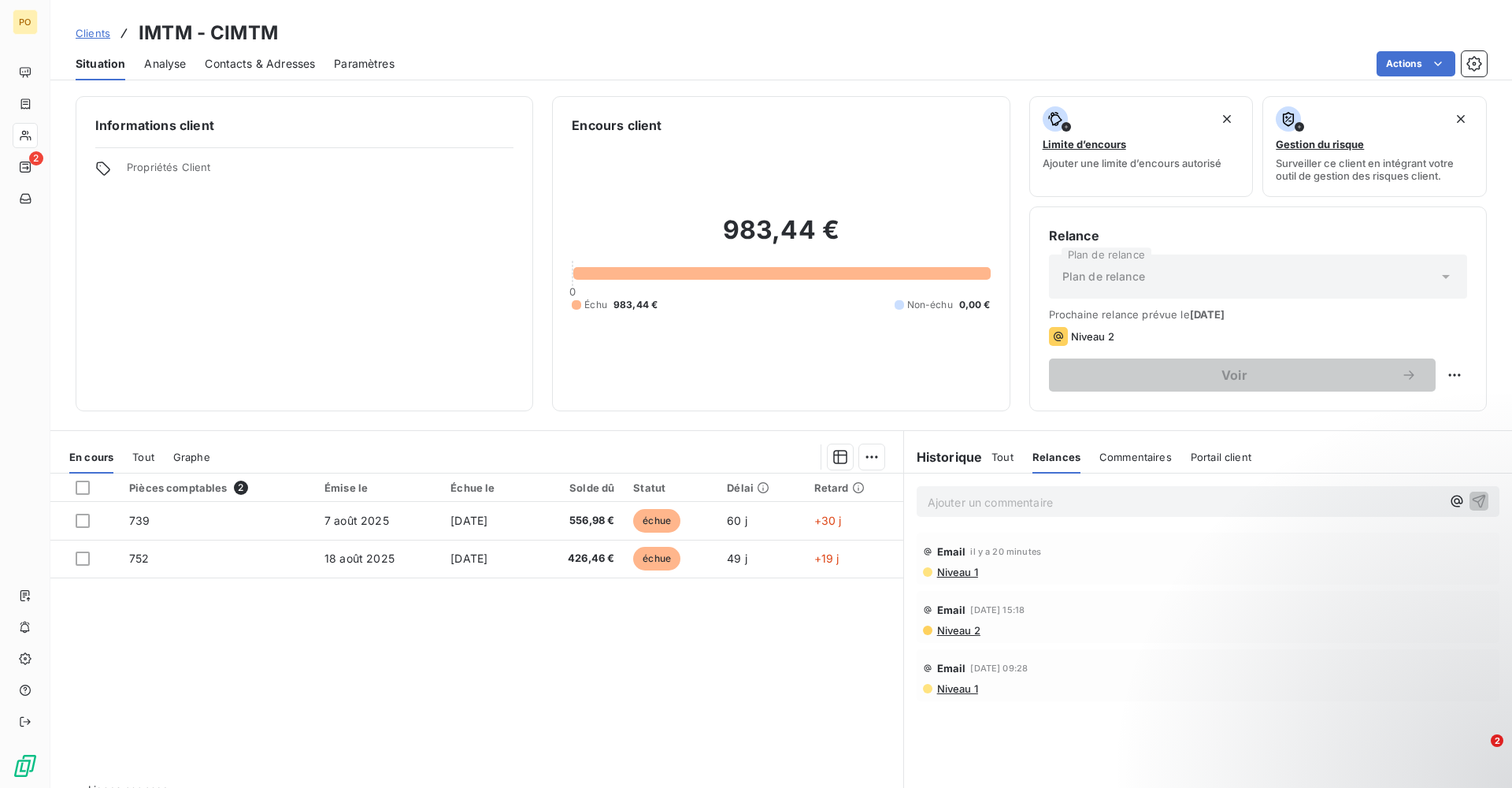
click at [937, 695] on div "Email [DATE] 09:28 Niveau 1" at bounding box center [1207, 674] width 583 height 52
click at [963, 690] on span "Niveau 1" at bounding box center [956, 688] width 42 height 13
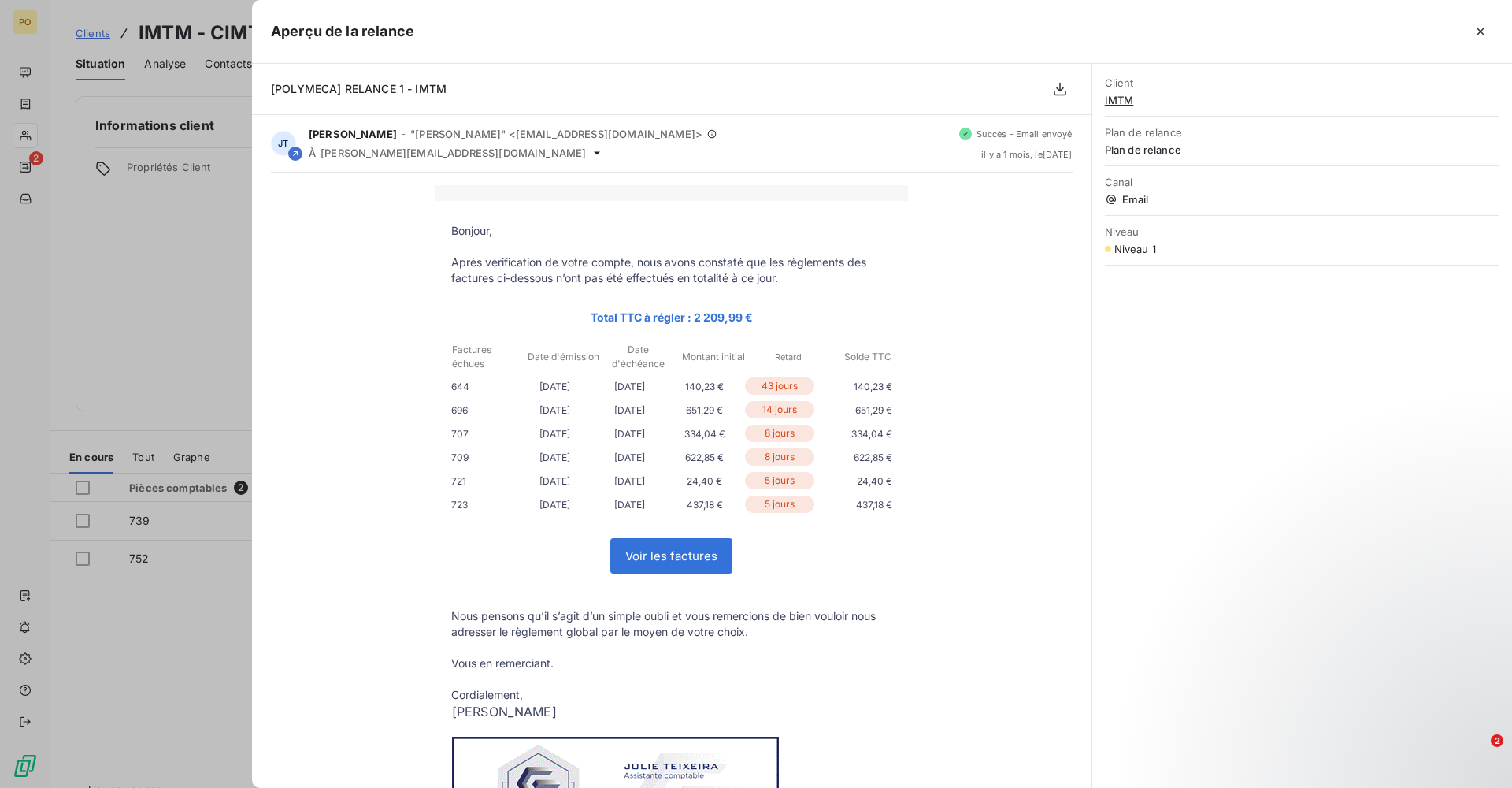
click at [225, 671] on div at bounding box center [756, 394] width 1512 height 788
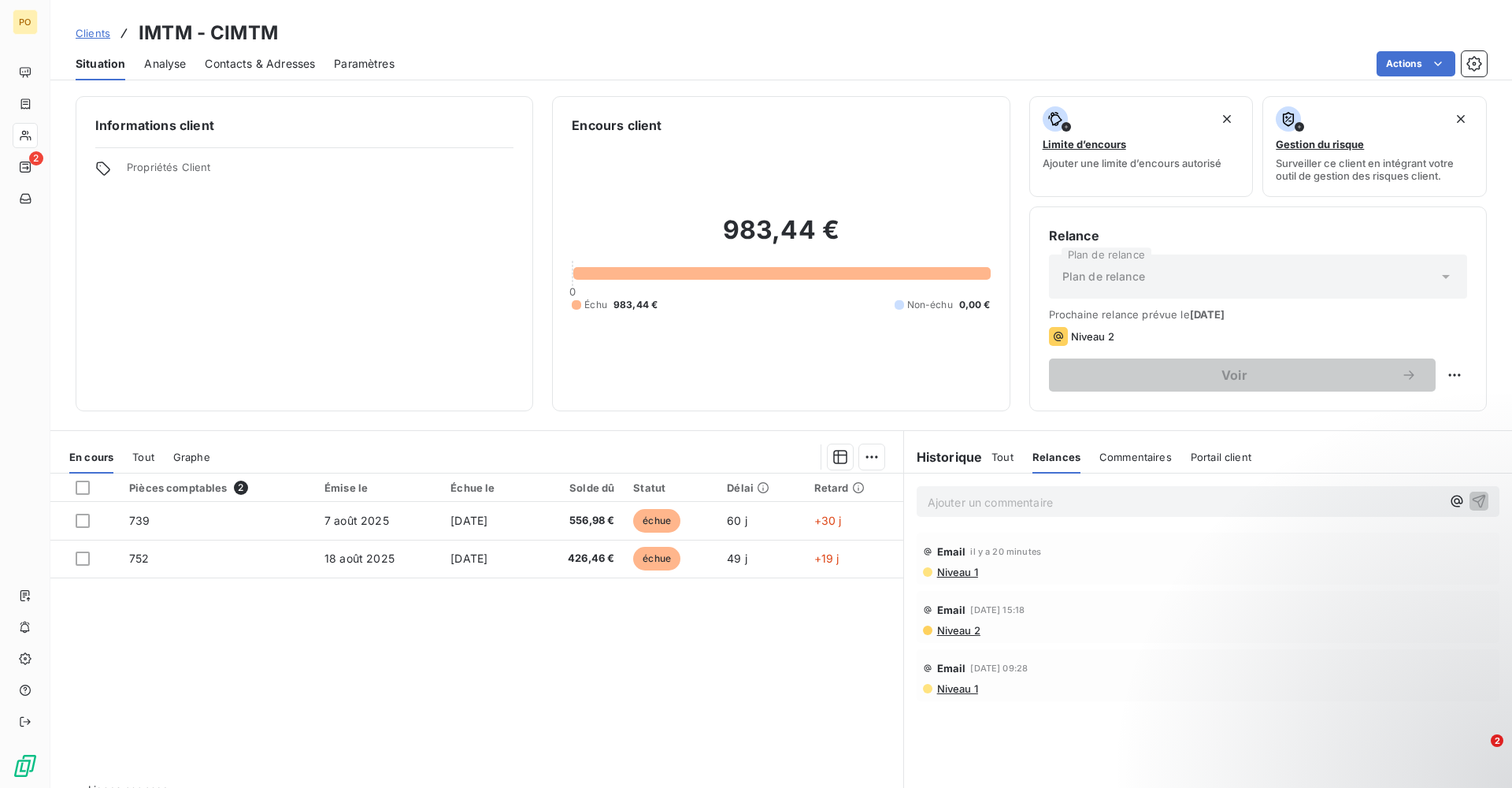
click at [936, 629] on span "Niveau 2" at bounding box center [958, 629] width 45 height 13
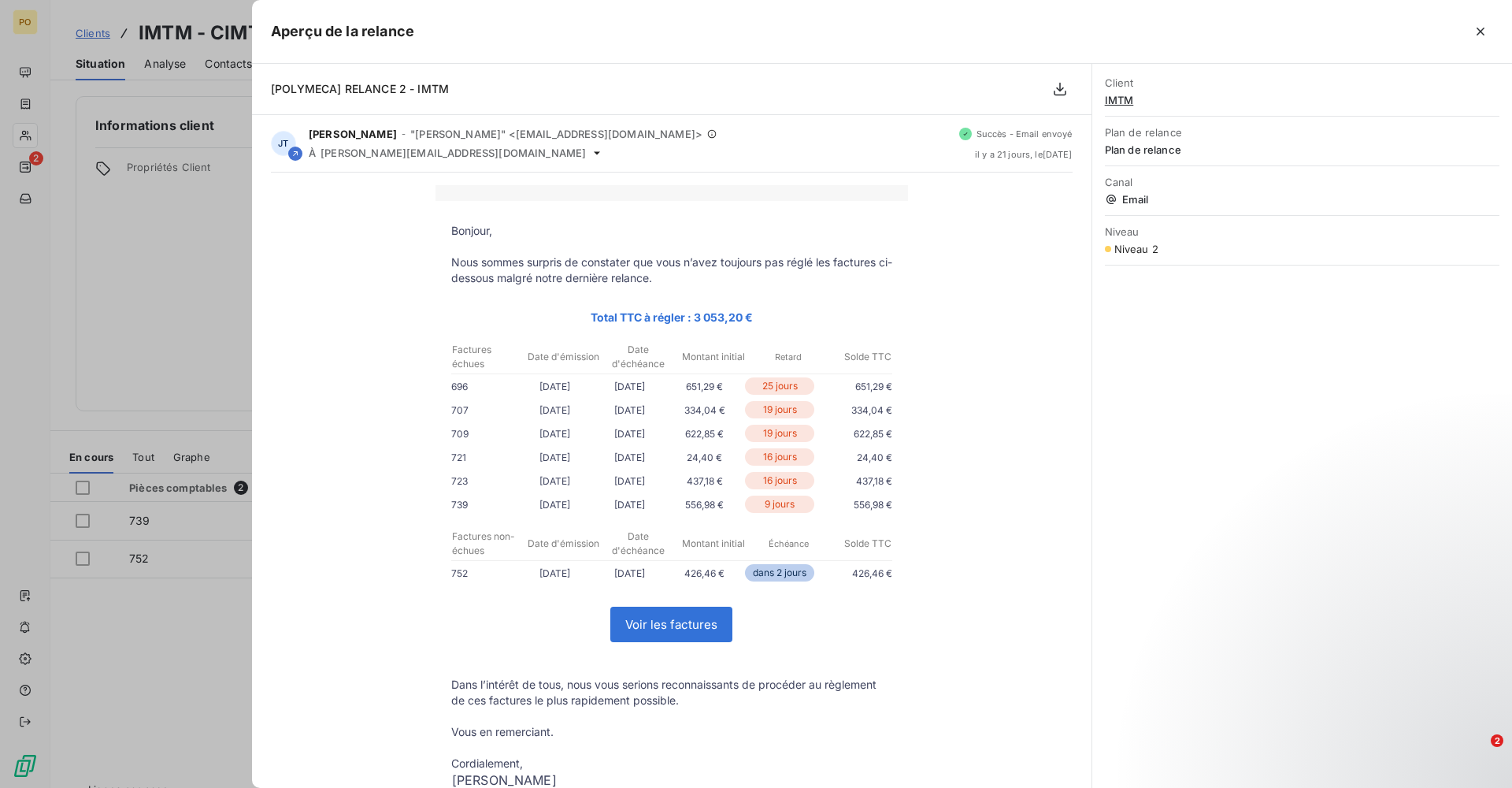
click at [239, 627] on div at bounding box center [756, 394] width 1512 height 788
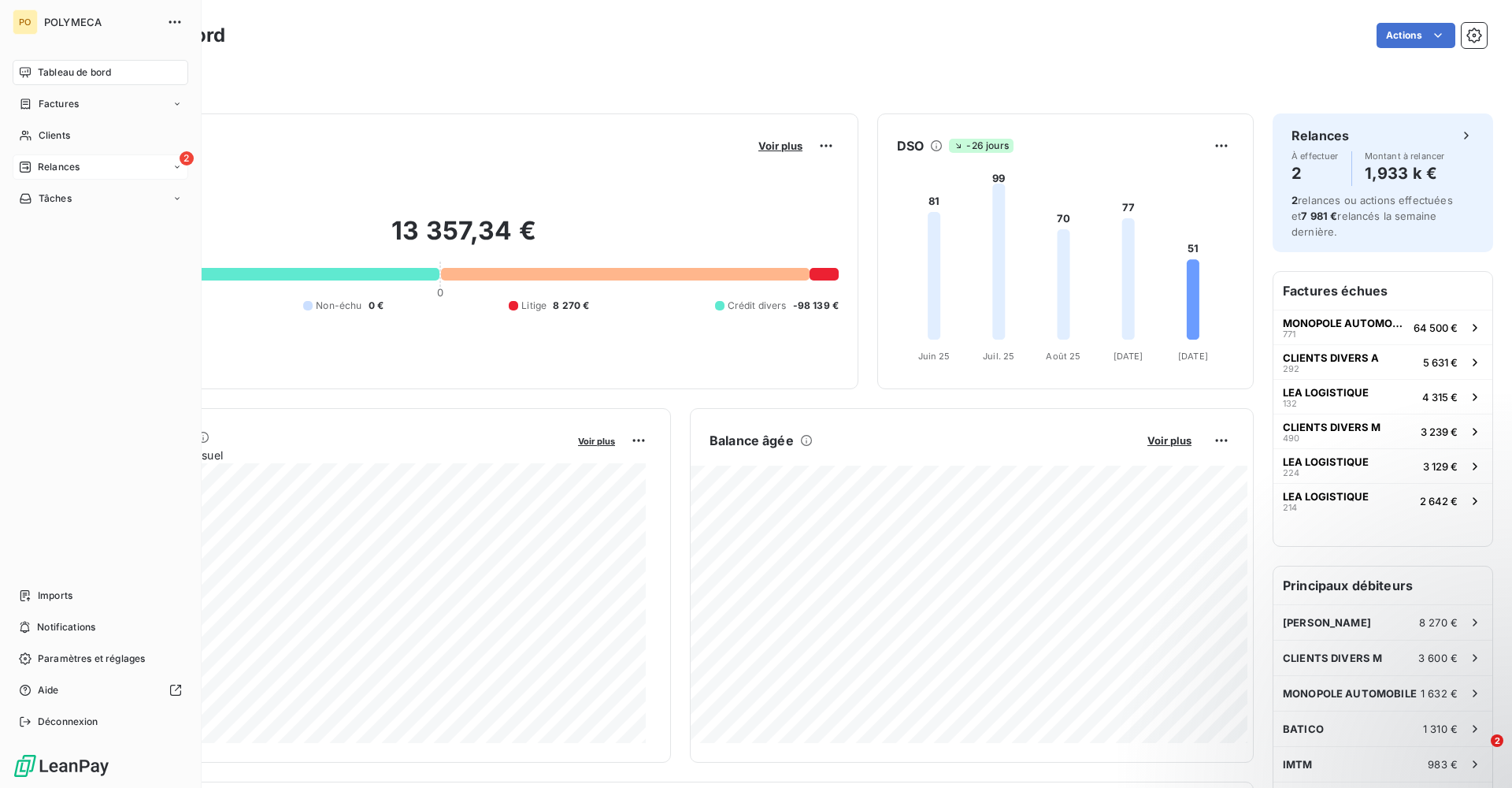
click at [63, 167] on span "Relances" at bounding box center [59, 167] width 42 height 14
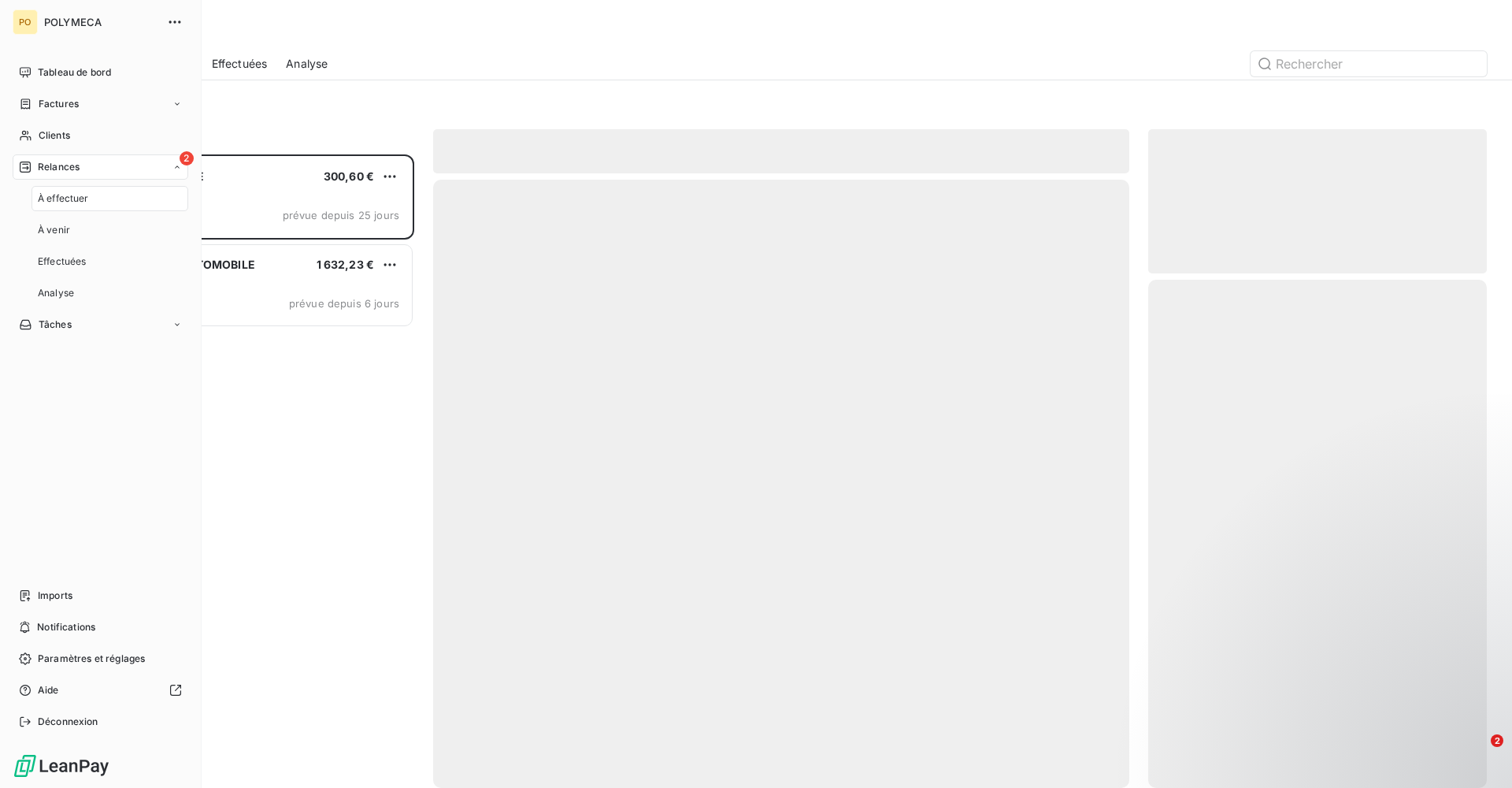
scroll to position [621, 327]
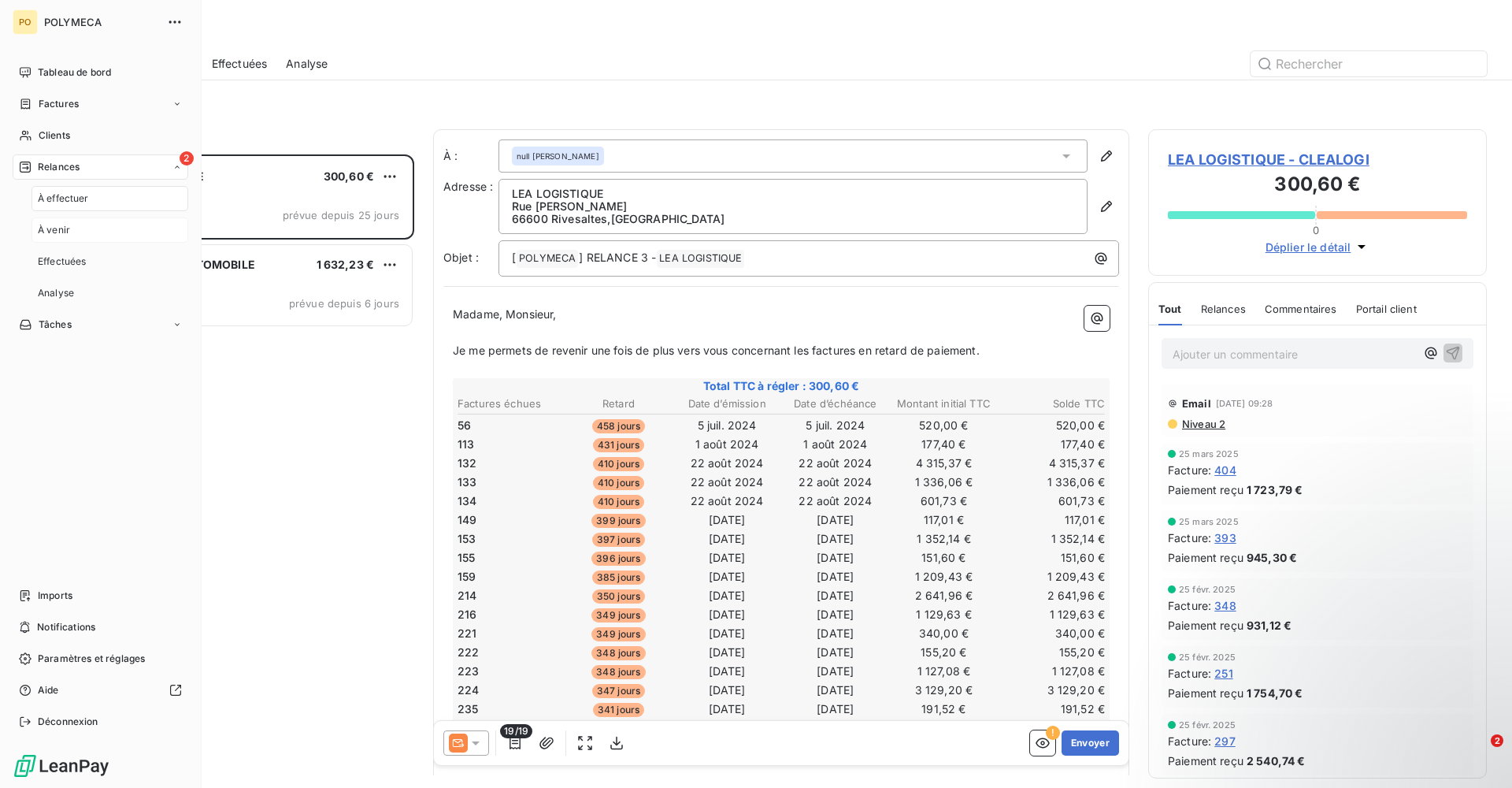
click at [60, 234] on span "À venir" at bounding box center [54, 229] width 32 height 14
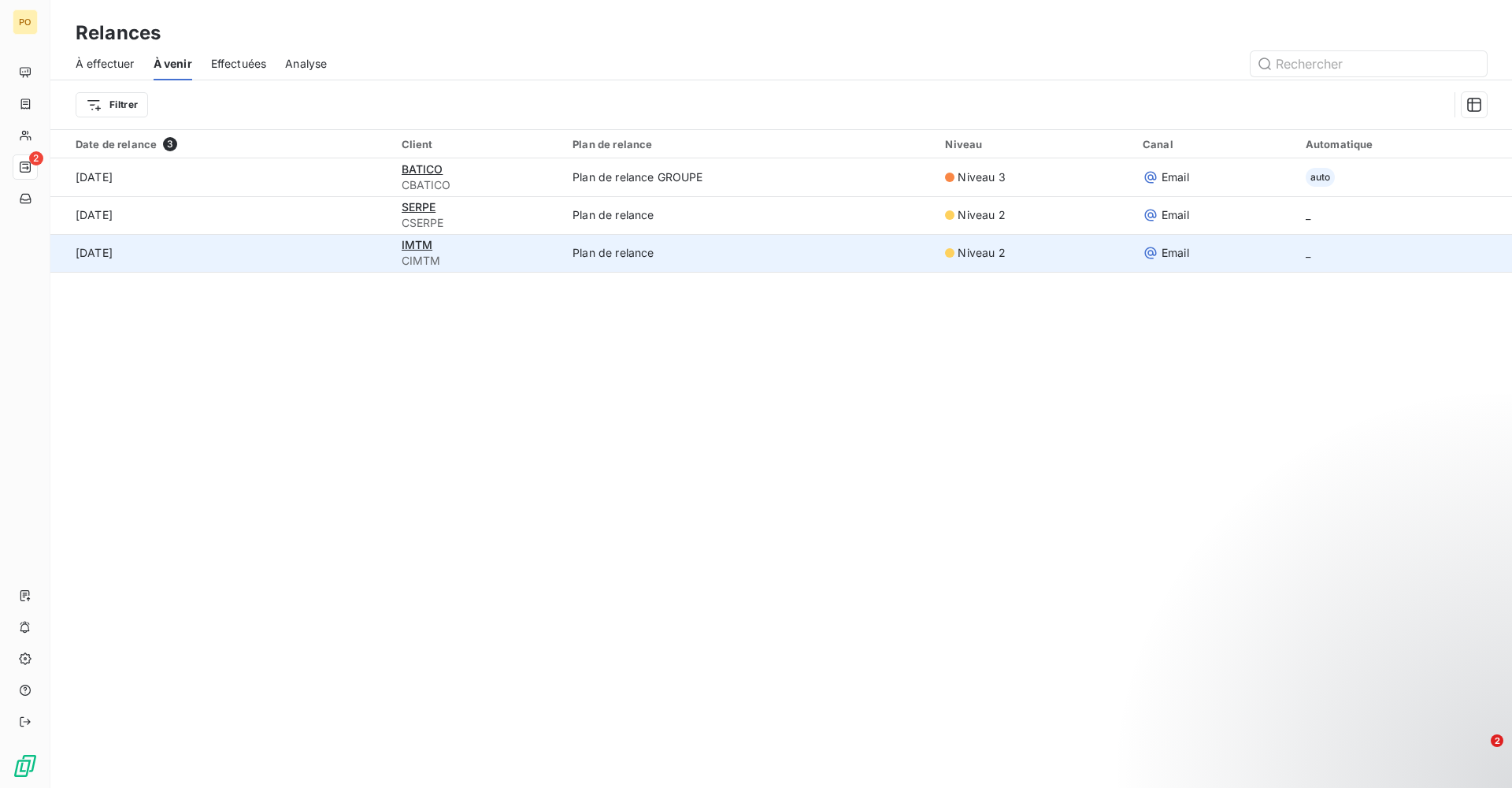
click at [392, 266] on td "IMTM CIMTM" at bounding box center [477, 253] width 171 height 38
click at [383, 266] on td "[DATE]" at bounding box center [220, 253] width 342 height 38
click at [414, 248] on span "IMTM" at bounding box center [417, 245] width 31 height 14
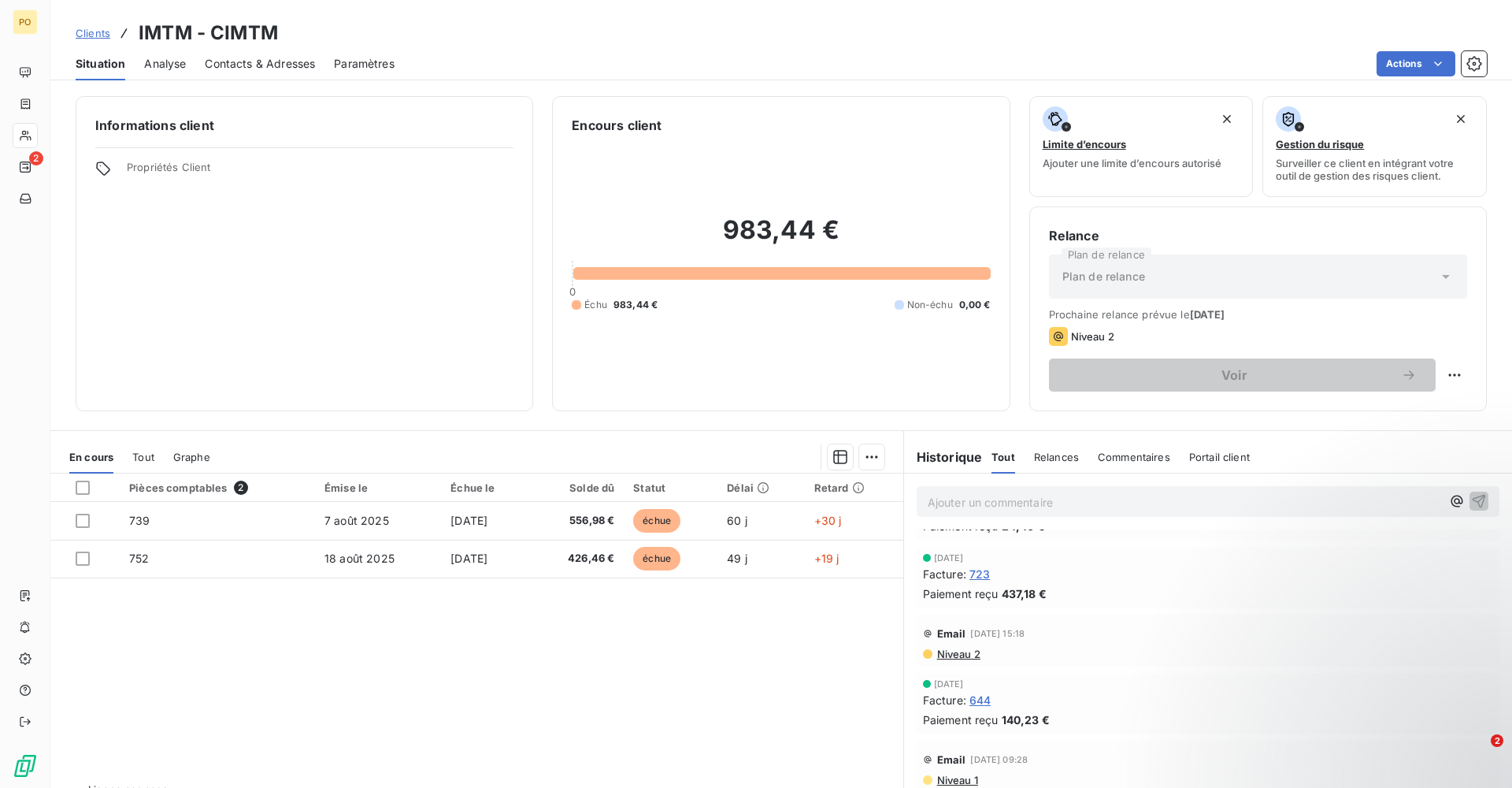
scroll to position [552, 0]
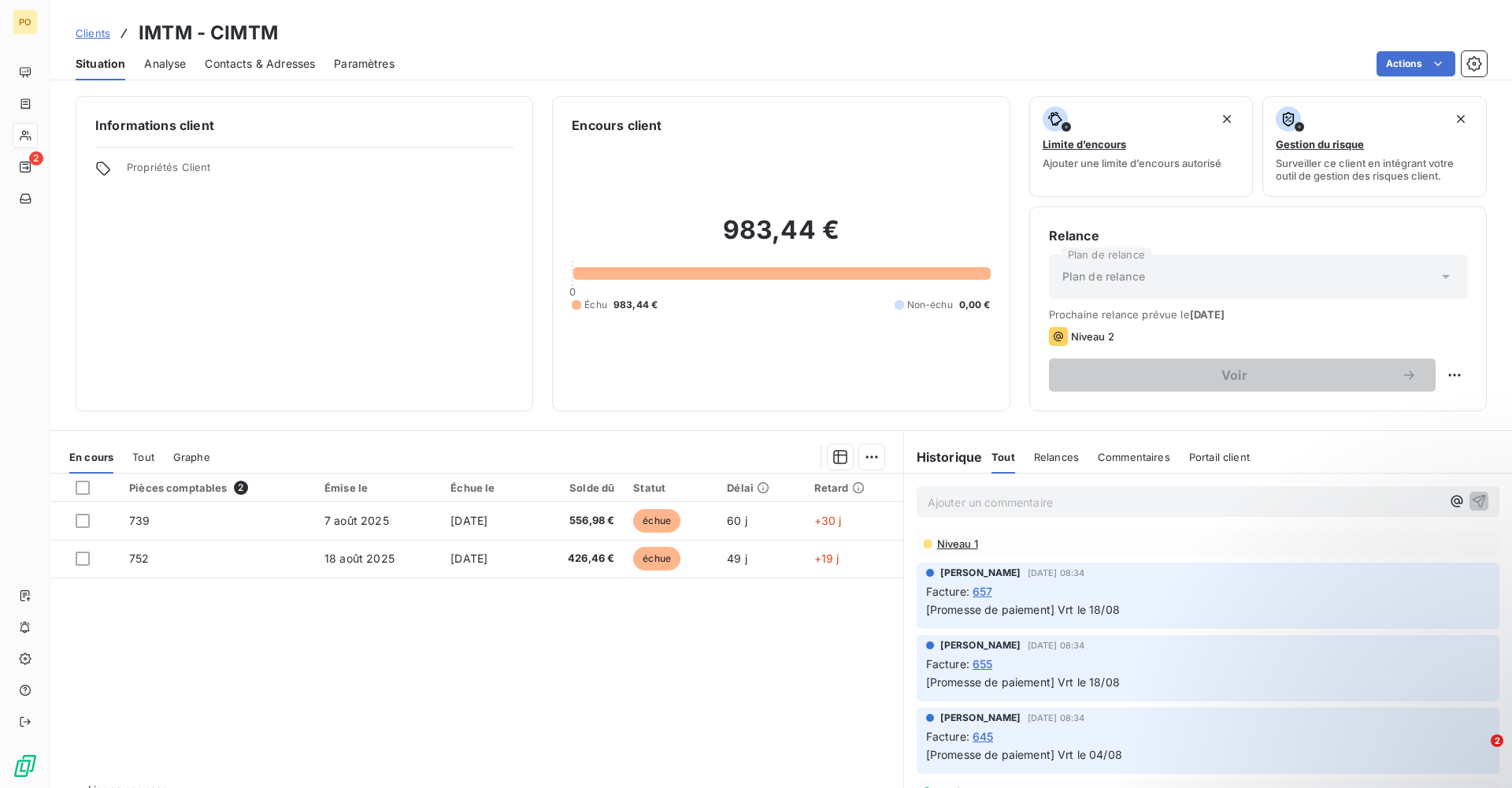
click at [1040, 464] on div "Relances" at bounding box center [1056, 457] width 45 height 33
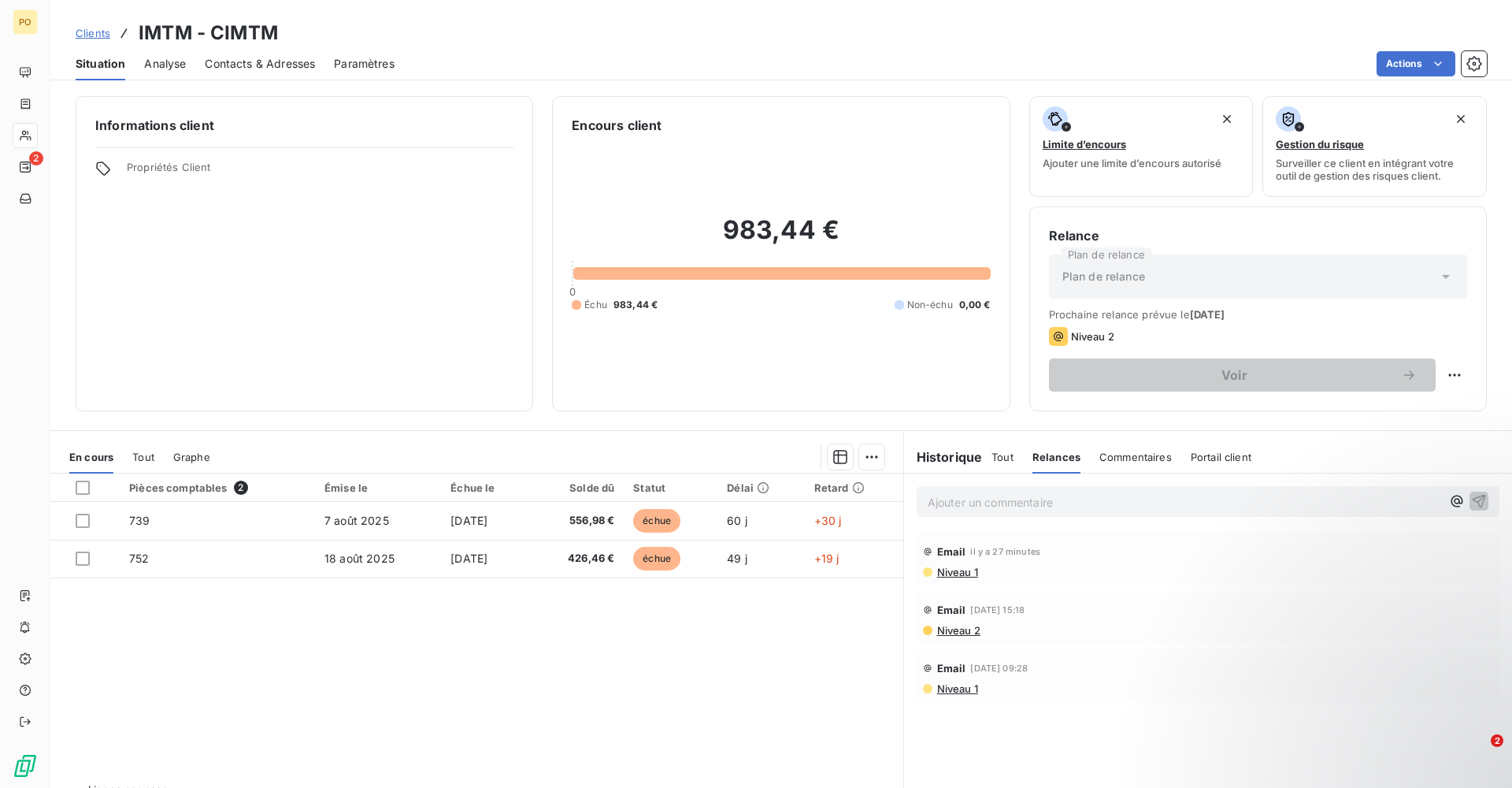
click at [950, 636] on span "Niveau 2" at bounding box center [958, 629] width 45 height 13
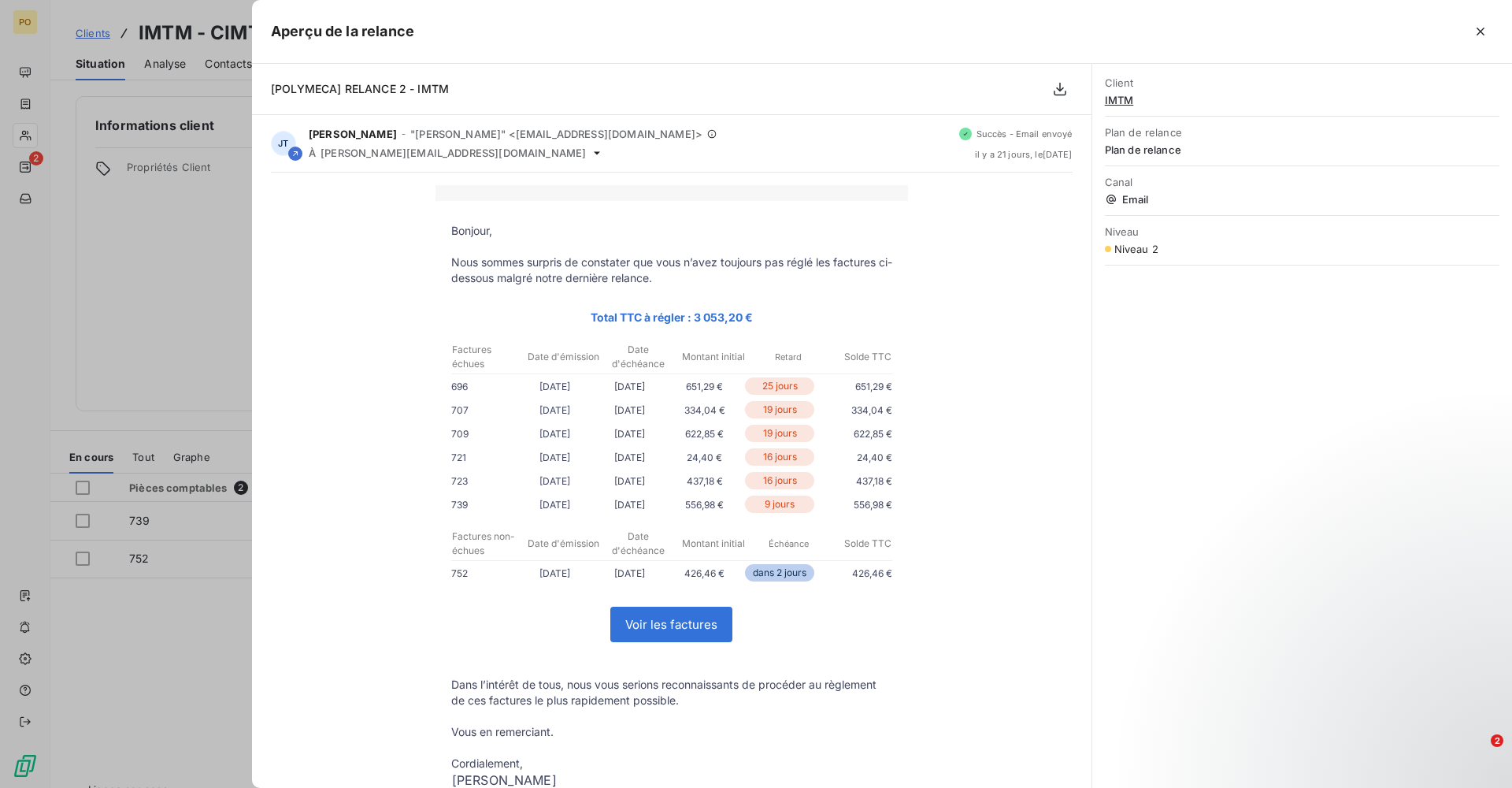
click at [144, 665] on div at bounding box center [756, 394] width 1512 height 788
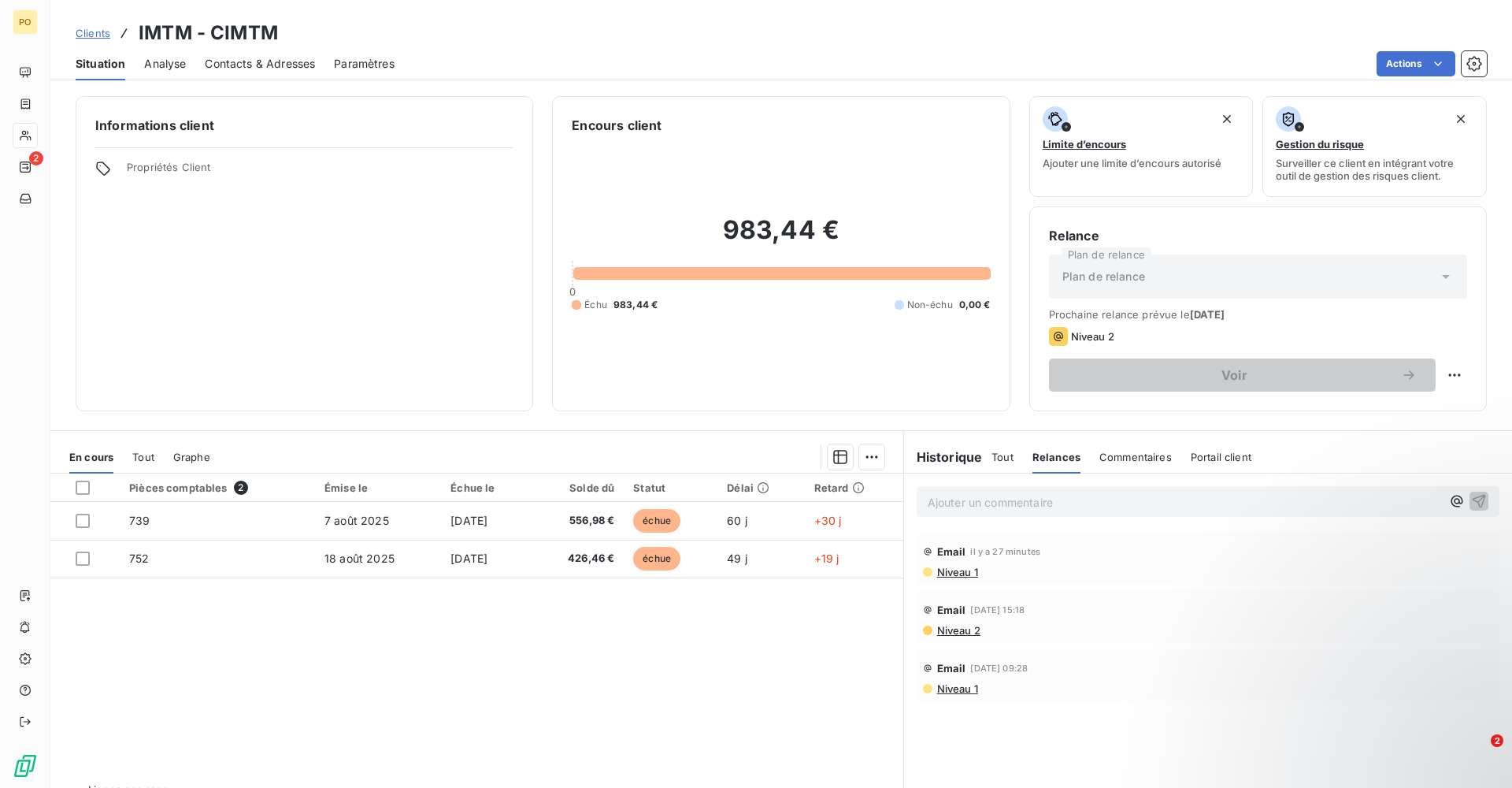
click at [956, 684] on span "Niveau 1" at bounding box center [956, 688] width 42 height 13
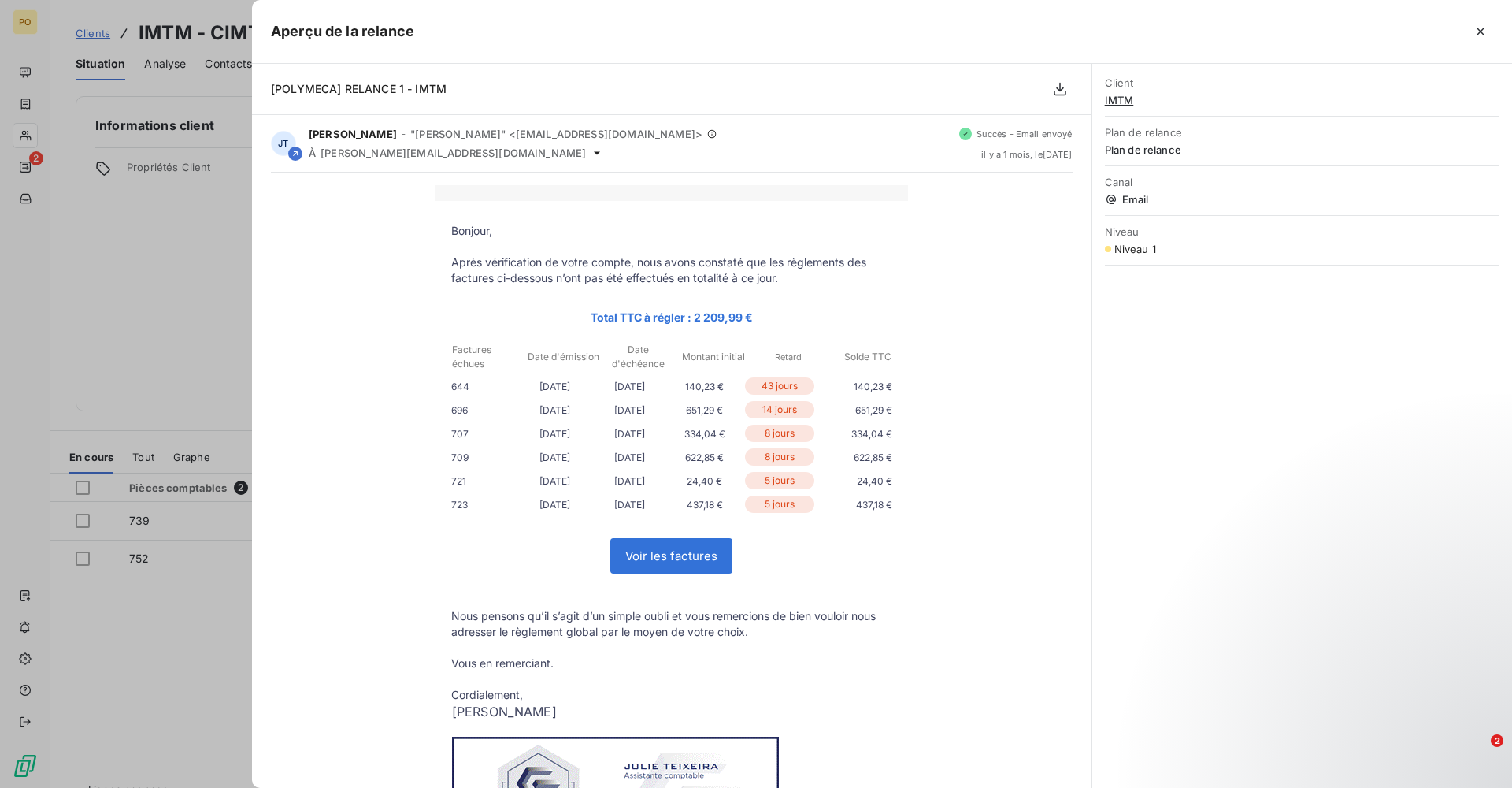
click at [184, 692] on div at bounding box center [756, 394] width 1512 height 788
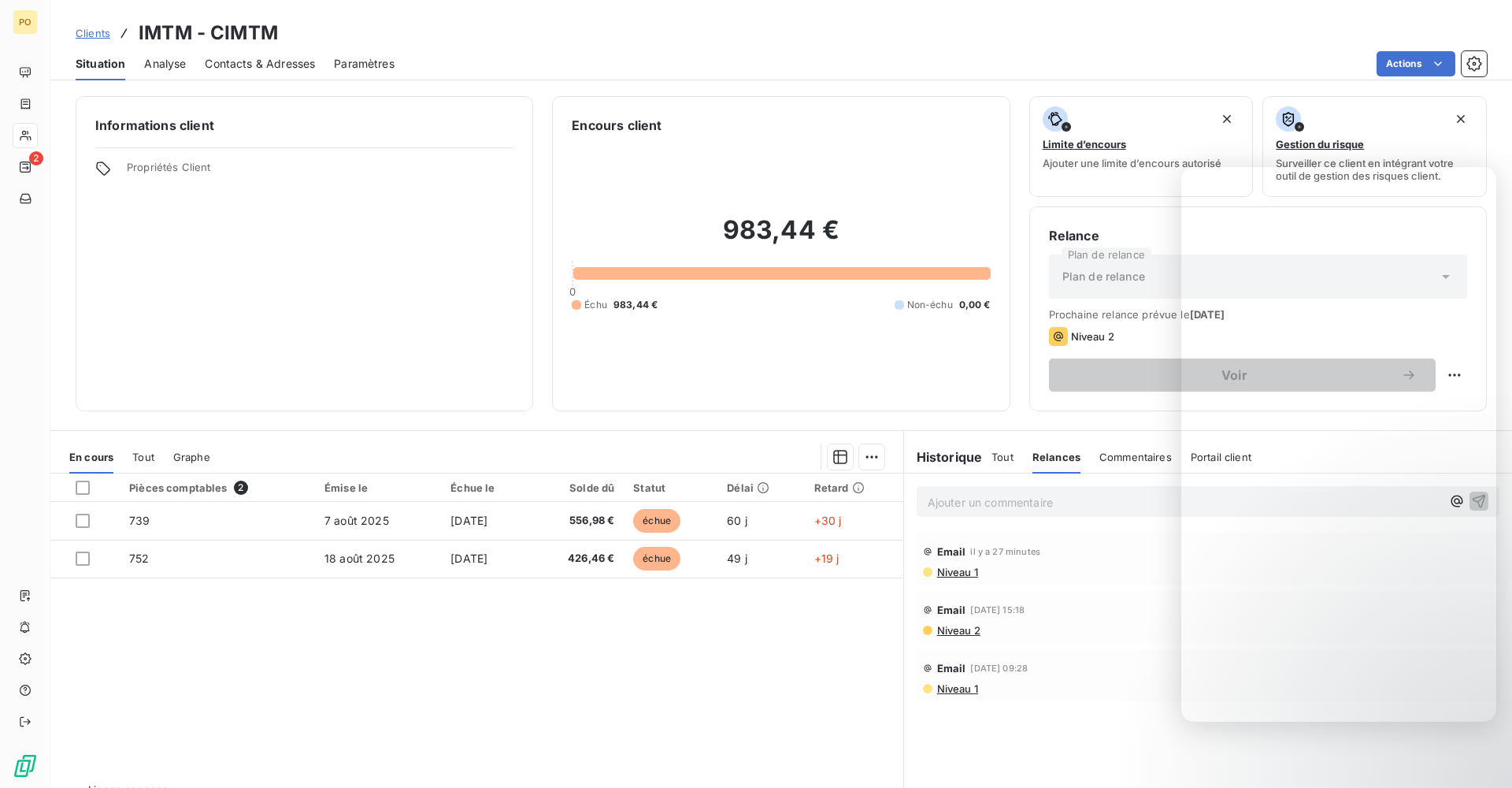
click at [473, 710] on div "Pièces comptables 2 Émise le Échue le Solde dû Statut Délai Retard 739 7 août 2…" at bounding box center [476, 624] width 853 height 303
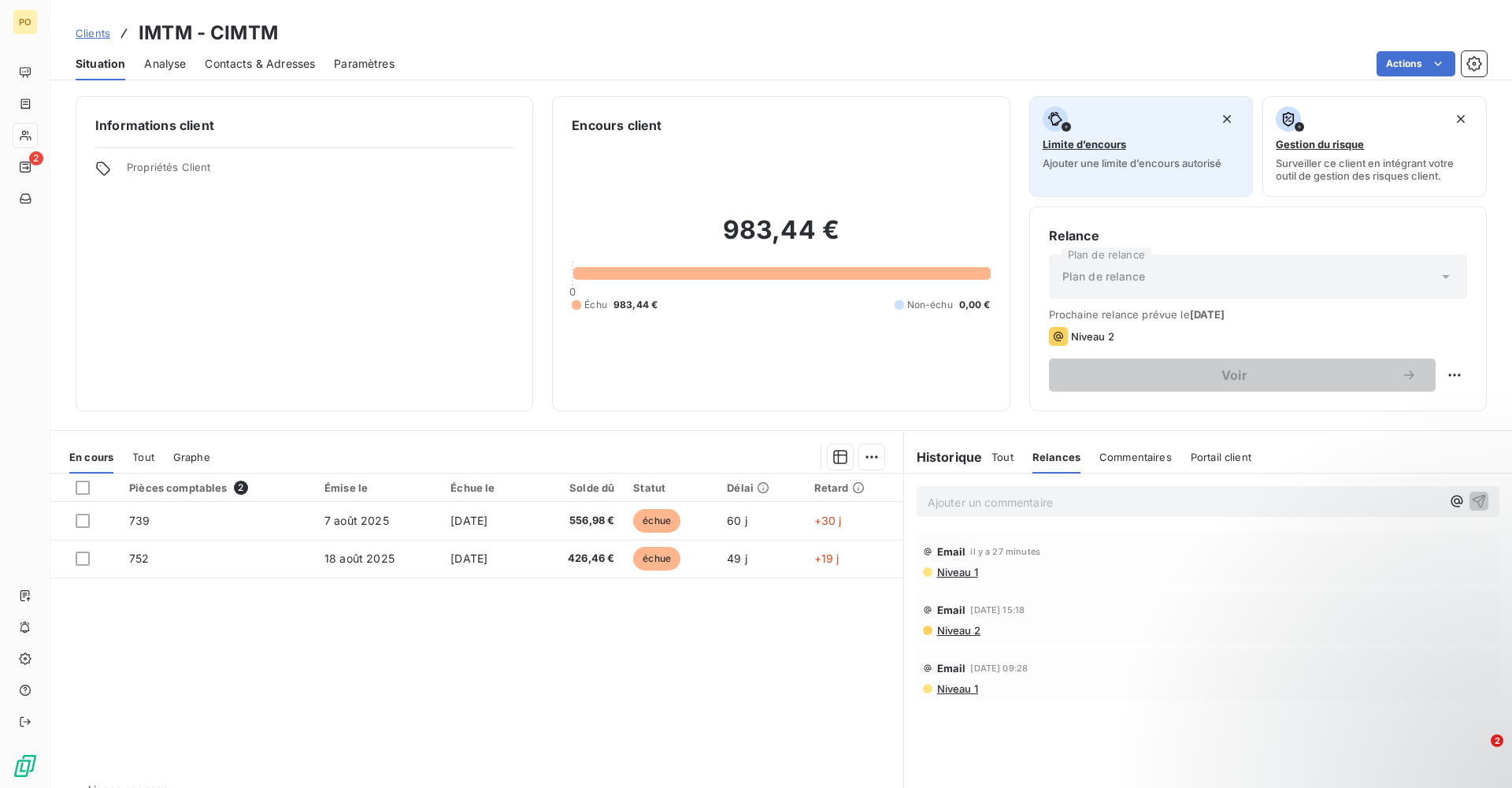
click at [1109, 149] on span "Limite d’encours" at bounding box center [1084, 144] width 83 height 13
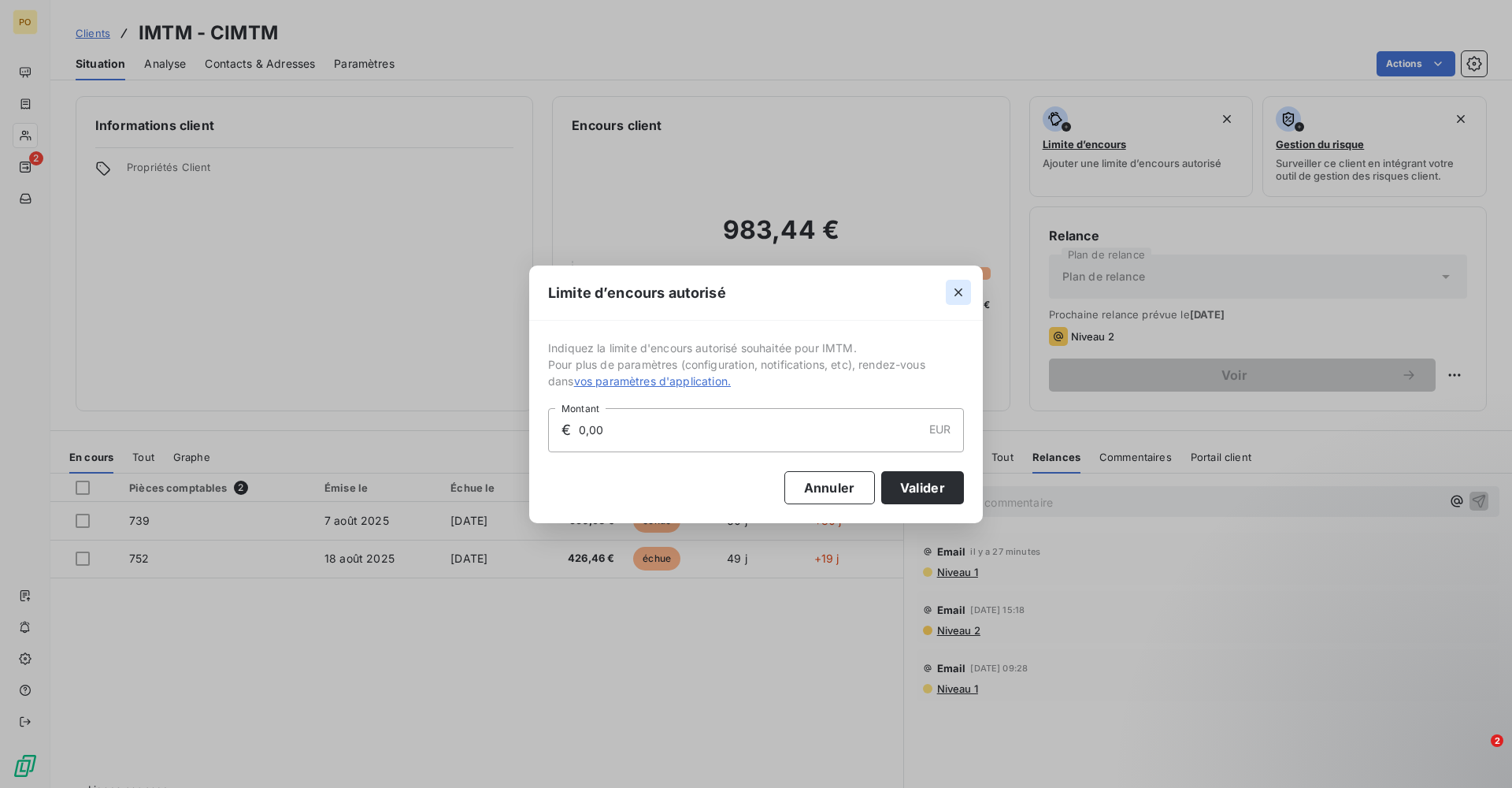
click at [962, 291] on icon "button" at bounding box center [958, 292] width 16 height 16
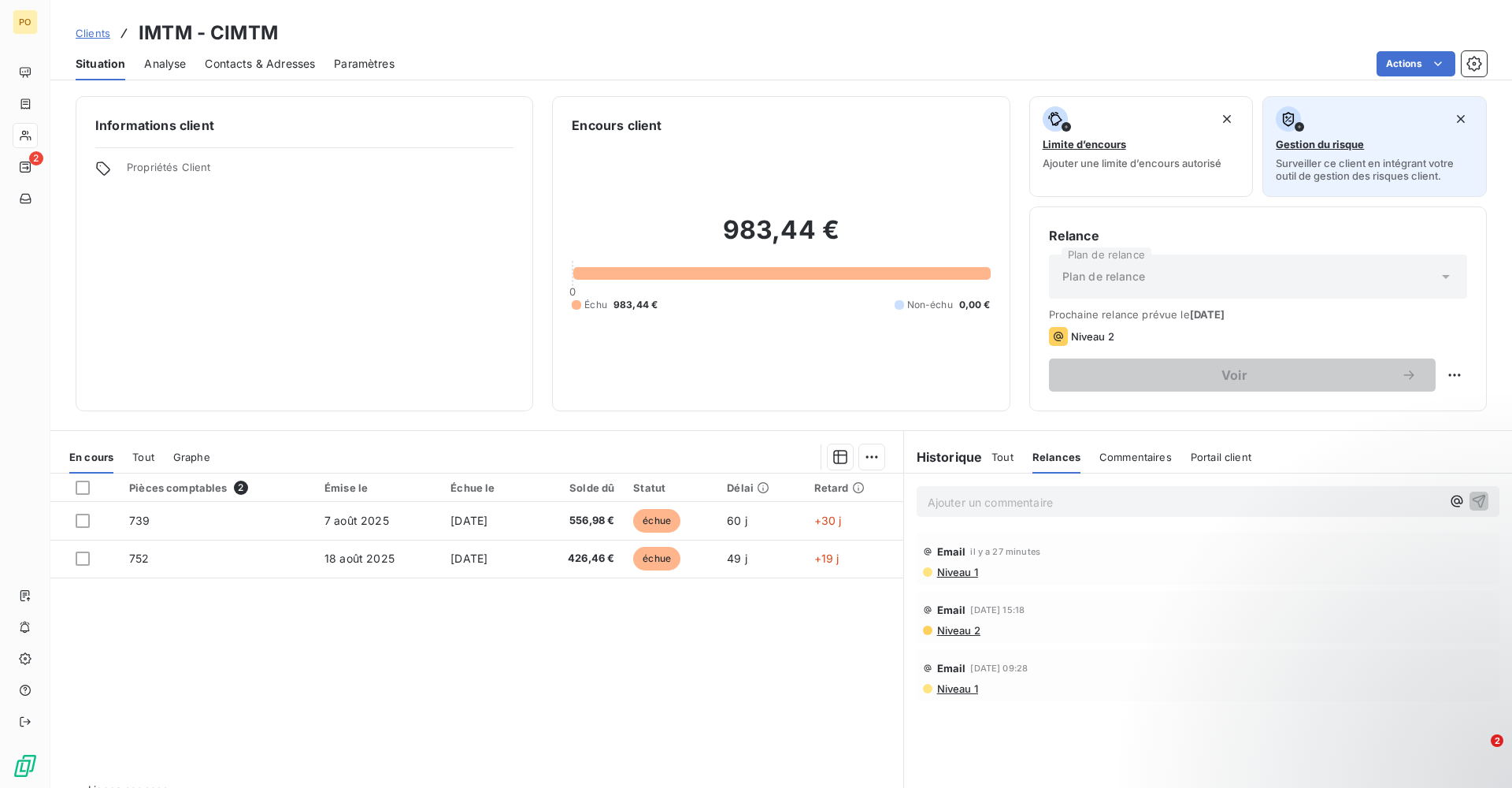
click at [1287, 162] on span "Surveiller ce client en intégrant votre outil de gestion des risques client." at bounding box center [1375, 170] width 198 height 25
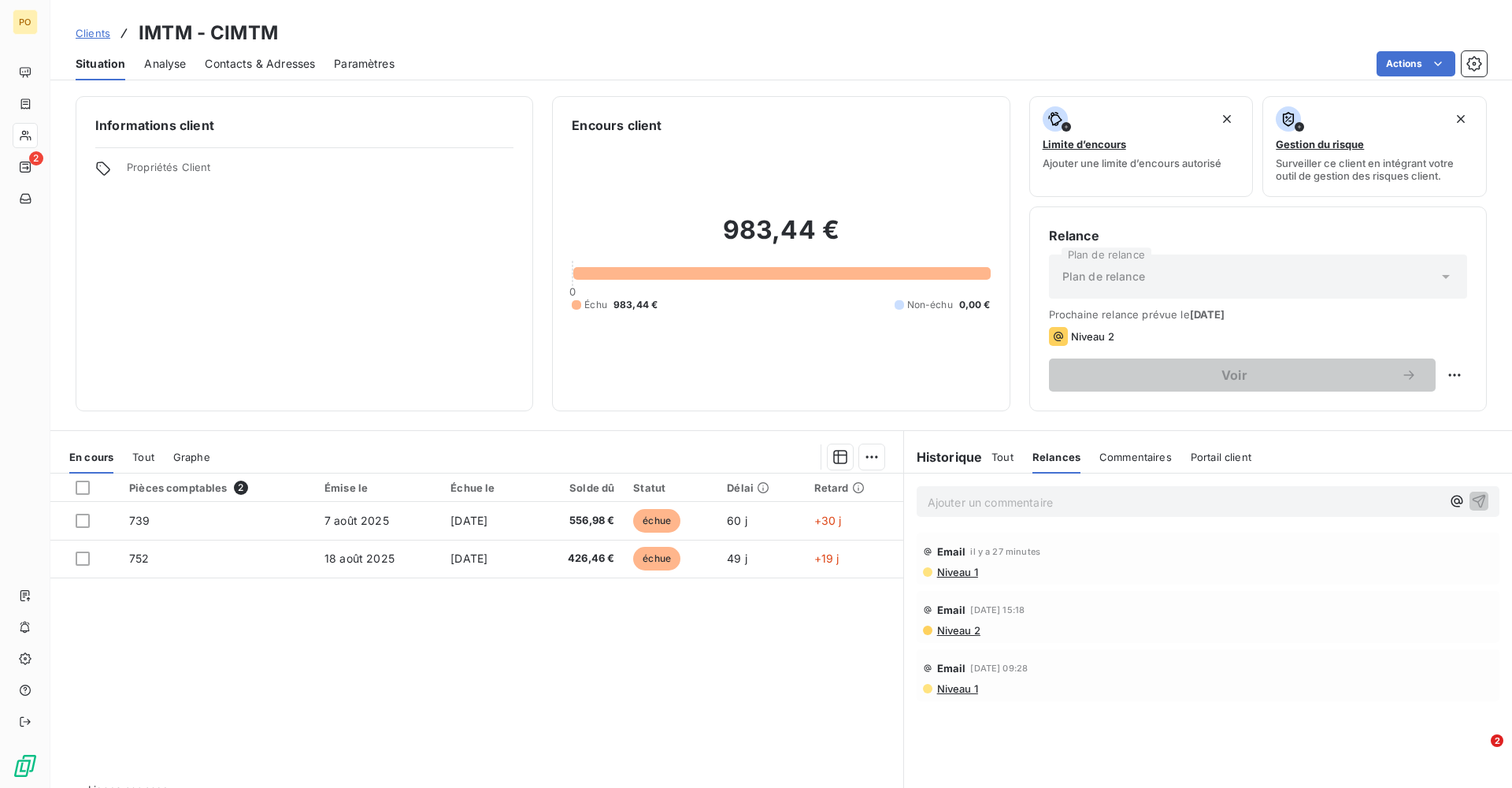
click at [702, 676] on div "Pièces comptables 2 Émise le Échue le Solde dû Statut Délai Retard 739 7 août 2…" at bounding box center [476, 624] width 853 height 303
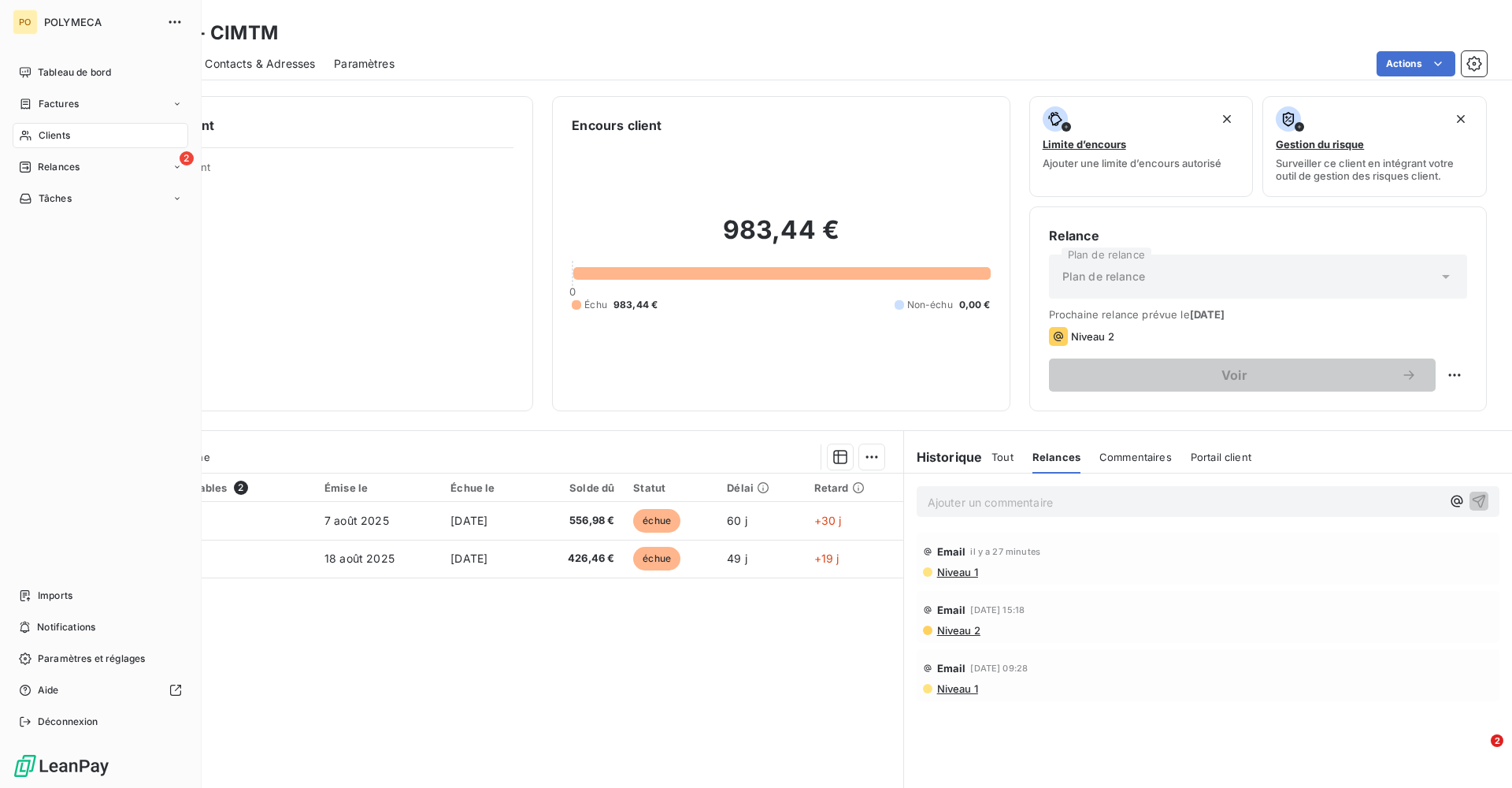
click at [38, 136] on span "Clients" at bounding box center [54, 135] width 31 height 14
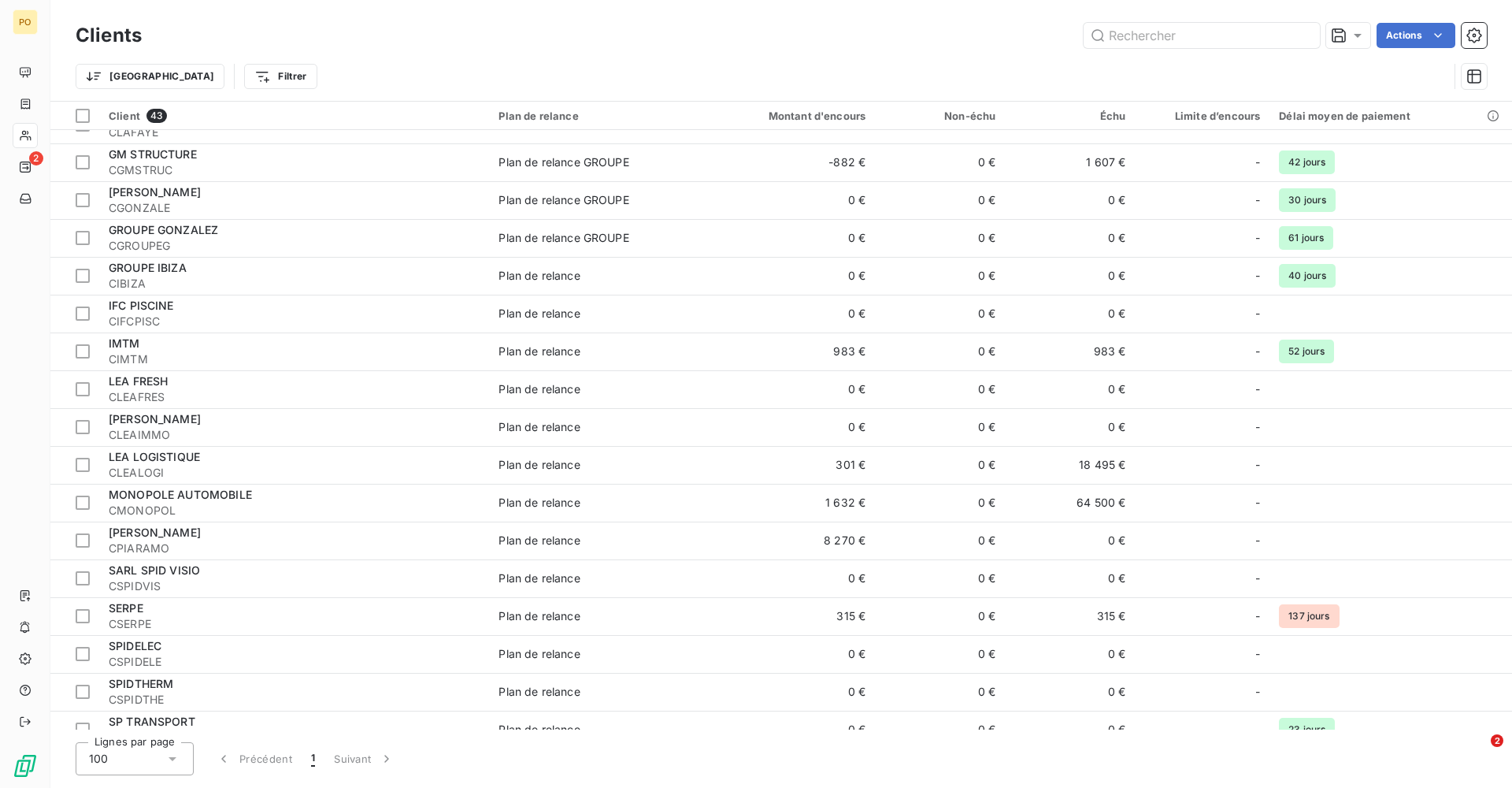
scroll to position [945, 0]
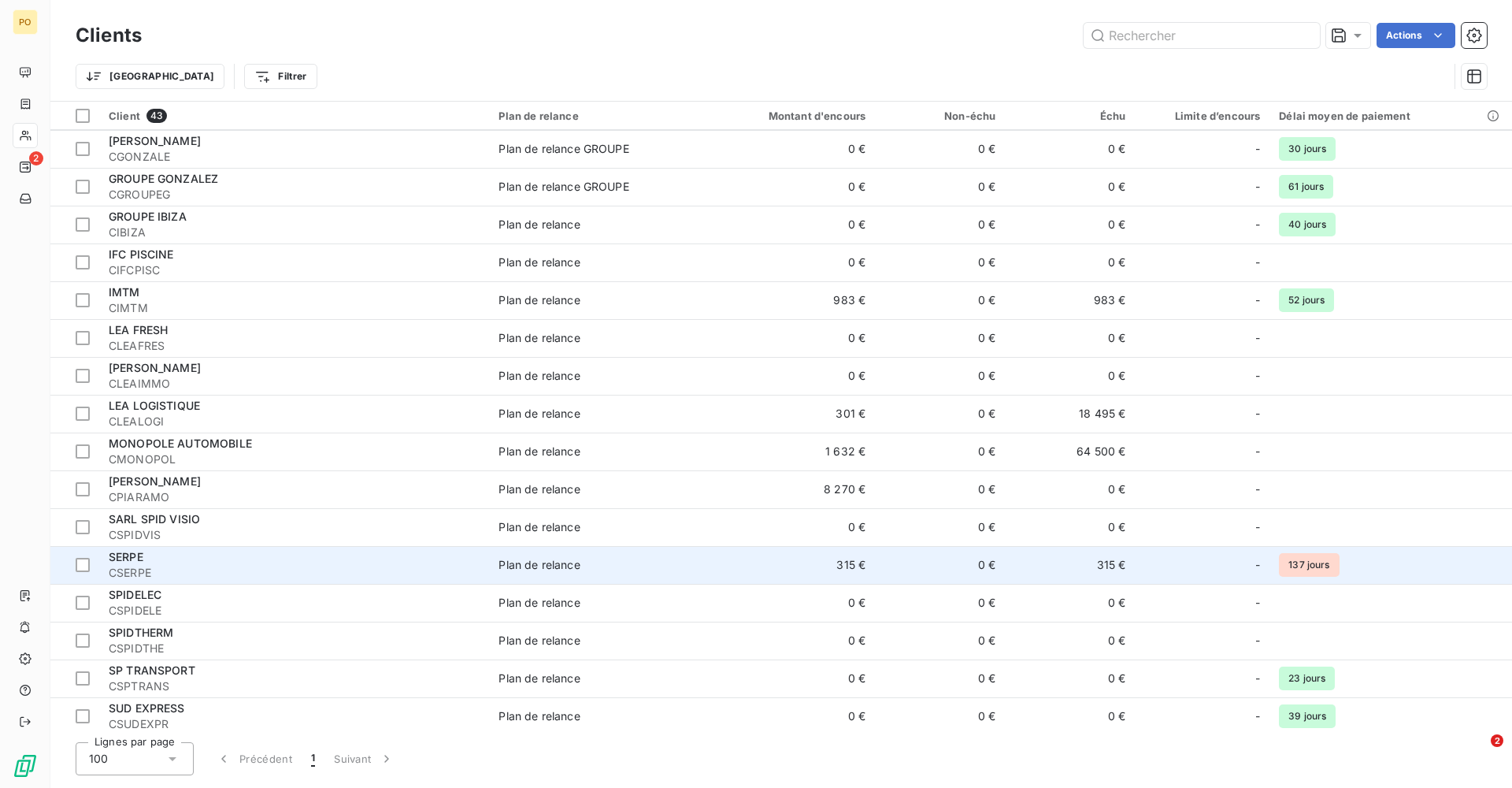
click at [339, 583] on td "SERPE CSERPE" at bounding box center [294, 565] width 390 height 38
